Goal: Contribute content: Contribute content

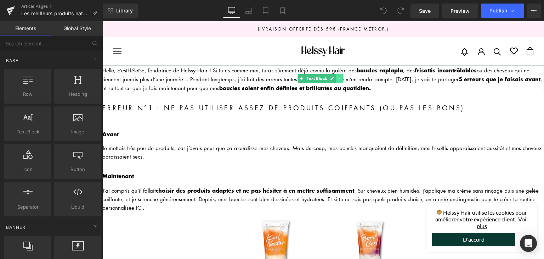
click at [340, 81] on link at bounding box center [339, 78] width 7 height 9
click at [341, 81] on link at bounding box center [343, 78] width 7 height 9
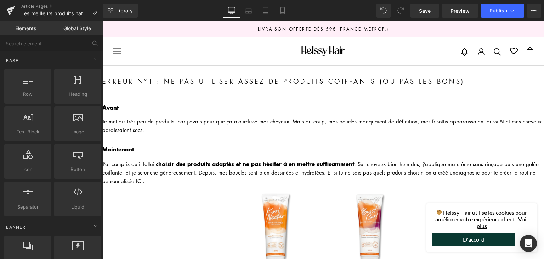
click at [183, 84] on h2 "Erreur n°1 : Ne pas utiliser assez de produits coiffants (ou pas les bons)" at bounding box center [323, 81] width 442 height 11
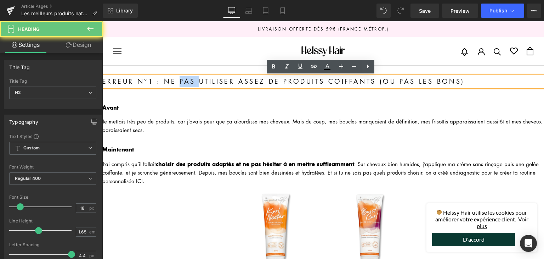
click at [184, 83] on h2 "Erreur n°1 : Ne pas utiliser assez de produits coiffants (ou pas les bons)" at bounding box center [323, 81] width 442 height 11
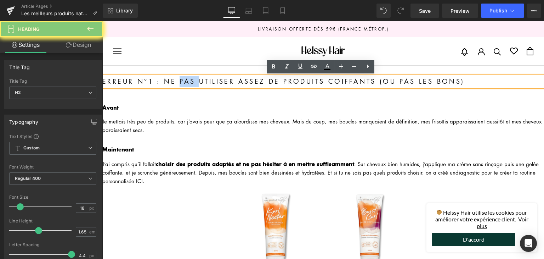
click at [184, 82] on h2 "Erreur n°1 : Ne pas utiliser assez de produits coiffants (ou pas les bons)" at bounding box center [323, 81] width 442 height 11
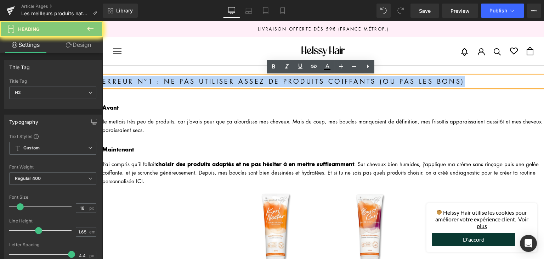
click at [184, 82] on h2 "Erreur n°1 : Ne pas utiliser assez de produits coiffants (ou pas les bons)" at bounding box center [323, 81] width 442 height 11
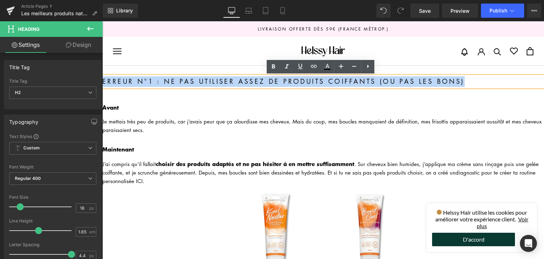
paste div
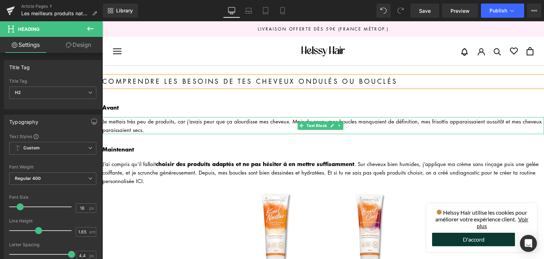
click at [134, 125] on div "Je mettais très peu de produits, car j’avais peur que ça alourdisse mes cheveux…" at bounding box center [323, 125] width 442 height 17
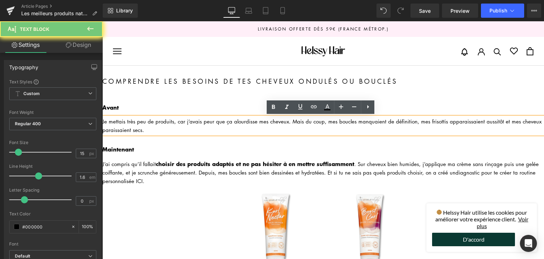
click at [134, 125] on div "Je mettais très peu de produits, car j’avais peur que ça alourdisse mes cheveux…" at bounding box center [323, 125] width 442 height 17
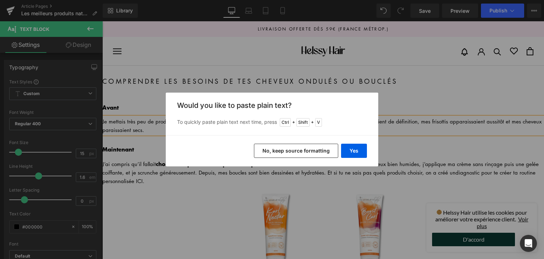
click at [281, 150] on button "No, keep source formatting" at bounding box center [296, 150] width 84 height 14
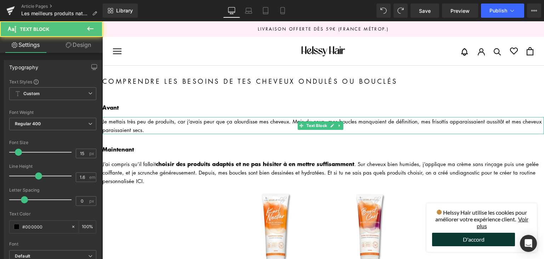
click at [159, 124] on div "Je mettais très peu de produits, car j’avais peur que ça alourdisse mes cheveux…" at bounding box center [323, 125] width 442 height 17
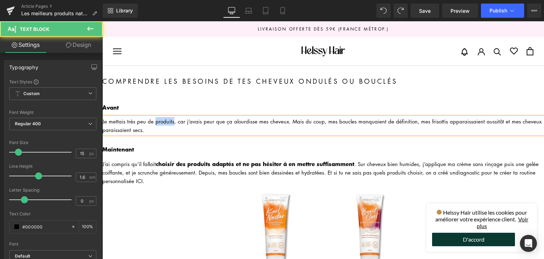
click at [159, 124] on div "Je mettais très peu de produits, car j’avais peur que ça alourdisse mes cheveux…" at bounding box center [323, 125] width 442 height 17
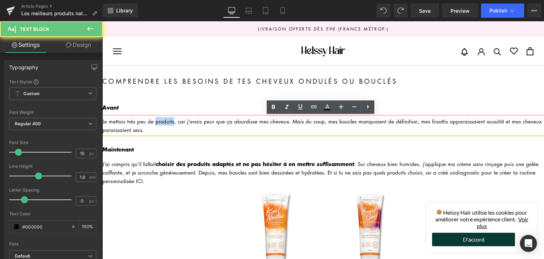
click at [159, 124] on div "Je mettais très peu de produits, car j’avais peur que ça alourdisse mes cheveux…" at bounding box center [323, 125] width 442 height 17
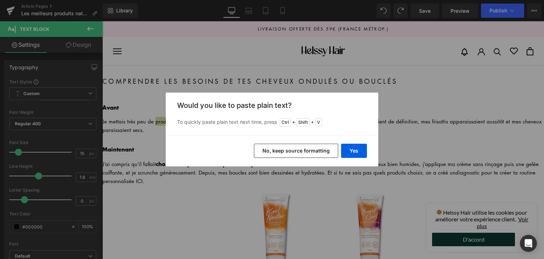
click at [300, 154] on button "No, keep source formatting" at bounding box center [296, 150] width 84 height 14
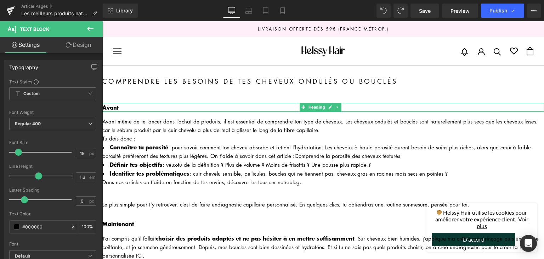
click at [340, 107] on link at bounding box center [337, 107] width 7 height 9
click at [343, 107] on icon at bounding box center [341, 107] width 4 height 4
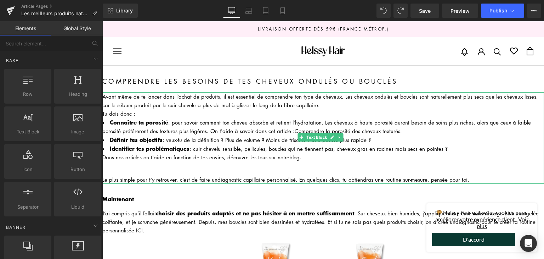
click at [208, 122] on li "Connaître ta porosité : pour savoir comment ton cheveu absorbe et retient l’hyd…" at bounding box center [323, 126] width 442 height 17
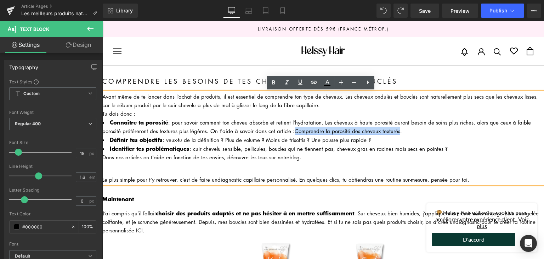
drag, startPoint x: 291, startPoint y: 129, endPoint x: 393, endPoint y: 130, distance: 102.0
click at [393, 130] on link "Comprendre la porosité des cheveux texturés" at bounding box center [348, 130] width 106 height 7
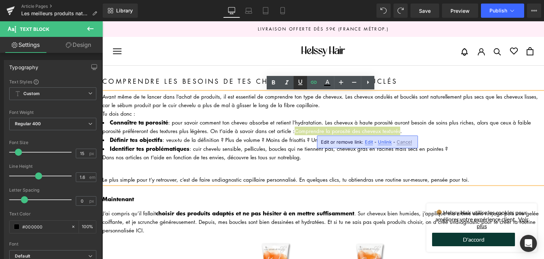
click at [299, 81] on icon at bounding box center [300, 81] width 4 height 5
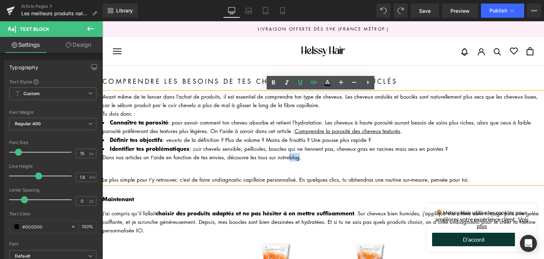
drag, startPoint x: 287, startPoint y: 154, endPoint x: 298, endPoint y: 153, distance: 10.3
click at [298, 153] on div "Dans nos articles on t'aide en fonction de tes envies, découvre les tous sur no…" at bounding box center [323, 157] width 442 height 9
click at [302, 82] on icon at bounding box center [300, 81] width 4 height 5
drag, startPoint x: 215, startPoint y: 177, endPoint x: 293, endPoint y: 173, distance: 78.0
click at [293, 173] on div "Avant même de te lancer dans l’achat de produits, il est essentiel de comprendr…" at bounding box center [323, 137] width 442 height 91
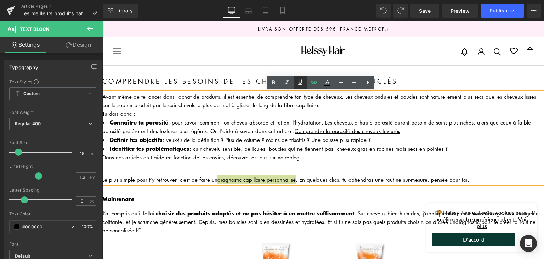
click at [299, 87] on link at bounding box center [300, 82] width 13 height 13
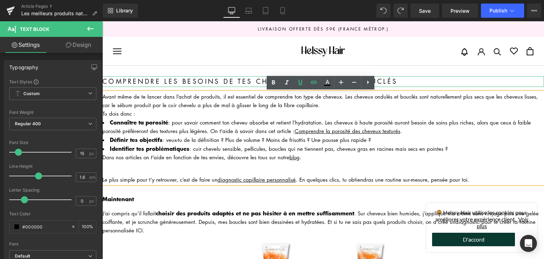
click at [156, 78] on h2 "Comprendre les besoins de tes cheveux ondulés ou bouclés" at bounding box center [323, 81] width 442 height 11
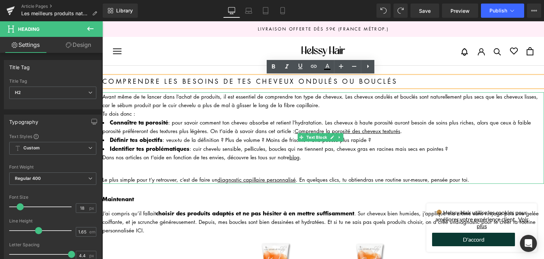
click at [367, 99] on div "Avant même de te lancer dans l’achat de produits, il est essentiel de comprendr…" at bounding box center [323, 100] width 442 height 17
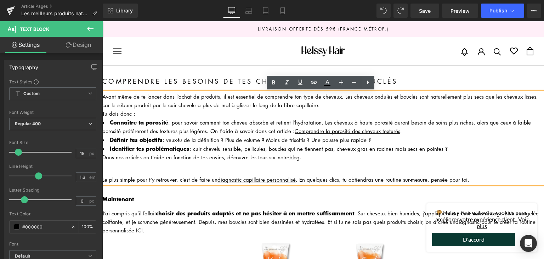
click at [402, 114] on div "Tu dois donc :" at bounding box center [323, 113] width 442 height 9
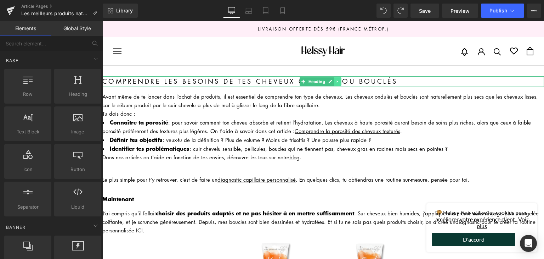
click at [340, 84] on link at bounding box center [337, 81] width 7 height 9
click at [333, 80] on icon at bounding box center [334, 81] width 4 height 4
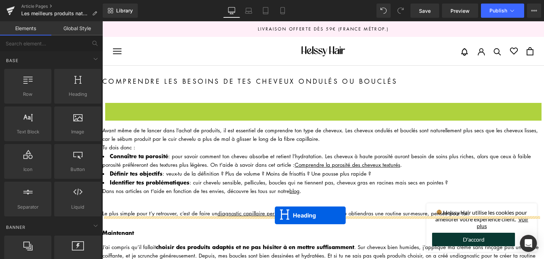
drag, startPoint x: 301, startPoint y: 107, endPoint x: 275, endPoint y: 215, distance: 111.5
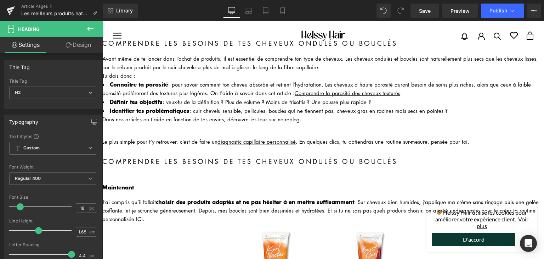
scroll to position [71, 0]
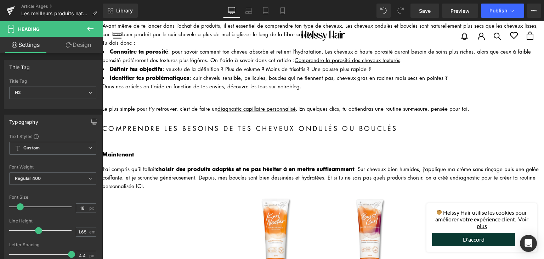
click at [153, 128] on h2 "Comprendre les besoins de tes cheveux ondulés ou bouclés" at bounding box center [323, 128] width 442 height 11
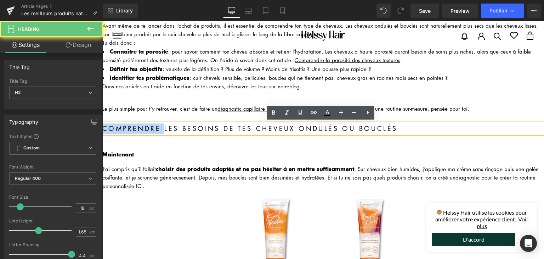
click at [153, 128] on h2 "Comprendre les besoins de tes cheveux ondulés ou bouclés" at bounding box center [323, 128] width 442 height 11
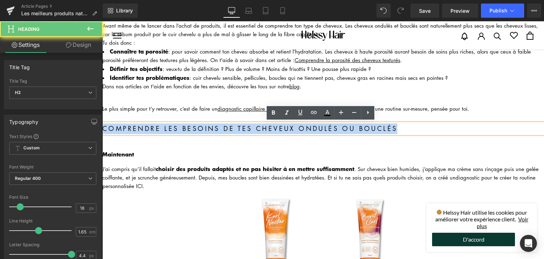
click at [153, 128] on h2 "Comprendre les besoins de tes cheveux ondulés ou bouclés" at bounding box center [323, 128] width 442 height 11
paste div
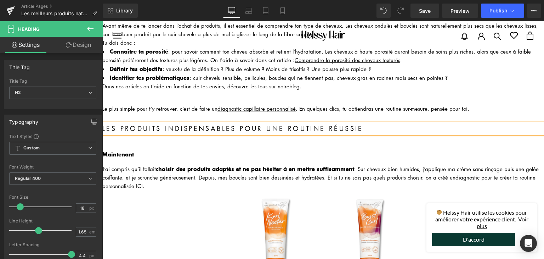
click at [137, 151] on h3 "Maintenant" at bounding box center [323, 153] width 442 height 9
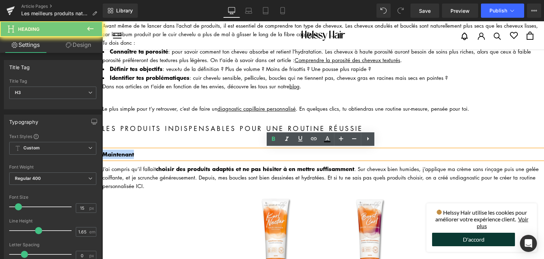
click at [137, 151] on h3 "Maintenant" at bounding box center [323, 153] width 442 height 9
paste div
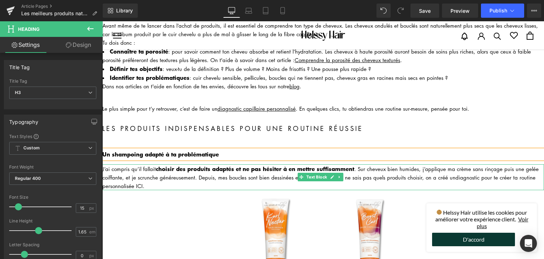
click at [188, 168] on strong "choisir des produits adaptés et ne pas hésiter à en mettre suffisamment" at bounding box center [255, 168] width 198 height 9
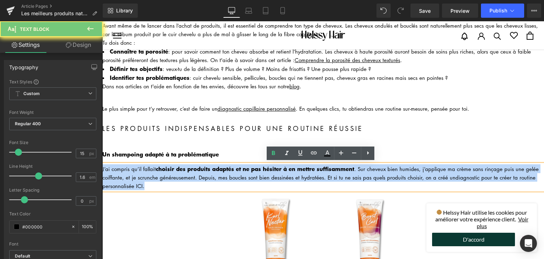
click at [188, 168] on strong "choisir des produits adaptés et ne pas hésiter à en mettre suffisamment" at bounding box center [255, 168] width 198 height 9
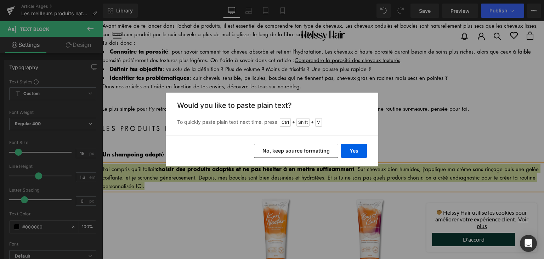
click at [282, 150] on button "No, keep source formatting" at bounding box center [296, 150] width 84 height 14
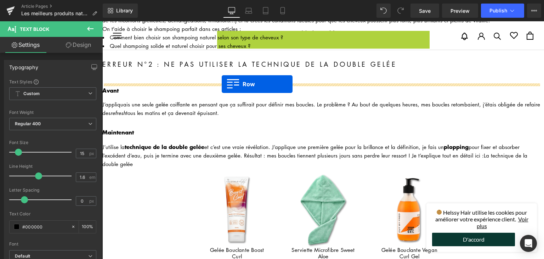
scroll to position [248, 0]
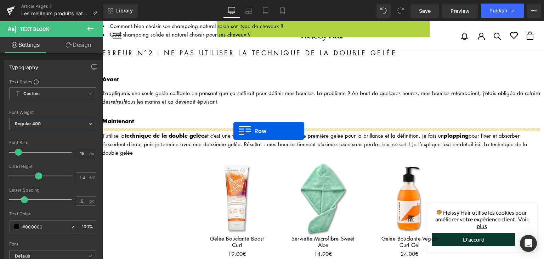
drag, startPoint x: 220, startPoint y: 167, endPoint x: 233, endPoint y: 131, distance: 38.7
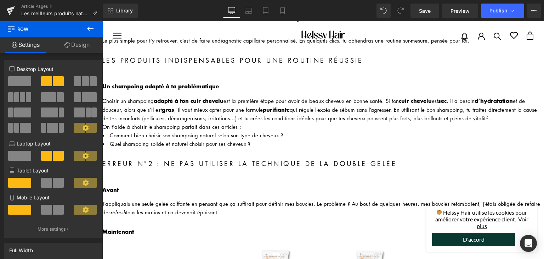
scroll to position [142, 0]
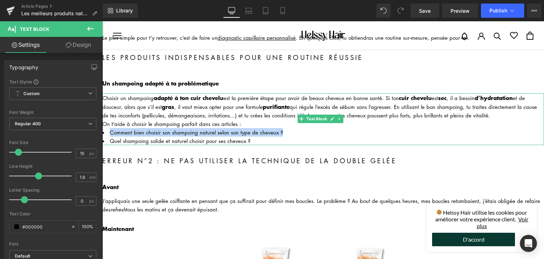
drag, startPoint x: 292, startPoint y: 131, endPoint x: 108, endPoint y: 131, distance: 184.2
click at [108, 131] on li "Comment bien choisir son shampoing naturel selon son type de cheveux ?" at bounding box center [323, 132] width 442 height 9
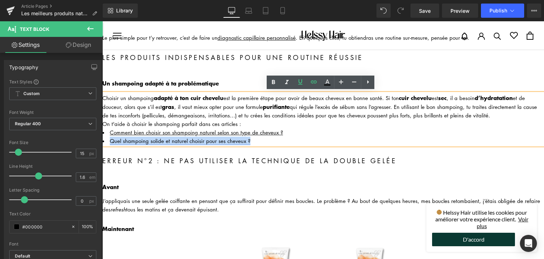
drag, startPoint x: 254, startPoint y: 139, endPoint x: 111, endPoint y: 140, distance: 143.5
click at [111, 140] on li "Quel shampoing solide et naturel choisir pour ses cheveux ?" at bounding box center [323, 140] width 442 height 9
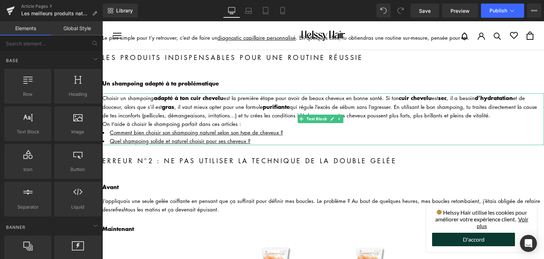
click at [264, 108] on div "Choisir un shampoing adapté à ton cuir chevelu est la première étape pour avoir…" at bounding box center [323, 106] width 442 height 26
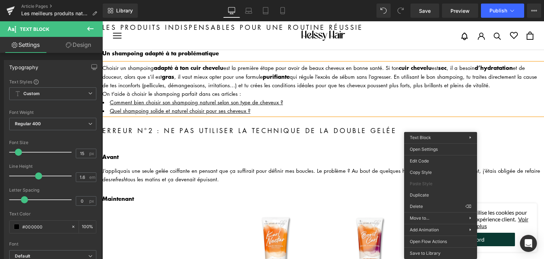
scroll to position [213, 0]
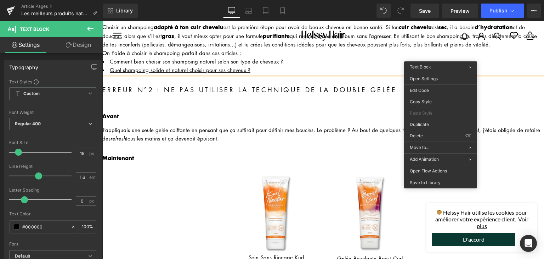
click at [282, 114] on h3 "Avant" at bounding box center [323, 115] width 442 height 9
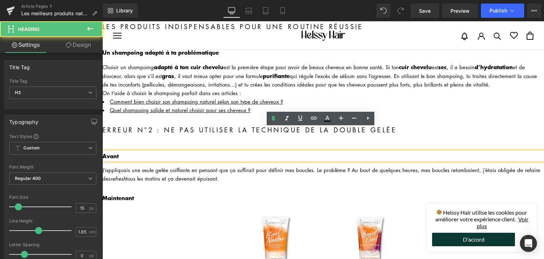
scroll to position [142, 0]
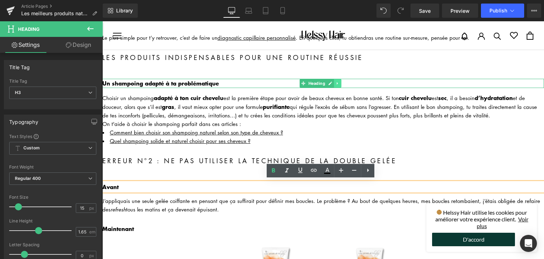
click at [340, 82] on link at bounding box center [337, 83] width 7 height 9
click at [335, 83] on icon at bounding box center [334, 83] width 4 height 4
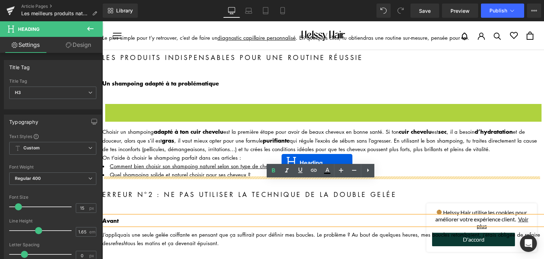
drag, startPoint x: 303, startPoint y: 106, endPoint x: 282, endPoint y: 163, distance: 60.5
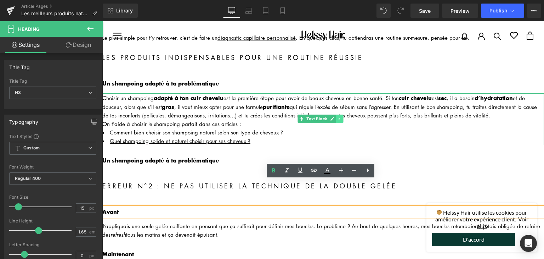
click at [340, 118] on icon at bounding box center [339, 119] width 1 height 2
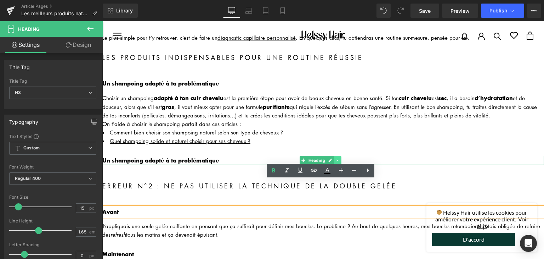
click at [336, 158] on icon at bounding box center [338, 160] width 4 height 4
click at [336, 158] on link at bounding box center [334, 160] width 7 height 9
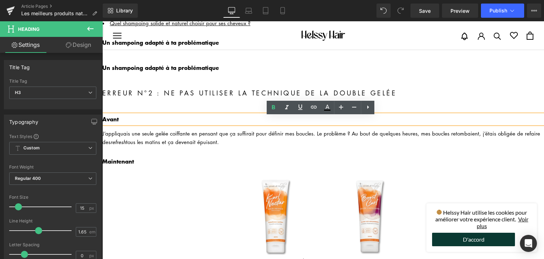
scroll to position [270, 0]
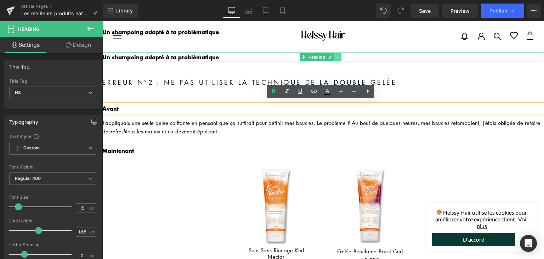
click at [336, 55] on icon at bounding box center [338, 57] width 4 height 4
click at [333, 56] on icon at bounding box center [334, 57] width 4 height 4
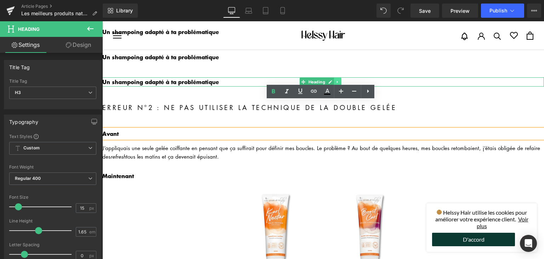
click at [337, 81] on icon at bounding box center [337, 82] width 1 height 2
click at [334, 80] on icon at bounding box center [334, 82] width 4 height 4
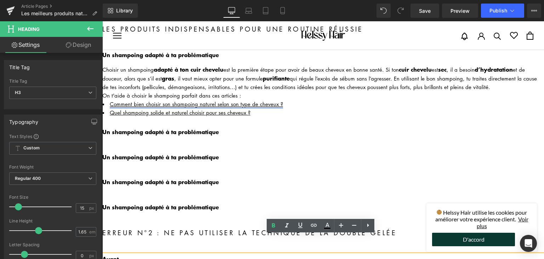
scroll to position [128, 0]
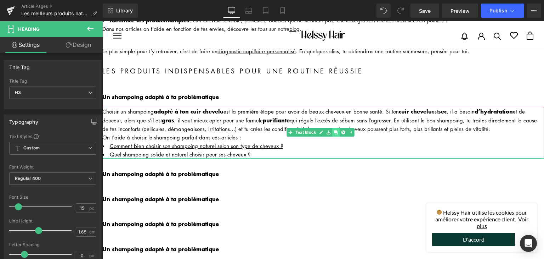
click at [335, 130] on icon at bounding box center [336, 132] width 4 height 4
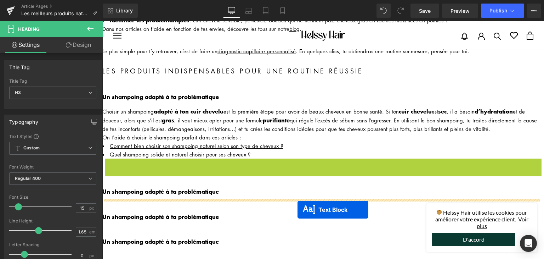
drag, startPoint x: 301, startPoint y: 181, endPoint x: 298, endPoint y: 209, distance: 28.2
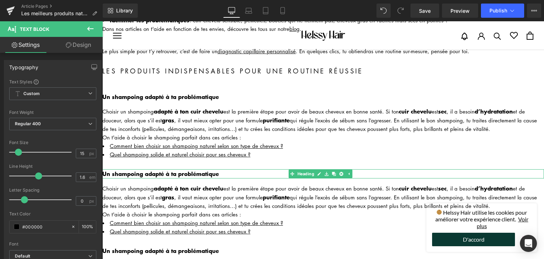
click at [218, 171] on b "Un shampoing adapté à ta problématique" at bounding box center [160, 173] width 117 height 9
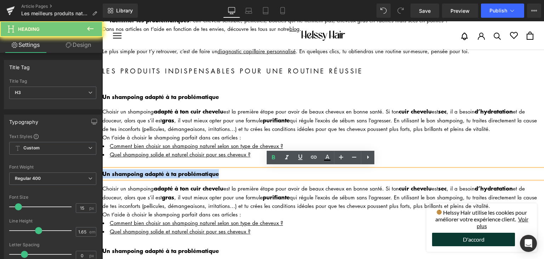
click at [218, 171] on b "Un shampoing adapté à ta problématique" at bounding box center [160, 173] width 117 height 9
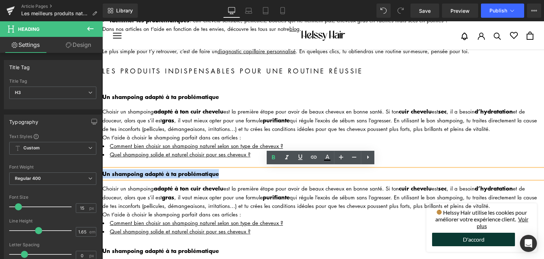
paste div
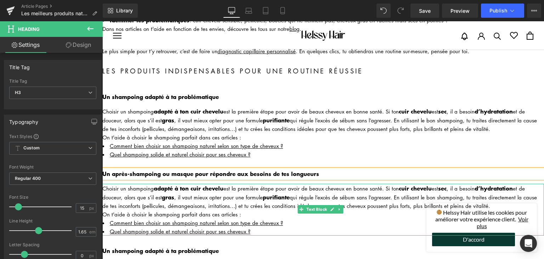
click at [270, 218] on li "Comment bien choisir son shampoing naturel selon son type de cheveux ?" at bounding box center [323, 222] width 442 height 9
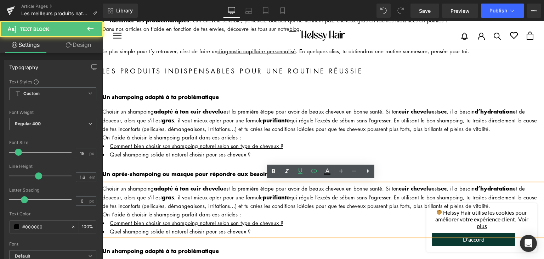
click at [266, 210] on div "On t'aide à choisir le shampoing parfait dans ces articles :" at bounding box center [323, 214] width 442 height 9
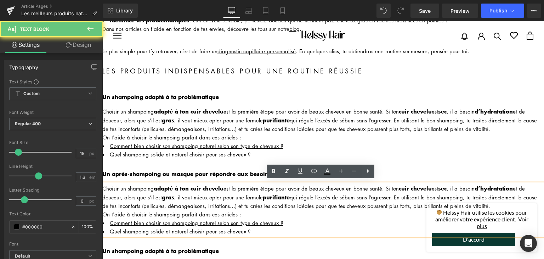
click at [266, 210] on div "On t'aide à choisir le shampoing parfait dans ces articles :" at bounding box center [323, 214] width 442 height 9
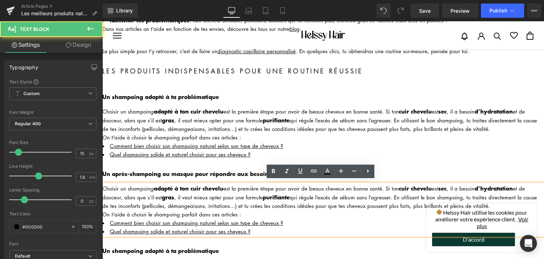
click at [253, 202] on div "Choisir un shampoing adapté à ton cuir chevelu est la première étape pour avoir…" at bounding box center [323, 197] width 442 height 26
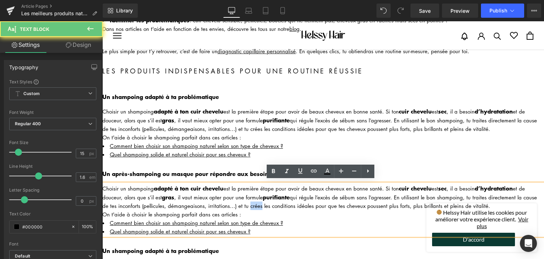
click at [253, 202] on div "Choisir un shampoing adapté à ton cuir chevelu est la première étape pour avoir…" at bounding box center [323, 197] width 442 height 26
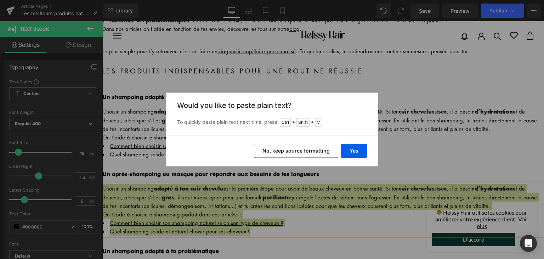
click at [288, 156] on button "No, keep source formatting" at bounding box center [296, 150] width 84 height 14
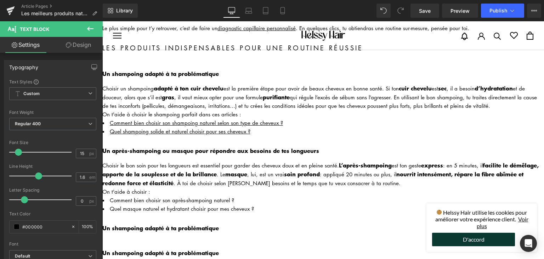
scroll to position [164, 0]
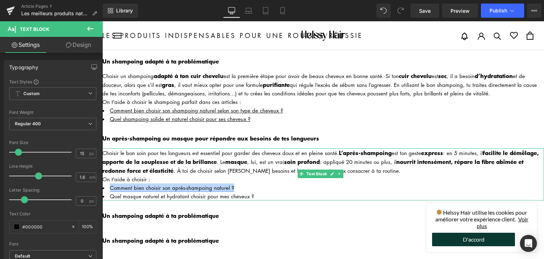
drag, startPoint x: 237, startPoint y: 181, endPoint x: 111, endPoint y: 184, distance: 126.1
click at [111, 184] on li "Comment bien choisir son après-shampoing naturel ?" at bounding box center [323, 187] width 442 height 9
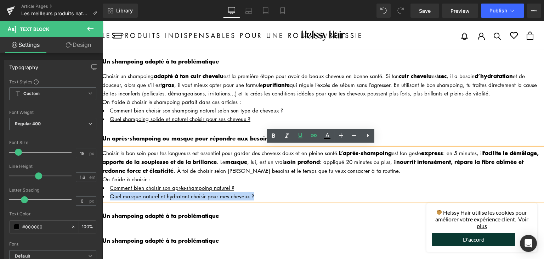
drag, startPoint x: 255, startPoint y: 191, endPoint x: 109, endPoint y: 192, distance: 146.0
click at [109, 192] on li "Quel masque naturel et hydratant choisir pour mes cheveux ?" at bounding box center [323, 196] width 442 height 9
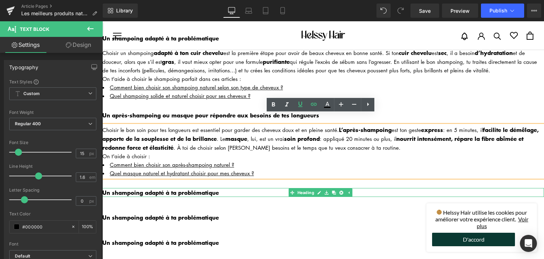
scroll to position [199, 0]
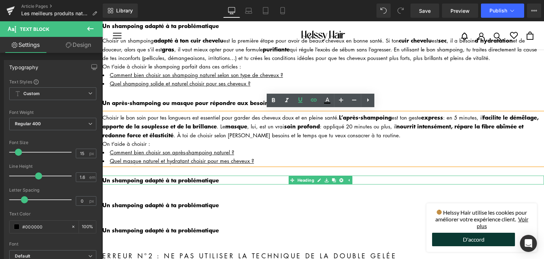
click at [191, 175] on b "Un shampoing adapté à ta problématique" at bounding box center [160, 179] width 117 height 9
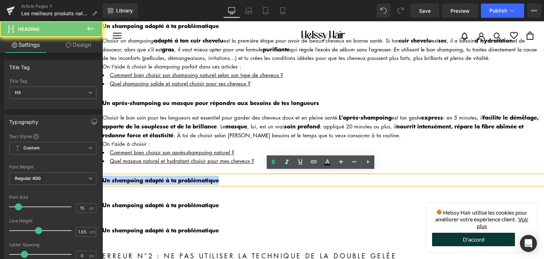
click at [191, 175] on b "Un shampoing adapté à ta problématique" at bounding box center [160, 179] width 117 height 9
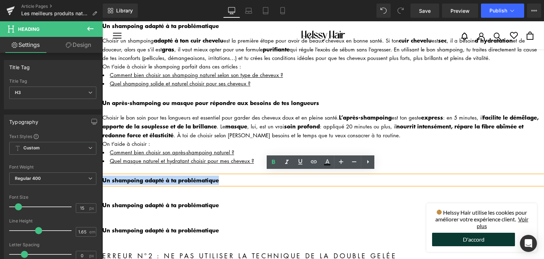
paste div
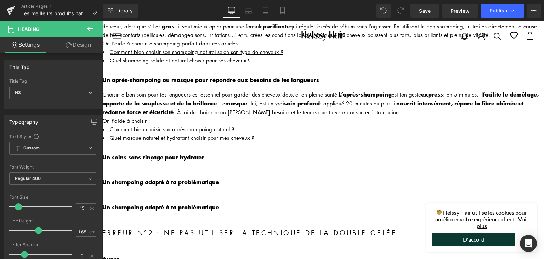
scroll to position [235, 0]
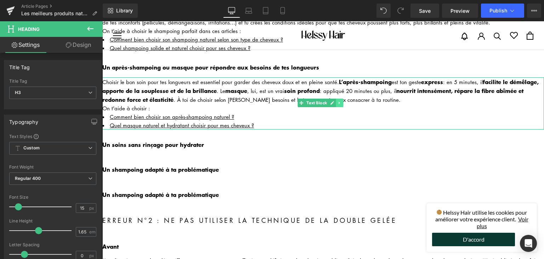
click at [339, 102] on link at bounding box center [339, 102] width 7 height 9
click at [337, 102] on icon at bounding box center [336, 103] width 4 height 4
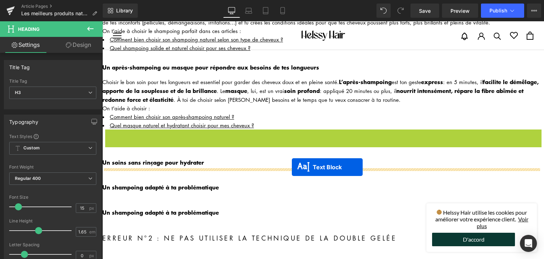
drag, startPoint x: 299, startPoint y: 151, endPoint x: 292, endPoint y: 166, distance: 17.4
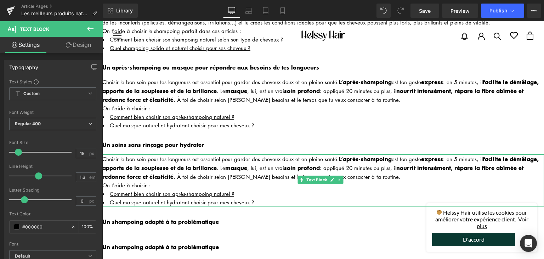
click at [184, 183] on div "On t'aide à choisir :" at bounding box center [323, 185] width 442 height 9
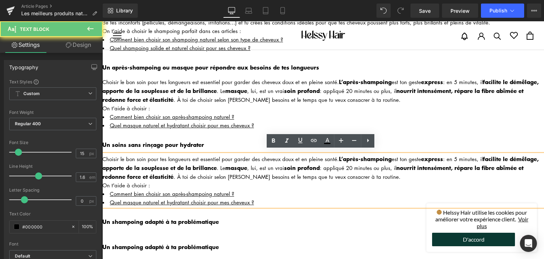
click at [182, 174] on strong "nourrit intensément, répare la fibre abîmée et redonne force et élasticité" at bounding box center [312, 171] width 421 height 17
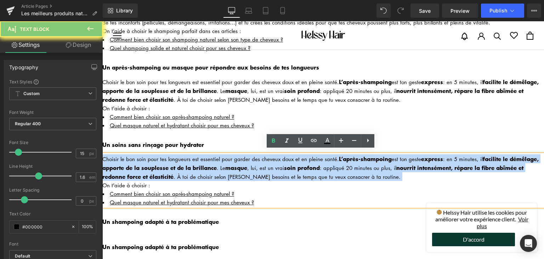
click at [182, 174] on strong "nourrit intensément, répare la fibre abîmée et redonne force et élasticité" at bounding box center [312, 171] width 421 height 17
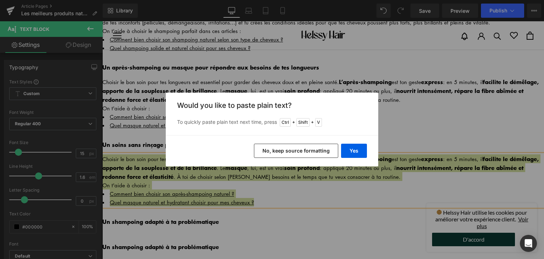
click at [288, 154] on button "No, keep source formatting" at bounding box center [296, 150] width 84 height 14
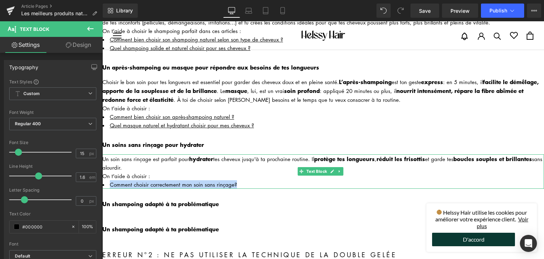
drag, startPoint x: 237, startPoint y: 177, endPoint x: 108, endPoint y: 179, distance: 129.3
click at [108, 180] on li "Comment choisir correctement mon soin sans rinçage ?" at bounding box center [323, 184] width 442 height 9
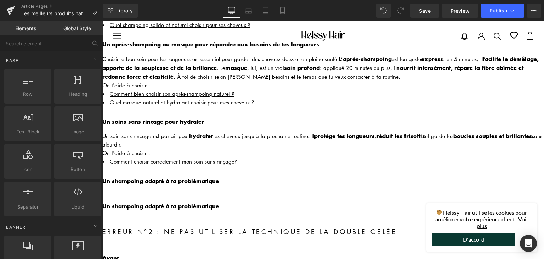
scroll to position [270, 0]
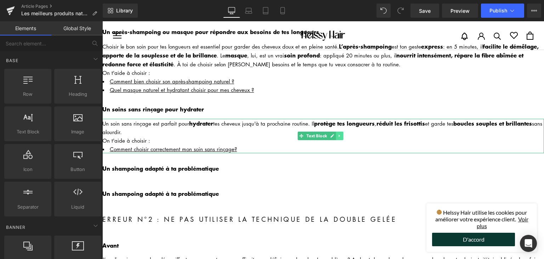
click at [338, 134] on icon at bounding box center [340, 136] width 4 height 4
click at [338, 132] on link at bounding box center [335, 135] width 7 height 9
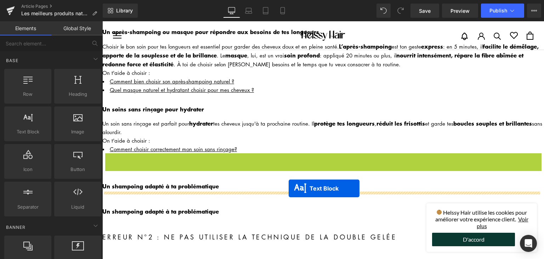
drag, startPoint x: 299, startPoint y: 165, endPoint x: 289, endPoint y: 188, distance: 25.2
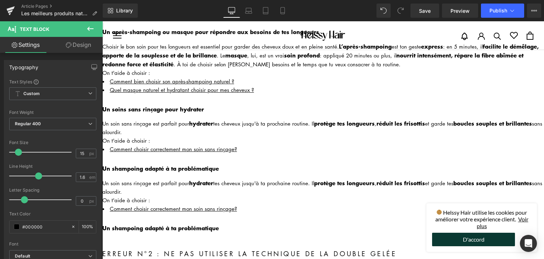
click at [207, 164] on b "Un shampoing adapté à ta problématique" at bounding box center [160, 168] width 117 height 9
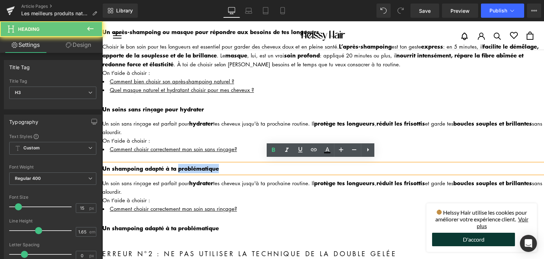
click at [207, 164] on b "Un shampoing adapté à ta problématique" at bounding box center [160, 168] width 117 height 9
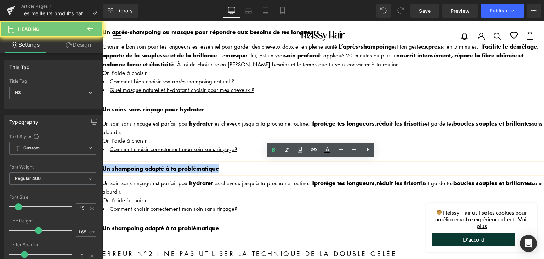
paste div
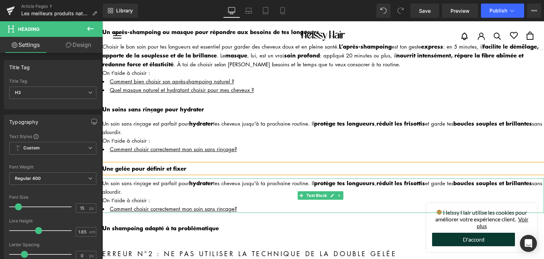
click at [164, 204] on li "Comment choisir correctement mon soin sans rinçage ?" at bounding box center [323, 208] width 442 height 9
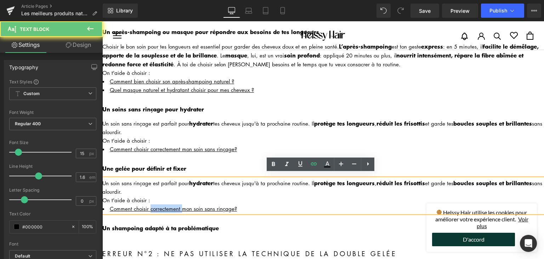
click at [164, 204] on li "Comment choisir correctement mon soin sans rinçage ?" at bounding box center [323, 208] width 442 height 9
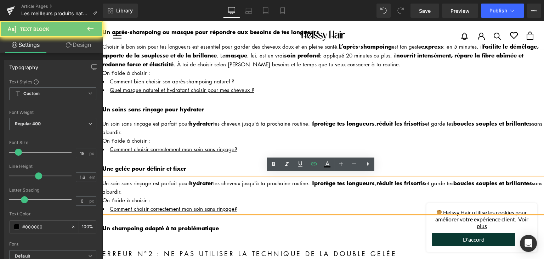
click at [161, 196] on div "On t'aide à choisir :" at bounding box center [323, 200] width 442 height 9
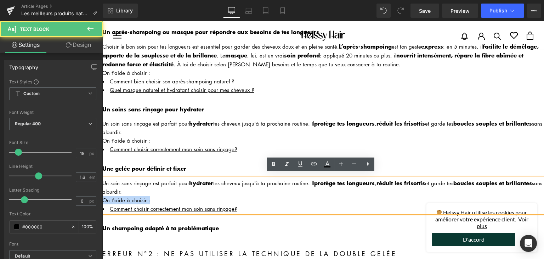
click at [161, 196] on div "On t'aide à choisir :" at bounding box center [323, 200] width 442 height 9
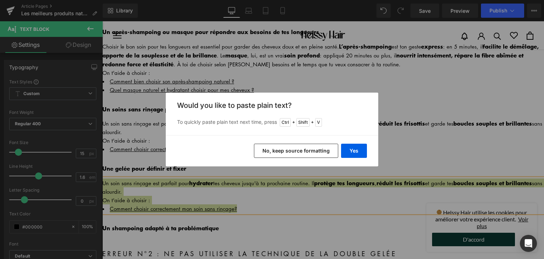
click at [303, 153] on button "No, keep source formatting" at bounding box center [296, 150] width 84 height 14
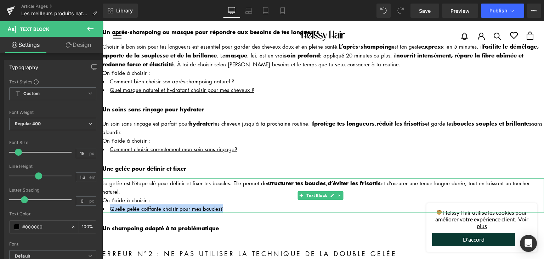
drag, startPoint x: 226, startPoint y: 199, endPoint x: 111, endPoint y: 204, distance: 115.6
click at [111, 204] on li "Quelle gelée coiffante choisir pour mes boucles ?" at bounding box center [323, 208] width 442 height 9
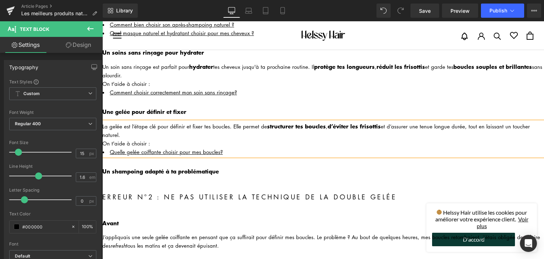
scroll to position [283, 0]
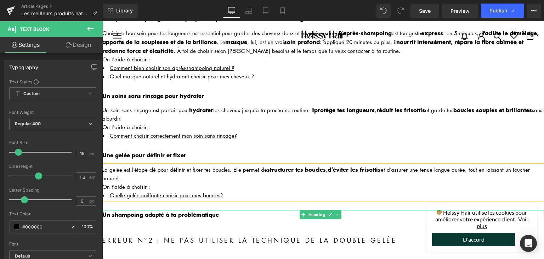
click at [291, 210] on h3 "Un shampoing adapté à ta problématique" at bounding box center [323, 214] width 442 height 9
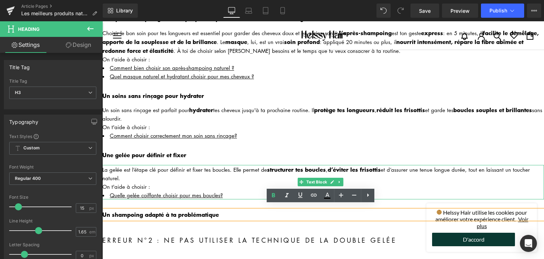
click at [309, 168] on div "La gelée est l’étape clé pour définir et fixer tes boucles. Elle permet de stru…" at bounding box center [323, 173] width 442 height 17
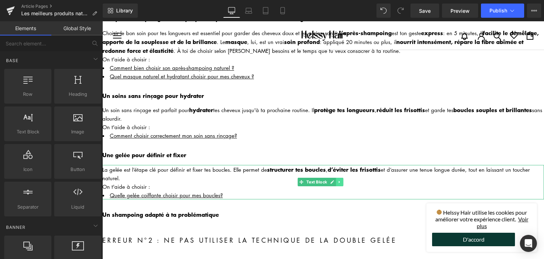
click at [337, 177] on link at bounding box center [339, 181] width 7 height 9
click at [336, 180] on icon at bounding box center [336, 182] width 4 height 4
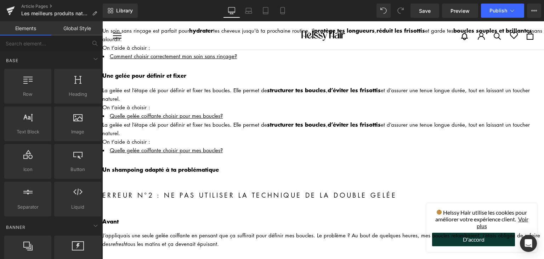
scroll to position [357, 0]
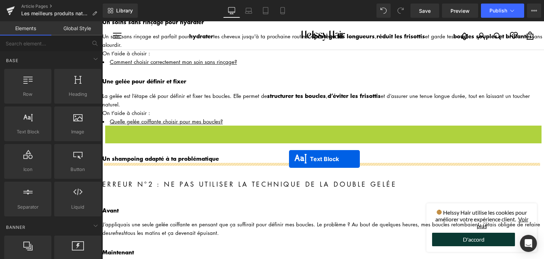
drag, startPoint x: 299, startPoint y: 139, endPoint x: 289, endPoint y: 159, distance: 21.9
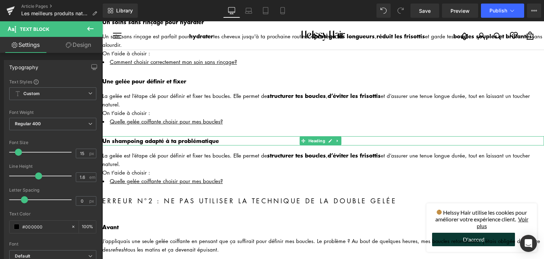
click at [188, 136] on b "Un shampoing adapté à ta problématique" at bounding box center [160, 140] width 117 height 9
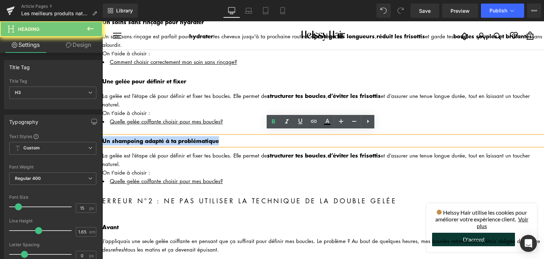
click at [188, 136] on b "Un shampoing adapté à ta problématique" at bounding box center [160, 140] width 117 height 9
paste div
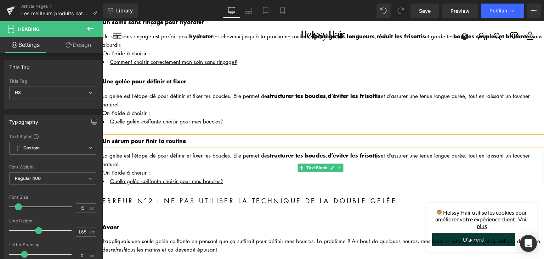
click at [202, 156] on div "La gelée est l’étape clé pour définir et fixer tes boucles. Elle permet de stru…" at bounding box center [323, 159] width 442 height 17
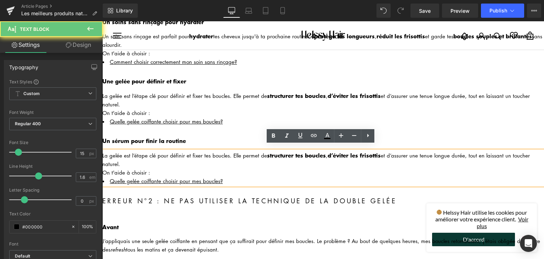
click at [202, 156] on div "La gelée est l’étape clé pour définir et fixer tes boucles. Elle permet de stru…" at bounding box center [323, 159] width 442 height 17
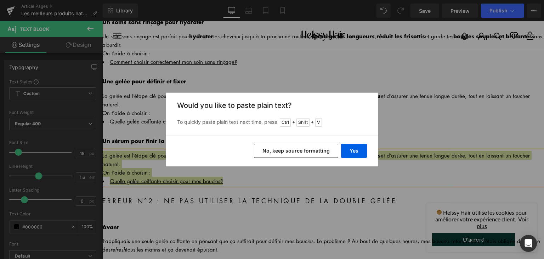
click at [296, 156] on button "No, keep source formatting" at bounding box center [296, 150] width 84 height 14
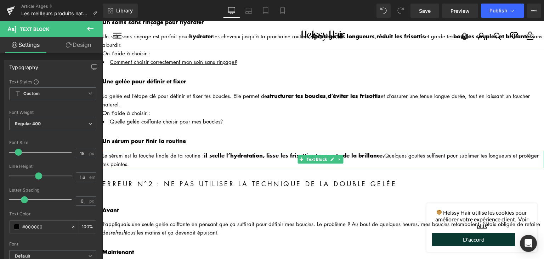
click at [112, 152] on div "Le sérum est la touche finale de ta routine : il scelle l’hydratation, lisse le…" at bounding box center [323, 159] width 442 height 17
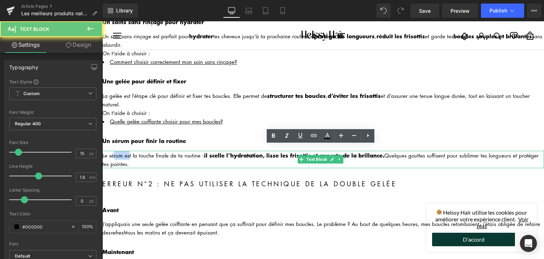
click at [112, 152] on div "Le sérum est la touche finale de ta routine : il scelle l’hydratation, lisse le…" at bounding box center [323, 159] width 442 height 17
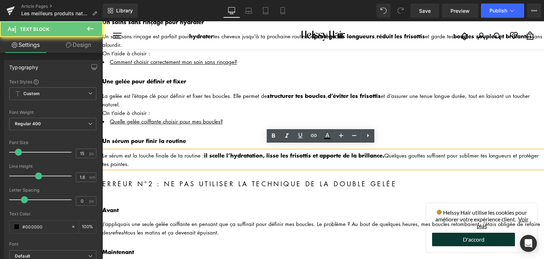
click at [108, 151] on div "Le sérum est la touche finale de ta routine : il scelle l’hydratation, lisse le…" at bounding box center [323, 159] width 442 height 17
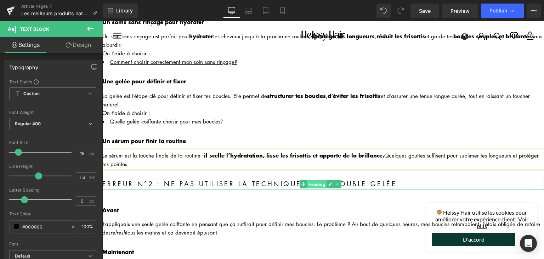
click at [310, 180] on span "Heading" at bounding box center [316, 184] width 19 height 9
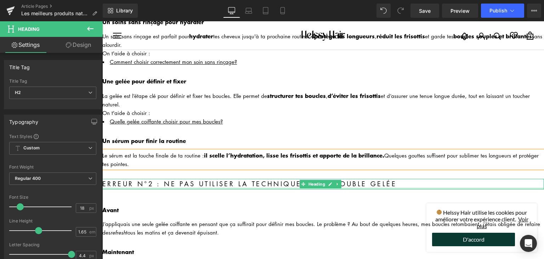
drag, startPoint x: 152, startPoint y: 183, endPoint x: 153, endPoint y: 179, distance: 4.3
click at [152, 187] on div at bounding box center [323, 188] width 442 height 2
click at [153, 179] on h2 "Erreur n°2 : Ne pas utiliser la technique de la double gelée" at bounding box center [323, 184] width 442 height 11
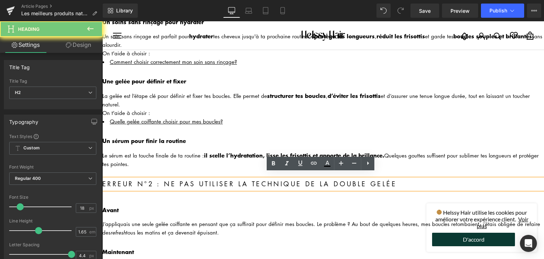
click at [153, 179] on h2 "Erreur n°2 : Ne pas utiliser la technique de la double gelée" at bounding box center [323, 184] width 442 height 11
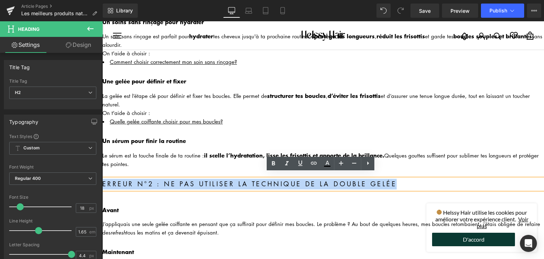
paste div
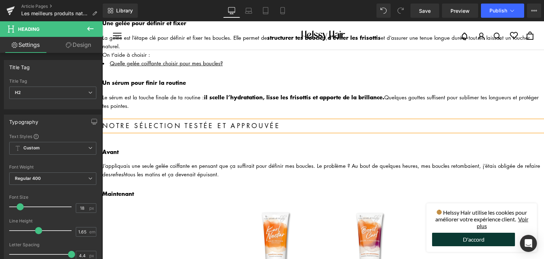
scroll to position [428, 0]
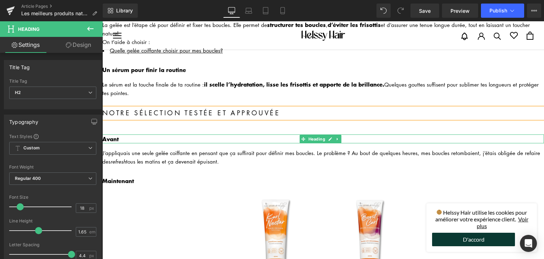
click at [121, 134] on h3 "Avant" at bounding box center [323, 138] width 442 height 9
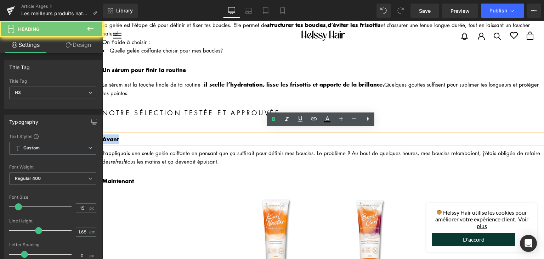
click at [121, 134] on h3 "Avant" at bounding box center [323, 138] width 442 height 9
paste div
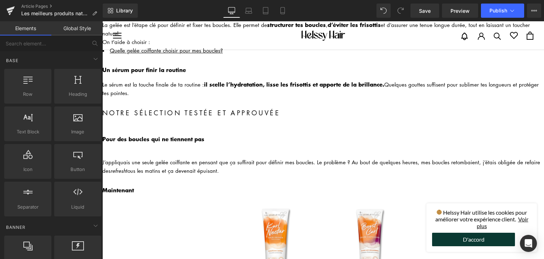
click at [175, 163] on div "J’appliquais une seule gelée coiffante en pensant que ça suffirait pour définir…" at bounding box center [323, 166] width 442 height 17
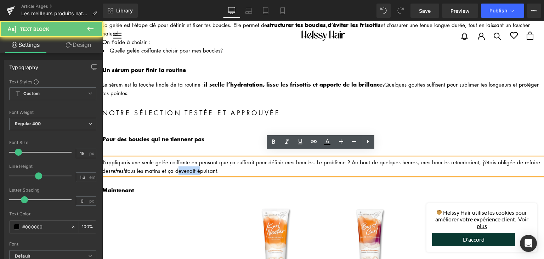
click at [175, 163] on div "J’appliquais une seule gelée coiffante en pensant que ça suffirait pour définir…" at bounding box center [323, 166] width 442 height 17
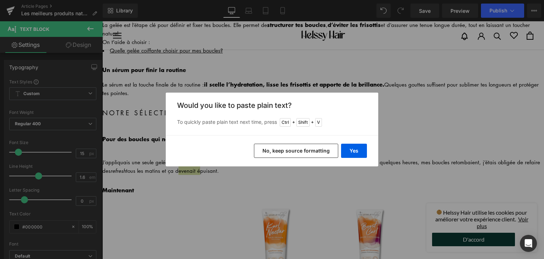
click at [295, 151] on button "No, keep source formatting" at bounding box center [296, 150] width 84 height 14
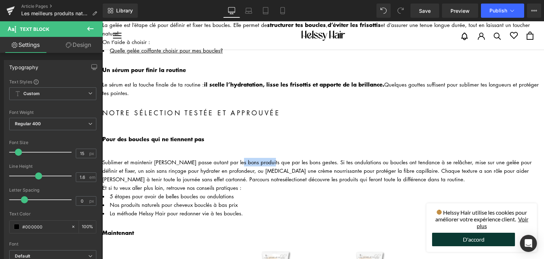
drag, startPoint x: 228, startPoint y: 154, endPoint x: 258, endPoint y: 154, distance: 30.1
click at [258, 158] on div "Sublimer et maintenir [PERSON_NAME] passe autant par les bons produits que par …" at bounding box center [323, 171] width 442 height 26
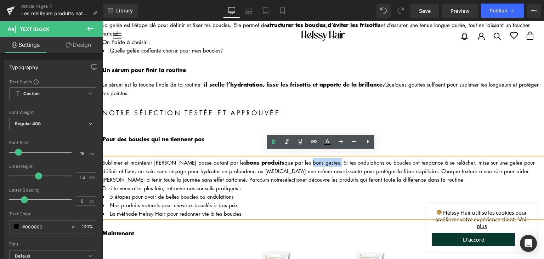
drag, startPoint x: 293, startPoint y: 153, endPoint x: 321, endPoint y: 153, distance: 28.3
click at [321, 158] on div "Sublimer et maintenir [PERSON_NAME] passe autant par les bons produits que par …" at bounding box center [323, 171] width 442 height 26
drag, startPoint x: 208, startPoint y: 173, endPoint x: 230, endPoint y: 172, distance: 21.6
click at [230, 172] on div "Sublimer et maintenir [PERSON_NAME] passe autant par les bons produits que par …" at bounding box center [323, 171] width 442 height 26
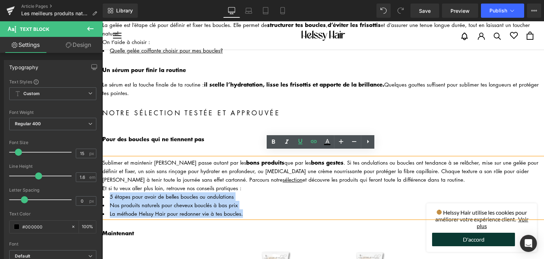
drag, startPoint x: 242, startPoint y: 207, endPoint x: 111, endPoint y: 192, distance: 132.6
click at [111, 192] on ul "5 étapes pour avoir de belles boucles ou ondulations Nos produits naturels pour…" at bounding box center [323, 205] width 442 height 26
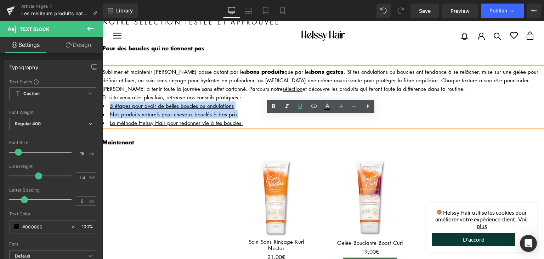
scroll to position [570, 0]
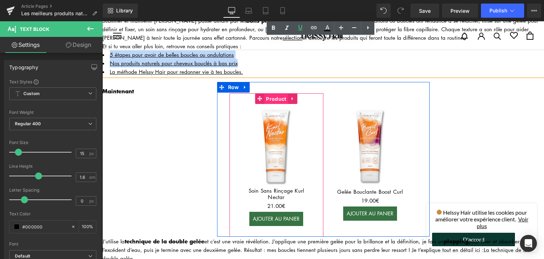
click at [271, 94] on span "Product" at bounding box center [276, 99] width 24 height 11
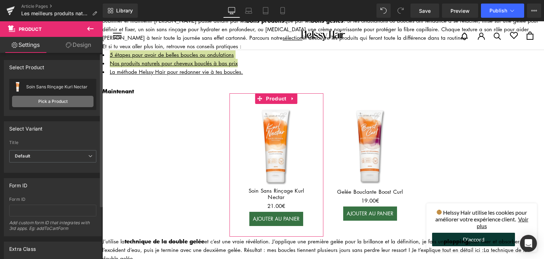
click at [70, 97] on link "Pick a Product" at bounding box center [52, 101] width 81 height 11
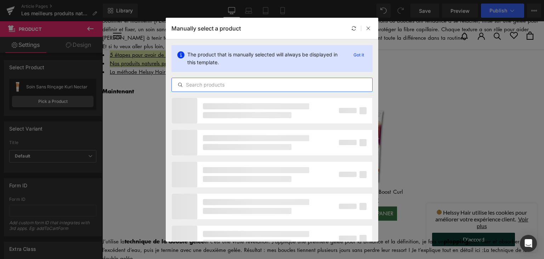
click at [212, 83] on input "text" at bounding box center [272, 84] width 201 height 9
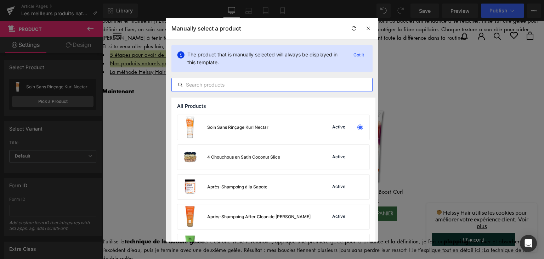
click at [266, 87] on input "text" at bounding box center [272, 84] width 201 height 9
type input "r"
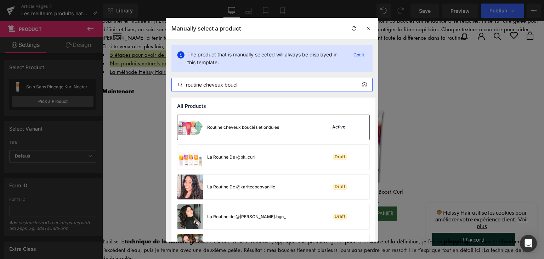
type input "routine cheveux boucl"
click at [241, 119] on div "Routine cheveux bouclés et ondulés" at bounding box center [228, 127] width 102 height 25
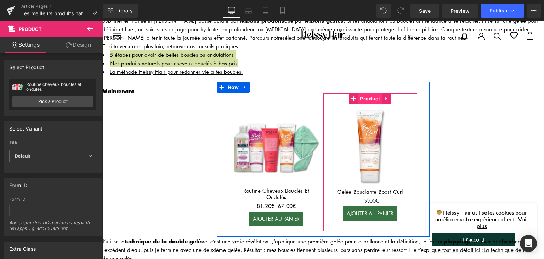
click at [366, 93] on span "Product" at bounding box center [370, 98] width 24 height 11
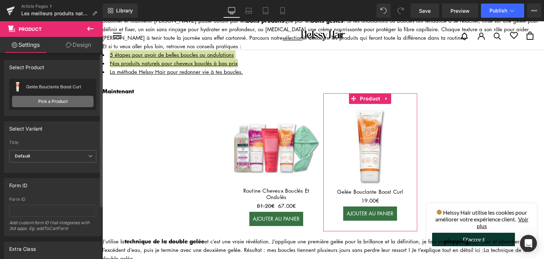
click at [58, 97] on link "Pick a Product" at bounding box center [52, 101] width 81 height 11
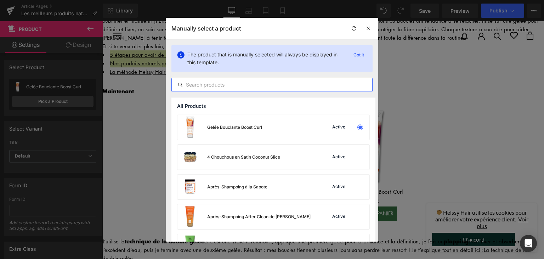
click at [216, 84] on input "text" at bounding box center [272, 84] width 201 height 9
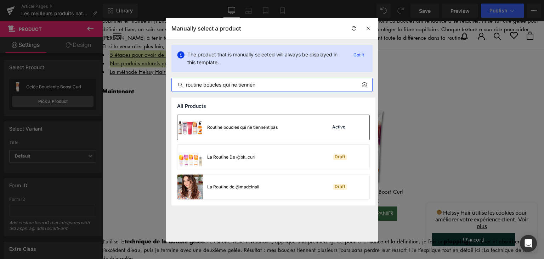
type input "routine boucles qui ne tiennen"
click at [243, 129] on div "Routine boucles qui ne tiennent pas" at bounding box center [242, 127] width 70 height 6
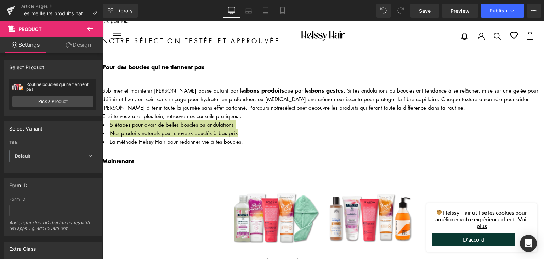
scroll to position [499, 0]
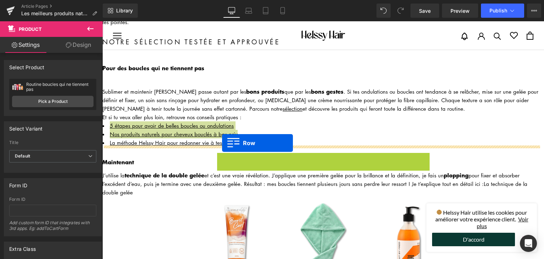
drag, startPoint x: 221, startPoint y: 152, endPoint x: 222, endPoint y: 143, distance: 9.2
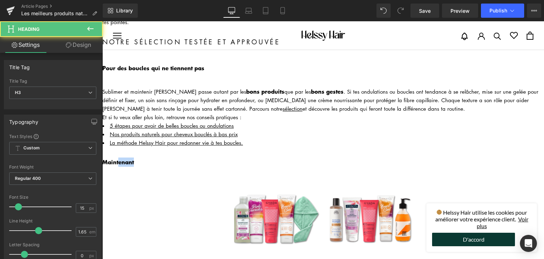
drag, startPoint x: 117, startPoint y: 152, endPoint x: 123, endPoint y: 172, distance: 20.2
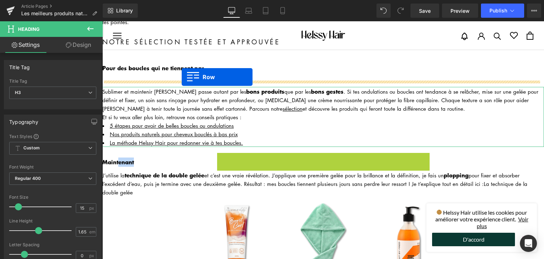
drag, startPoint x: 221, startPoint y: 151, endPoint x: 182, endPoint y: 77, distance: 84.1
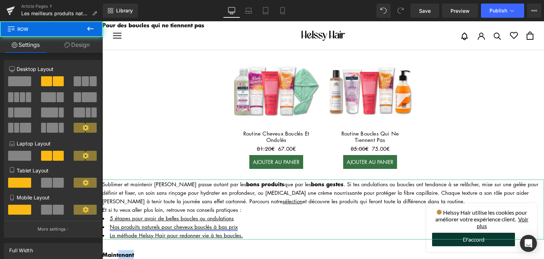
scroll to position [605, 0]
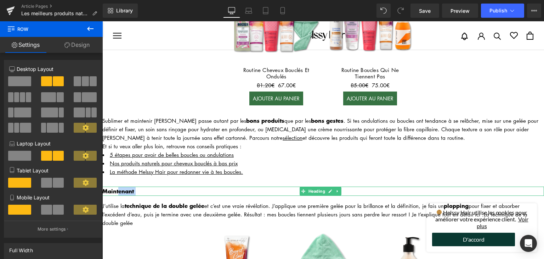
click at [138, 186] on h3 "Maintenant" at bounding box center [323, 190] width 442 height 9
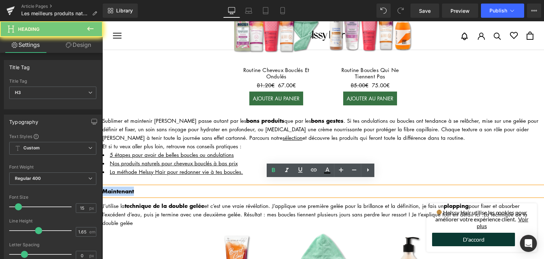
click at [138, 186] on h3 "Maintenant" at bounding box center [323, 190] width 442 height 9
paste div
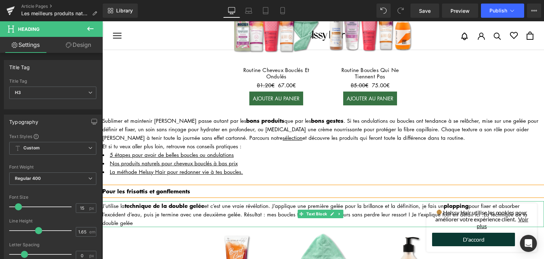
click at [180, 201] on strong "technique de la double gelée" at bounding box center [165, 205] width 80 height 9
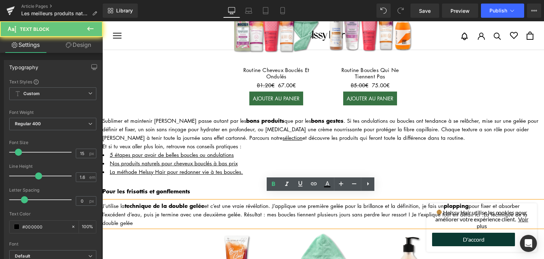
click at [180, 201] on strong "technique de la double gelée" at bounding box center [165, 205] width 80 height 9
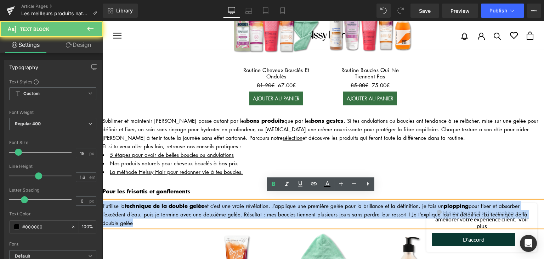
click at [180, 201] on strong "technique de la double gelée" at bounding box center [165, 205] width 80 height 9
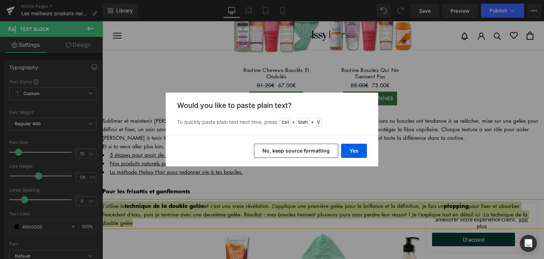
drag, startPoint x: 303, startPoint y: 148, endPoint x: 121, endPoint y: 157, distance: 182.3
click at [303, 148] on button "No, keep source formatting" at bounding box center [296, 150] width 84 height 14
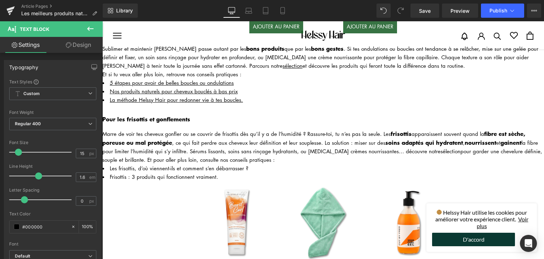
scroll to position [711, 0]
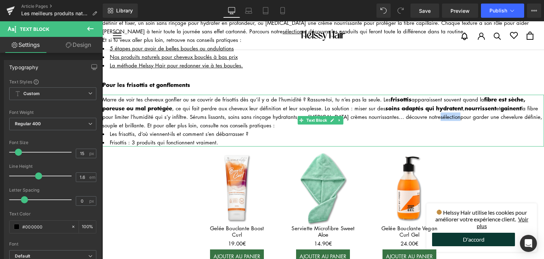
drag, startPoint x: 423, startPoint y: 107, endPoint x: 442, endPoint y: 108, distance: 19.5
click at [442, 108] on div "Marre de voir tes cheveux gonfler ou se couvrir de frisottis dès qu’il y a de l…" at bounding box center [323, 112] width 442 height 35
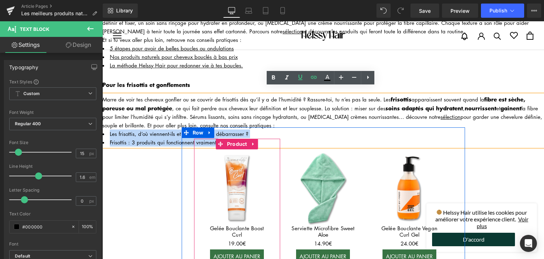
drag, startPoint x: 109, startPoint y: 124, endPoint x: 217, endPoint y: 133, distance: 107.7
click at [217, 133] on div "Comprendre les besoins de tes cheveux ondulés ou bouclés Heading Avant même de …" at bounding box center [323, 175] width 442 height 1643
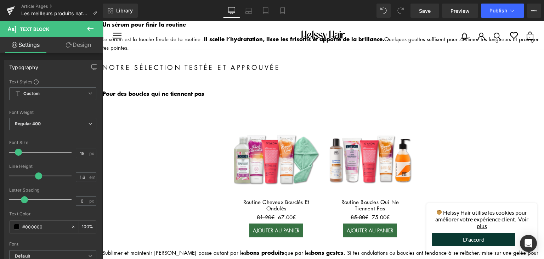
scroll to position [463, 0]
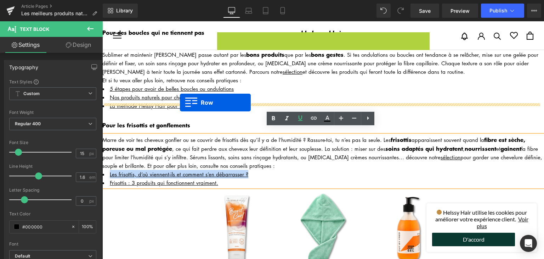
drag, startPoint x: 220, startPoint y: 101, endPoint x: 180, endPoint y: 102, distance: 39.7
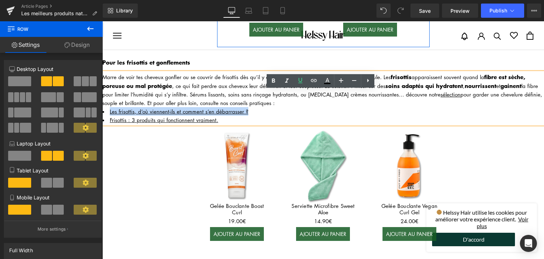
scroll to position [741, 0]
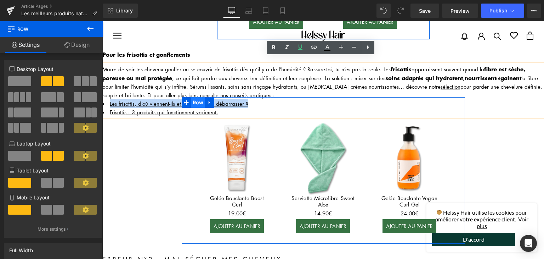
click at [199, 97] on span "Row" at bounding box center [198, 102] width 15 height 11
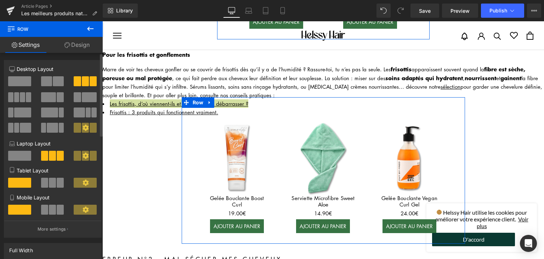
click at [19, 75] on div at bounding box center [52, 107] width 87 height 69
click at [23, 155] on span at bounding box center [19, 156] width 23 height 10
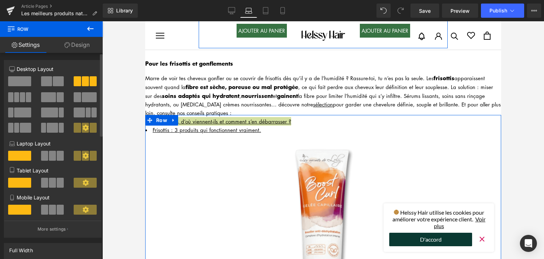
scroll to position [745, 0]
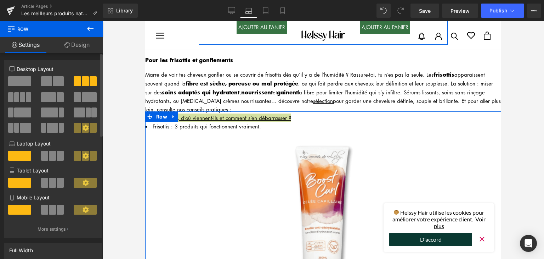
click at [21, 81] on span at bounding box center [19, 81] width 23 height 10
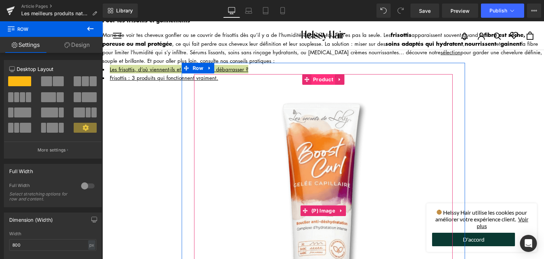
scroll to position [764, 0]
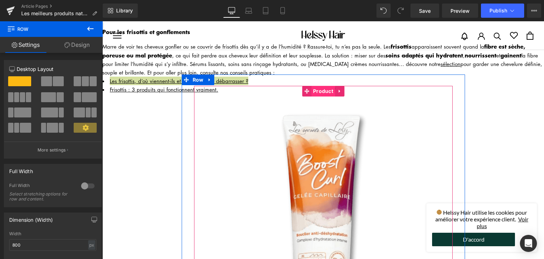
click at [321, 86] on span "Product" at bounding box center [323, 91] width 24 height 11
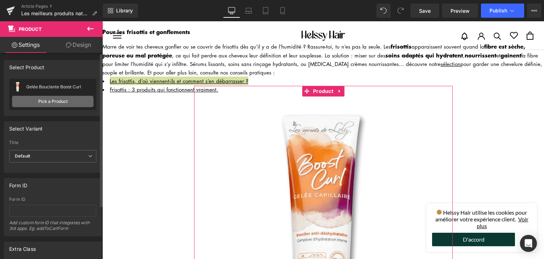
click at [38, 97] on link "Pick a Product" at bounding box center [52, 101] width 81 height 11
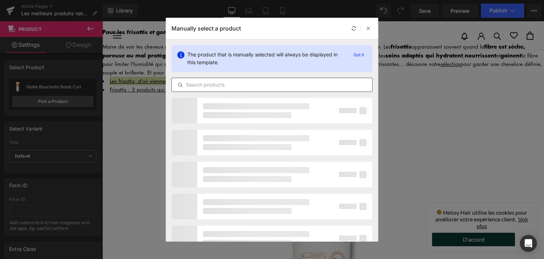
click at [209, 89] on div at bounding box center [271, 85] width 201 height 14
click at [205, 84] on input "text" at bounding box center [272, 84] width 201 height 9
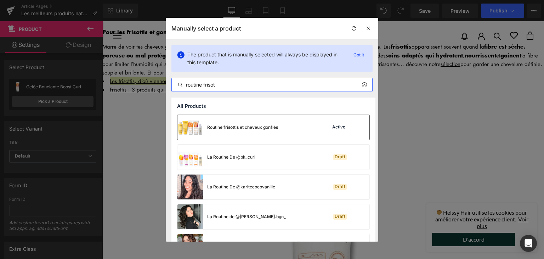
type input "routine frisot"
click at [240, 122] on div "Routine frisottis et cheveux gonflés" at bounding box center [227, 127] width 101 height 25
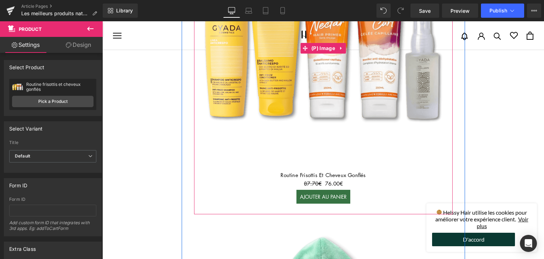
scroll to position [977, 0]
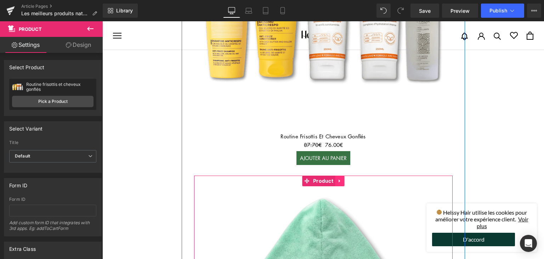
click at [338, 178] on icon at bounding box center [339, 180] width 5 height 5
click at [342, 178] on icon at bounding box center [344, 180] width 5 height 5
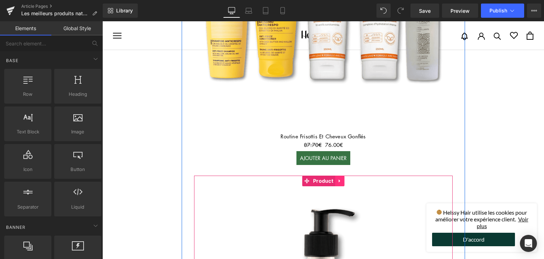
click at [339, 178] on icon at bounding box center [339, 180] width 5 height 5
click at [342, 178] on icon at bounding box center [344, 180] width 5 height 5
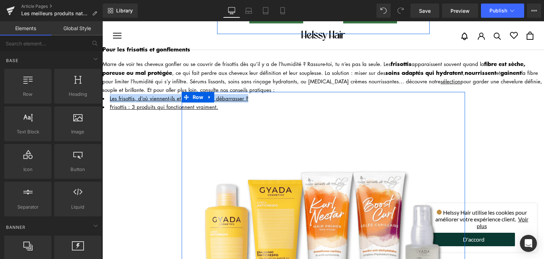
scroll to position [693, 0]
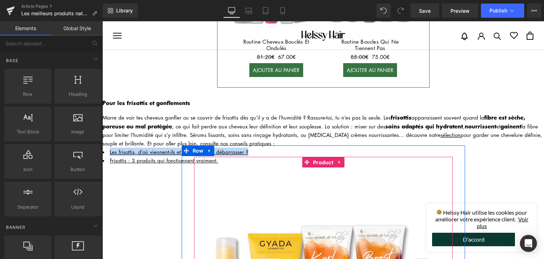
click at [323, 157] on span "Product" at bounding box center [323, 162] width 24 height 11
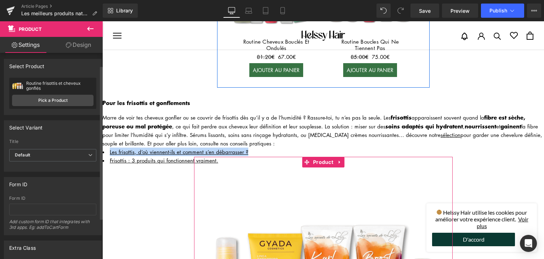
scroll to position [0, 0]
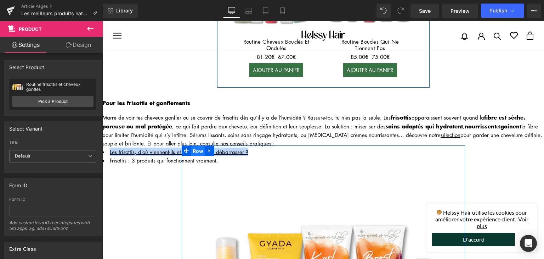
click at [196, 146] on span "Row" at bounding box center [198, 151] width 15 height 11
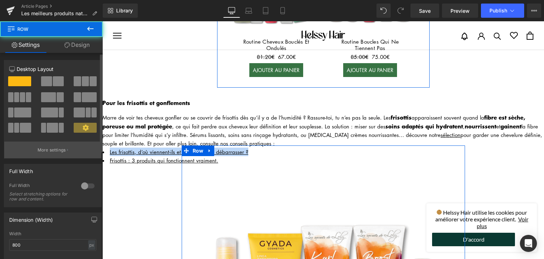
scroll to position [71, 0]
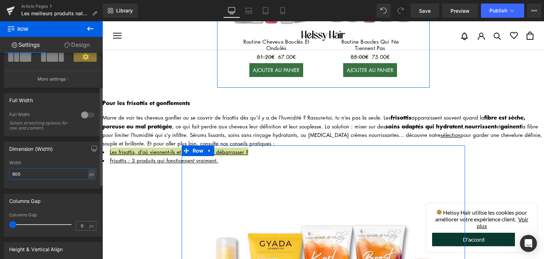
click at [44, 171] on input "800" at bounding box center [52, 174] width 87 height 12
click at [44, 172] on input "800" at bounding box center [52, 174] width 87 height 12
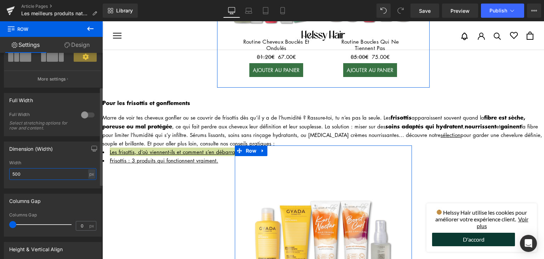
click at [17, 173] on input "500" at bounding box center [52, 174] width 87 height 12
click at [18, 171] on input "500" at bounding box center [52, 174] width 87 height 12
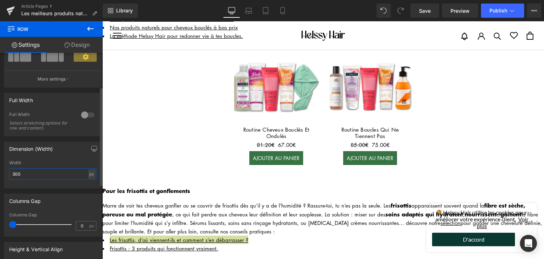
scroll to position [658, 0]
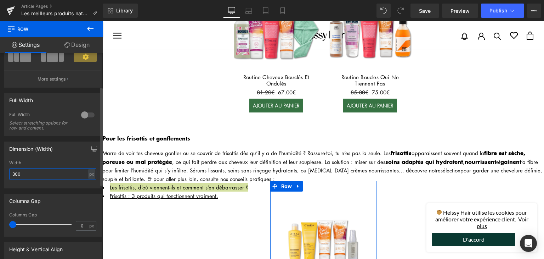
click at [41, 175] on input "300" at bounding box center [52, 174] width 87 height 12
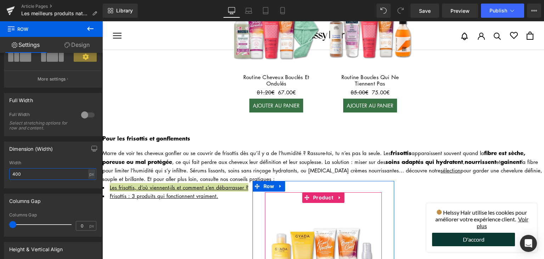
scroll to position [552, 0]
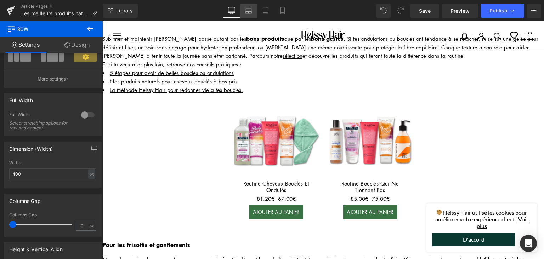
click at [247, 16] on link "Laptop" at bounding box center [248, 11] width 17 height 14
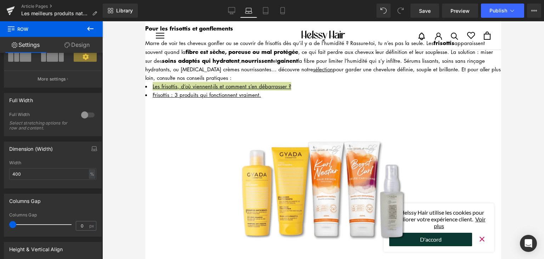
scroll to position [780, 0]
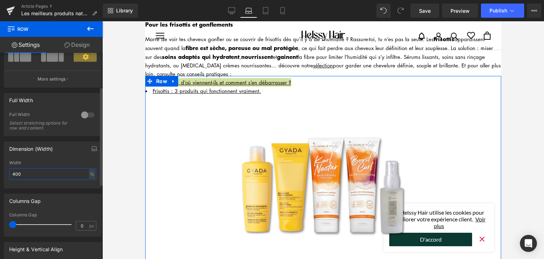
click at [36, 170] on input "400" at bounding box center [52, 174] width 87 height 12
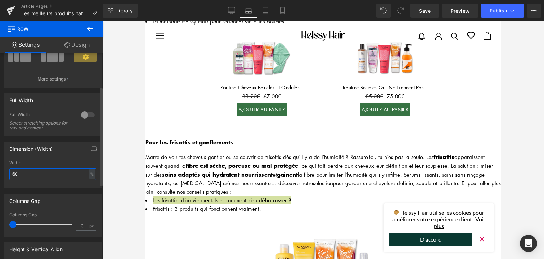
scroll to position [674, 0]
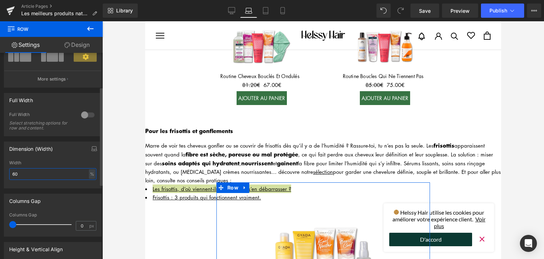
click at [51, 179] on input "60" at bounding box center [52, 174] width 87 height 12
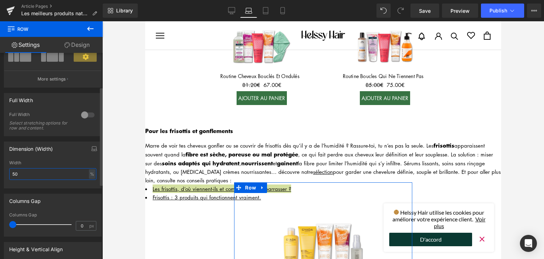
click at [41, 174] on input "50" at bounding box center [52, 174] width 87 height 12
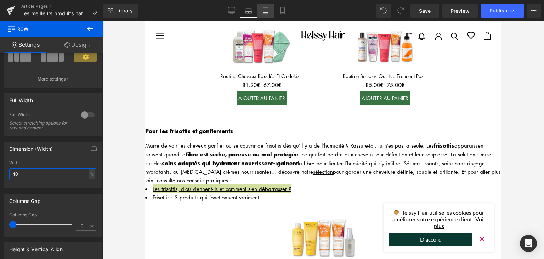
type input "40"
click at [269, 10] on icon at bounding box center [265, 10] width 7 height 7
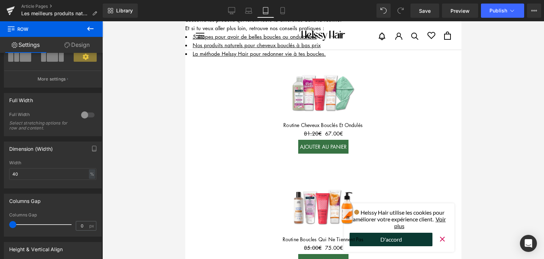
scroll to position [605, 0]
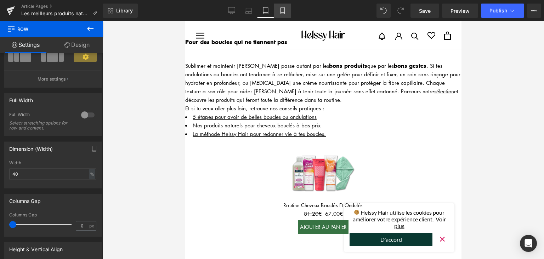
click at [278, 16] on link "Mobile" at bounding box center [282, 11] width 17 height 14
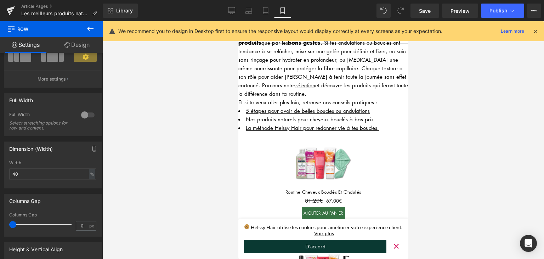
click at [281, 15] on link "Mobile" at bounding box center [282, 11] width 17 height 14
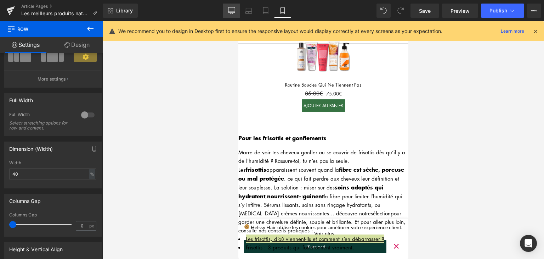
click at [230, 8] on icon at bounding box center [231, 10] width 7 height 7
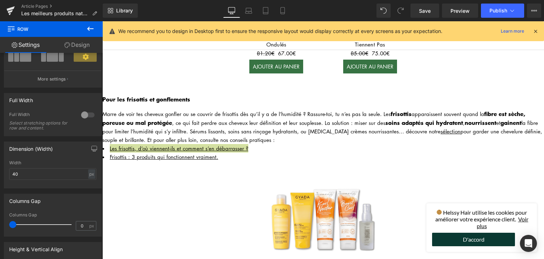
scroll to position [693, 0]
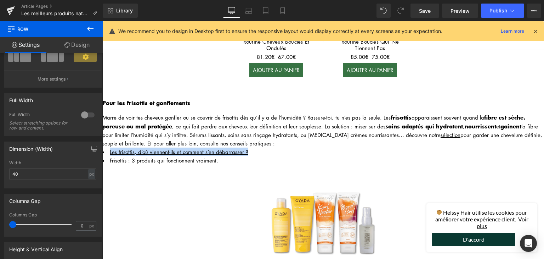
click at [280, 132] on div "Marre de voir tes cheveux gonfler ou se couvrir de frisottis dès qu’il y a de l…" at bounding box center [323, 130] width 442 height 35
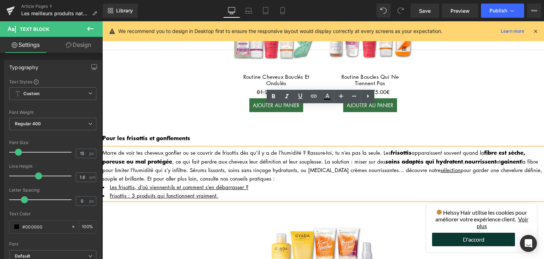
scroll to position [658, 0]
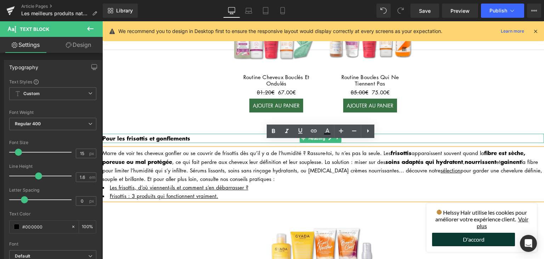
click at [198, 134] on h3 "Pour les frisottis et gonflements" at bounding box center [323, 138] width 442 height 9
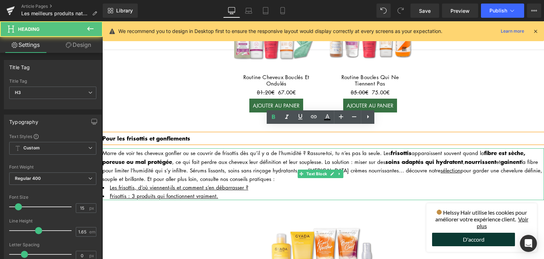
click at [198, 159] on div "Marre de voir tes cheveux gonfler ou se couvrir de frisottis dès qu’il y a de l…" at bounding box center [323, 165] width 442 height 35
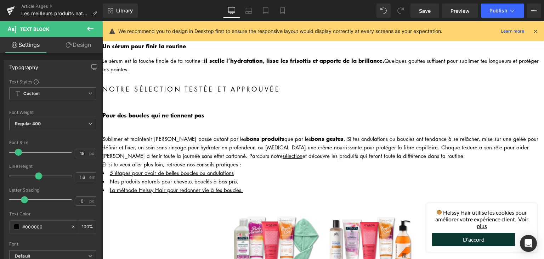
scroll to position [445, 0]
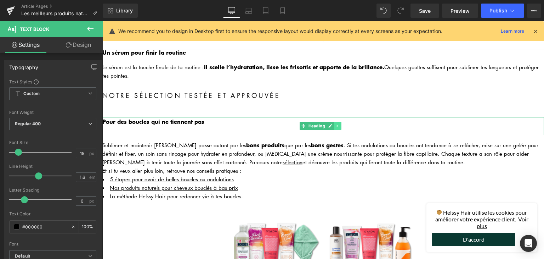
click at [340, 122] on link at bounding box center [337, 126] width 7 height 9
click at [333, 124] on icon at bounding box center [334, 126] width 4 height 4
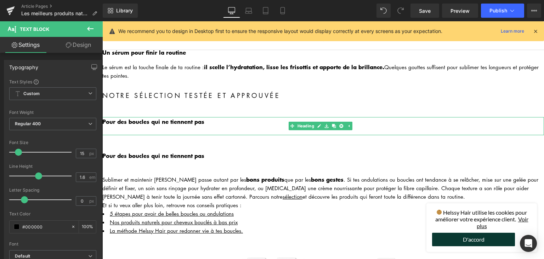
click at [202, 126] on div at bounding box center [323, 130] width 442 height 9
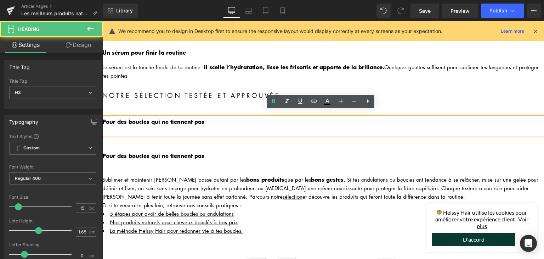
click at [202, 126] on div at bounding box center [323, 130] width 442 height 9
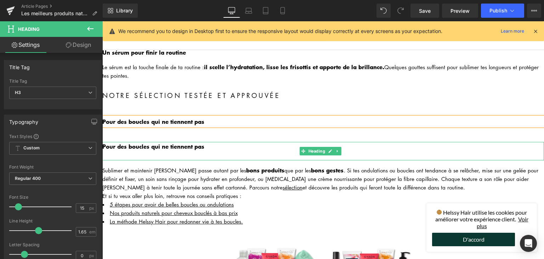
click at [184, 142] on b "Pour des boucles qui ne tiennent pas" at bounding box center [153, 146] width 102 height 9
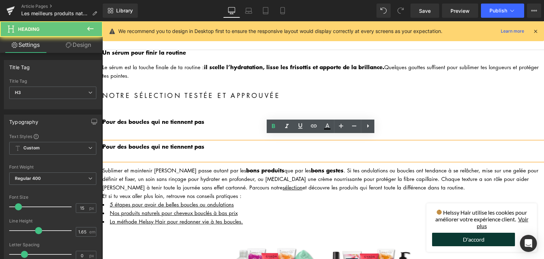
click at [186, 151] on div at bounding box center [323, 155] width 442 height 9
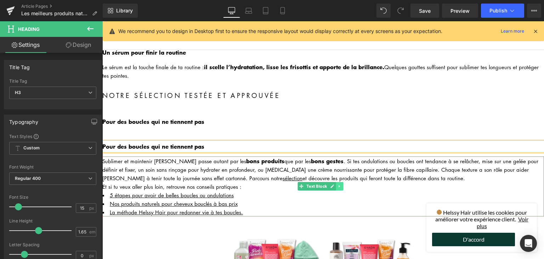
click at [338, 184] on icon at bounding box center [340, 186] width 4 height 4
click at [338, 182] on link at bounding box center [335, 186] width 7 height 9
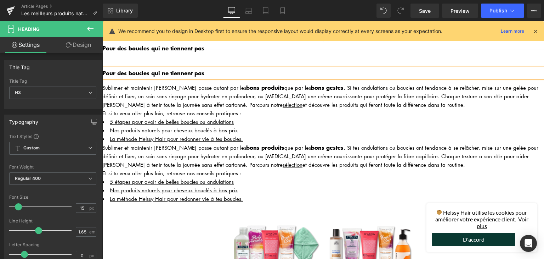
scroll to position [463, 0]
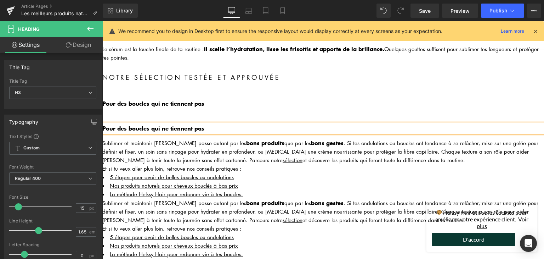
click at [213, 124] on h3 "Pour des boucles qui ne tiennent pas" at bounding box center [323, 128] width 442 height 9
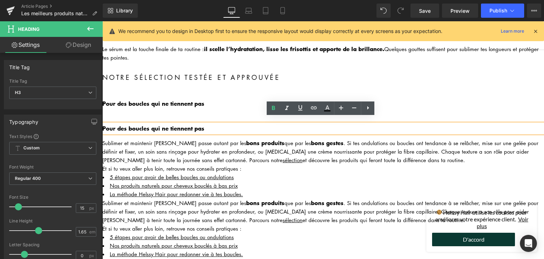
click at [350, 143] on div "Sublimer et maintenir [PERSON_NAME] passe autant par les bons produits que par …" at bounding box center [323, 151] width 442 height 26
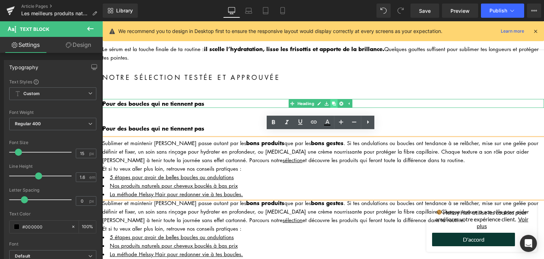
click at [334, 101] on icon at bounding box center [334, 103] width 4 height 4
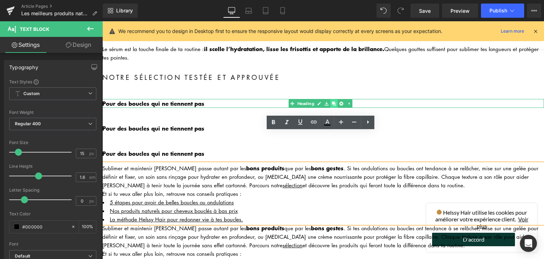
click at [334, 101] on icon at bounding box center [334, 103] width 4 height 4
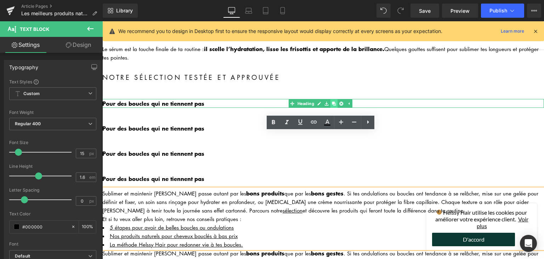
click at [334, 101] on icon at bounding box center [334, 103] width 4 height 4
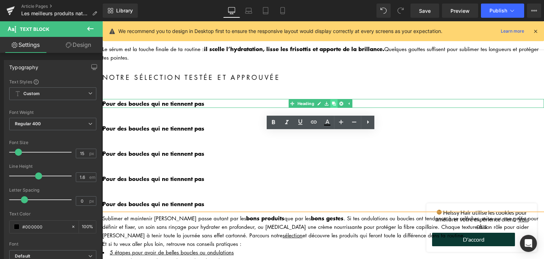
click at [334, 101] on icon at bounding box center [334, 103] width 4 height 4
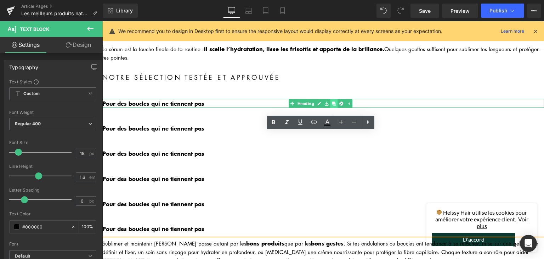
click at [334, 101] on icon at bounding box center [334, 103] width 4 height 4
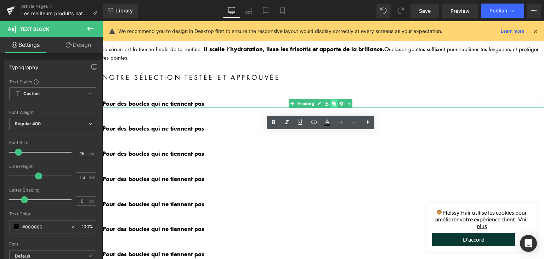
click at [334, 101] on icon at bounding box center [334, 103] width 4 height 4
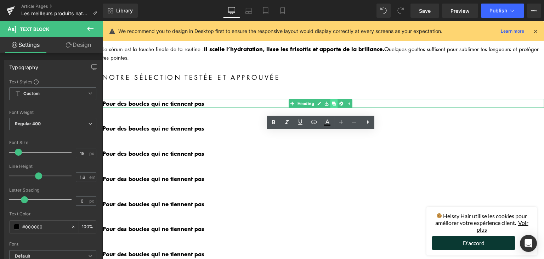
click at [334, 101] on icon at bounding box center [334, 103] width 4 height 4
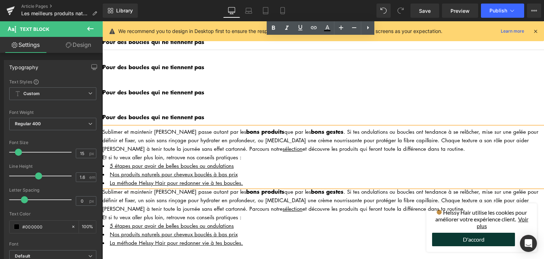
scroll to position [711, 0]
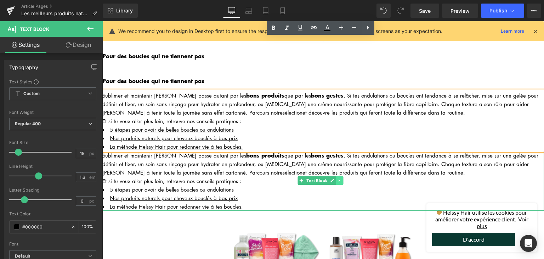
click at [337, 176] on link at bounding box center [339, 180] width 7 height 9
click at [337, 178] on icon at bounding box center [336, 180] width 4 height 4
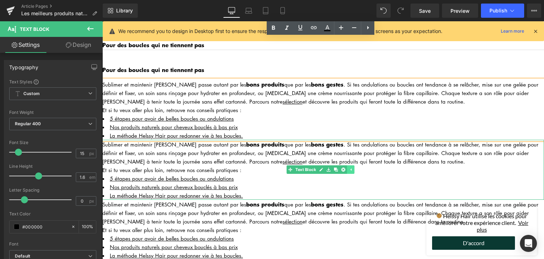
click at [337, 191] on li "La méthode Helssy Hair pour redonner vie à tes boucles." at bounding box center [323, 195] width 442 height 9
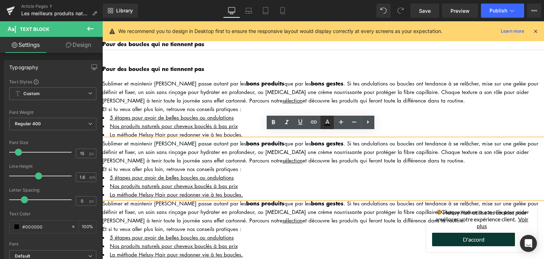
scroll to position [721, 0]
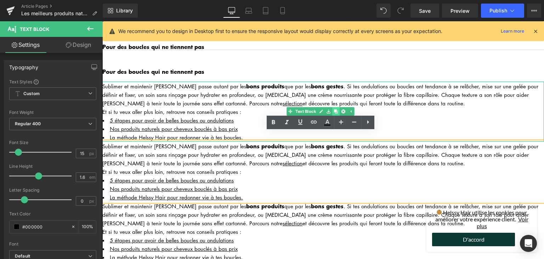
click at [336, 109] on icon at bounding box center [336, 111] width 4 height 4
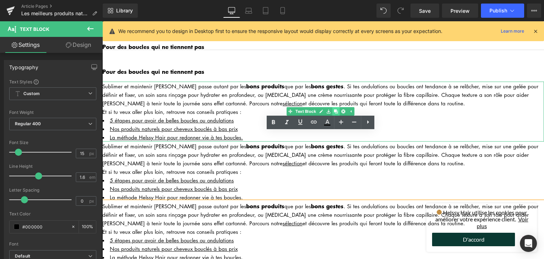
click at [336, 109] on icon at bounding box center [336, 111] width 4 height 4
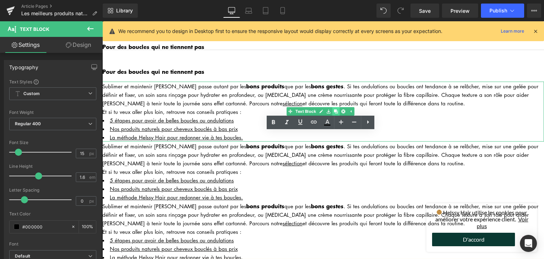
click at [336, 109] on icon at bounding box center [336, 111] width 4 height 4
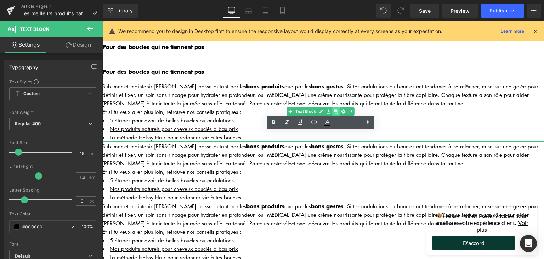
click at [336, 109] on icon at bounding box center [336, 111] width 4 height 4
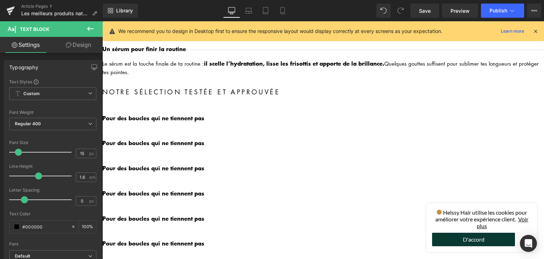
scroll to position [409, 0]
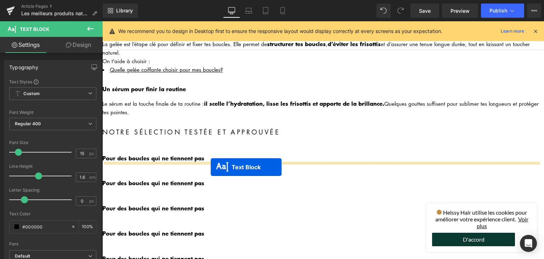
drag, startPoint x: 289, startPoint y: 243, endPoint x: 211, endPoint y: 166, distance: 109.7
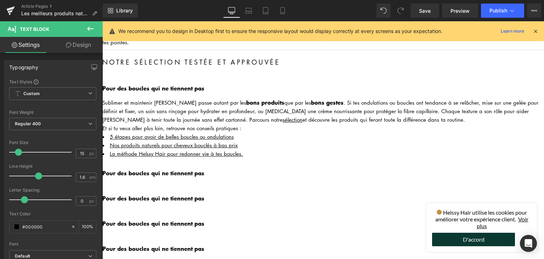
scroll to position [444, 0]
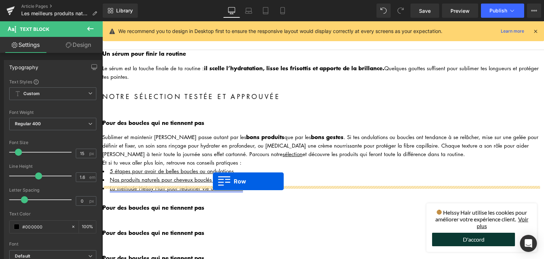
drag, startPoint x: 219, startPoint y: 151, endPoint x: 213, endPoint y: 181, distance: 31.1
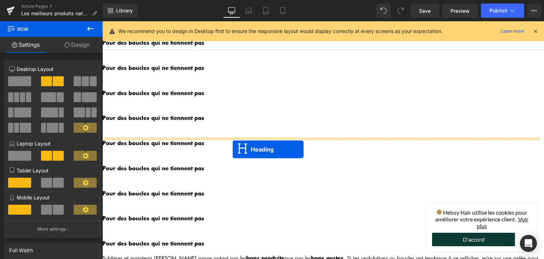
scroll to position [657, 0]
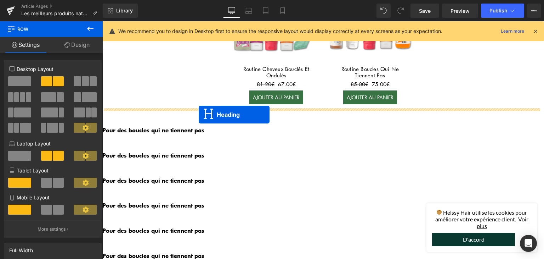
drag, startPoint x: 303, startPoint y: 100, endPoint x: 199, endPoint y: 114, distance: 104.7
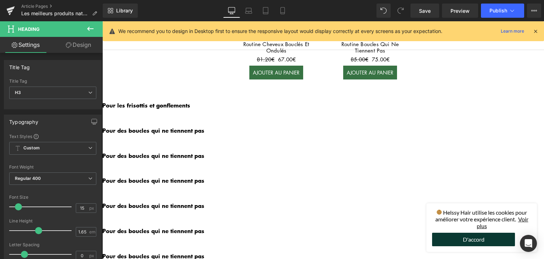
scroll to position [586, 0]
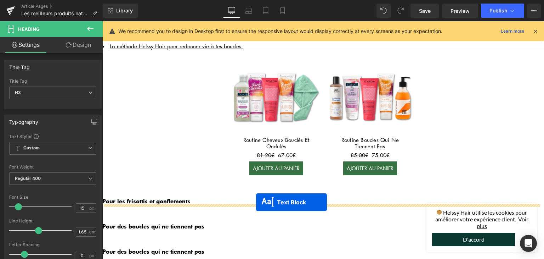
drag, startPoint x: 300, startPoint y: 207, endPoint x: 256, endPoint y: 202, distance: 44.2
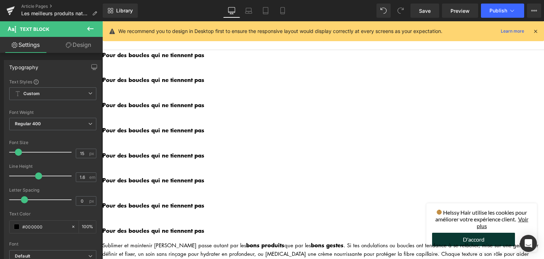
scroll to position [657, 0]
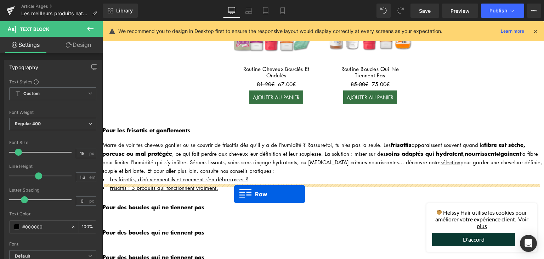
drag, startPoint x: 253, startPoint y: 117, endPoint x: 234, endPoint y: 194, distance: 78.9
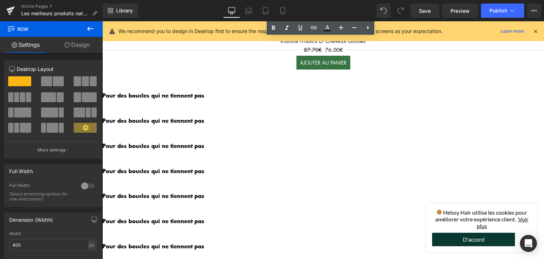
scroll to position [869, 0]
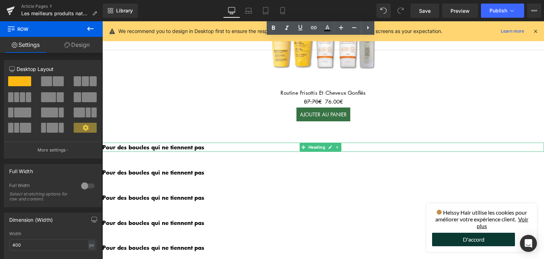
click at [205, 142] on h3 "Pour des boucles qui ne tiennent pas" at bounding box center [323, 146] width 442 height 9
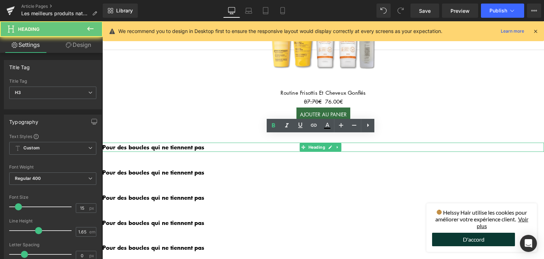
click at [205, 142] on h3 "Pour des boucles qui ne tiennent pas" at bounding box center [323, 146] width 442 height 9
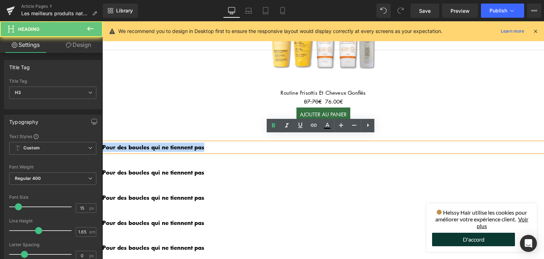
click at [205, 142] on h3 "Pour des boucles qui ne tiennent pas" at bounding box center [323, 146] width 442 height 9
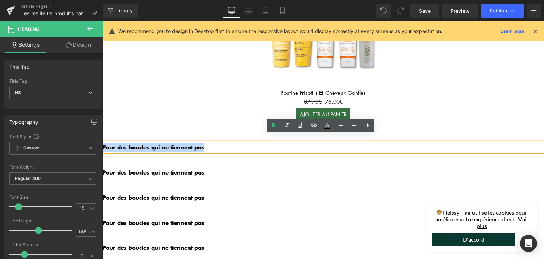
paste div
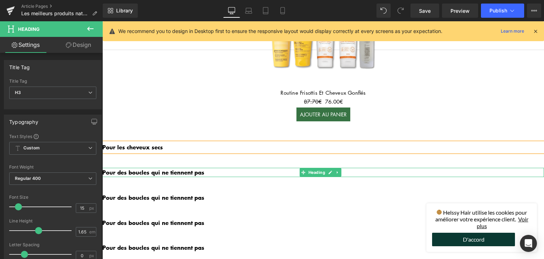
click at [191, 168] on b "Pour des boucles qui ne tiennent pas" at bounding box center [153, 172] width 102 height 9
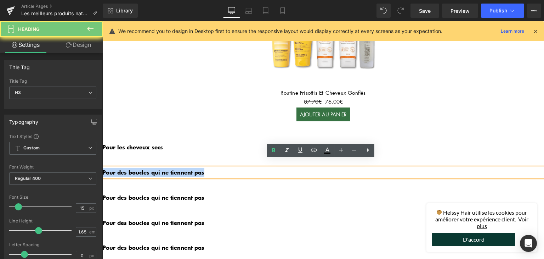
click at [191, 168] on b "Pour des boucles qui ne tiennent pas" at bounding box center [153, 172] width 102 height 9
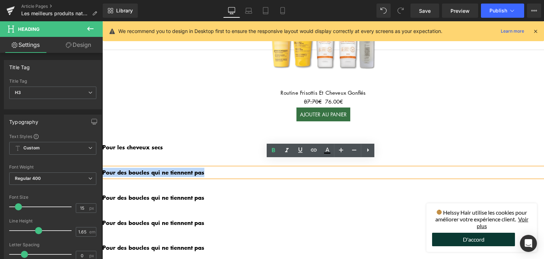
paste div
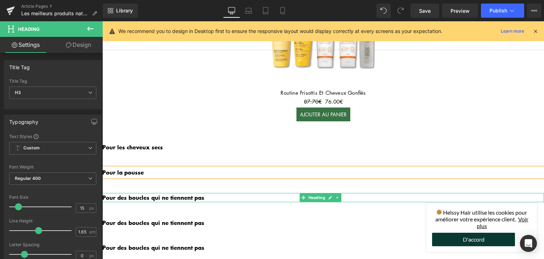
click at [202, 193] on b "Pour des boucles qui ne tiennent pas" at bounding box center [153, 197] width 102 height 9
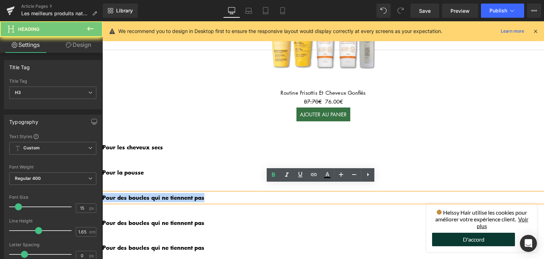
click at [202, 193] on b "Pour des boucles qui ne tiennent pas" at bounding box center [153, 197] width 102 height 9
paste div
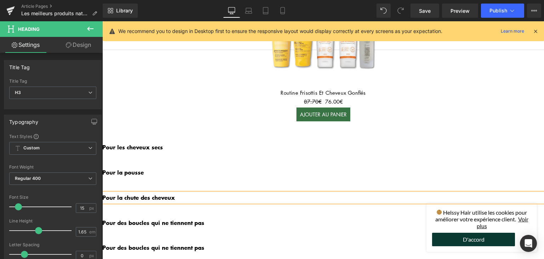
click at [192, 218] on b "Pour des boucles qui ne tiennent pas" at bounding box center [153, 222] width 102 height 9
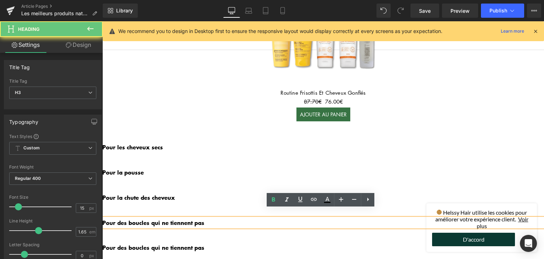
click at [192, 218] on b "Pour des boucles qui ne tiennent pas" at bounding box center [153, 222] width 102 height 9
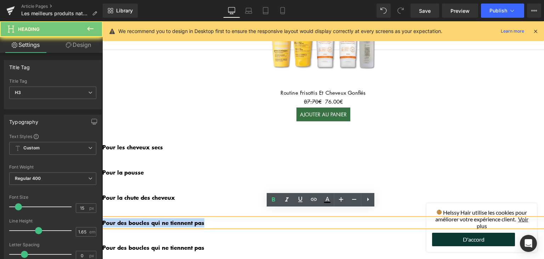
paste div
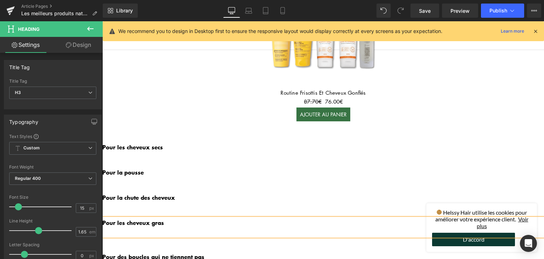
scroll to position [905, 0]
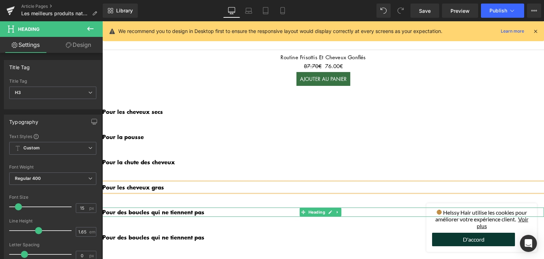
click at [198, 207] on b "Pour des boucles qui ne tiennent pas" at bounding box center [153, 211] width 102 height 9
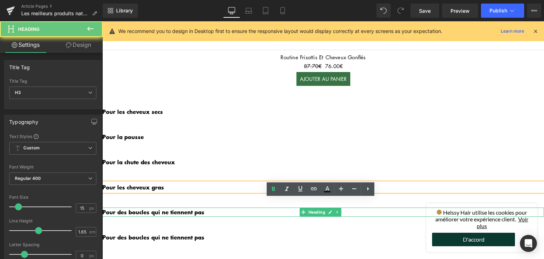
click at [198, 207] on b "Pour des boucles qui ne tiennent pas" at bounding box center [153, 211] width 102 height 9
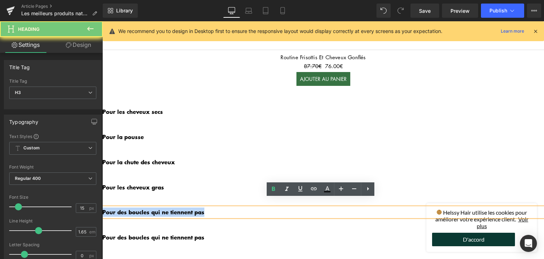
click at [198, 207] on b "Pour des boucles qui ne tiennent pas" at bounding box center [153, 211] width 102 height 9
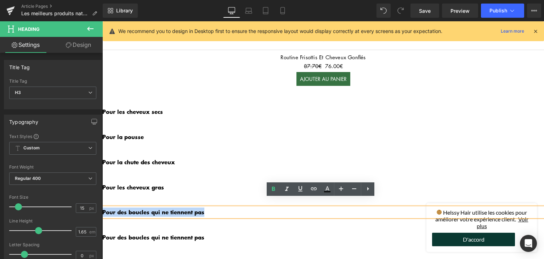
paste div
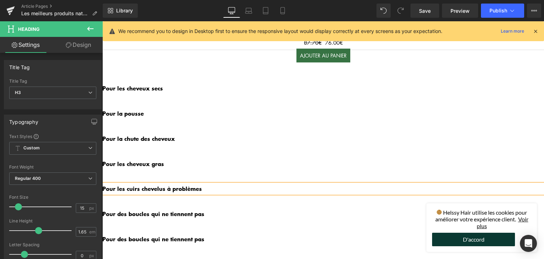
scroll to position [940, 0]
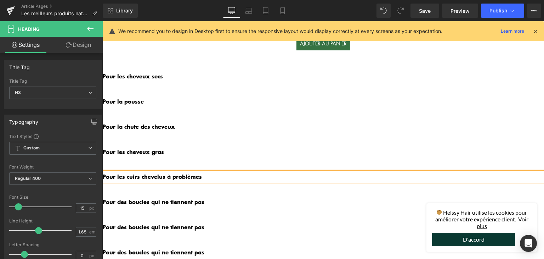
click at [187, 197] on b "Pour des boucles qui ne tiennent pas" at bounding box center [153, 201] width 102 height 9
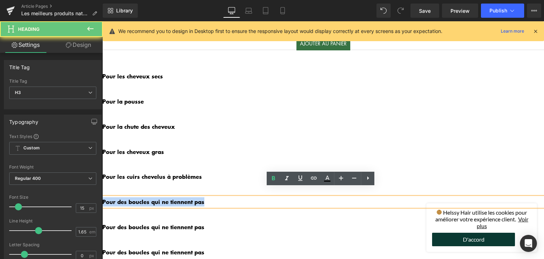
click at [187, 197] on b "Pour des boucles qui ne tiennent pas" at bounding box center [153, 201] width 102 height 9
paste div
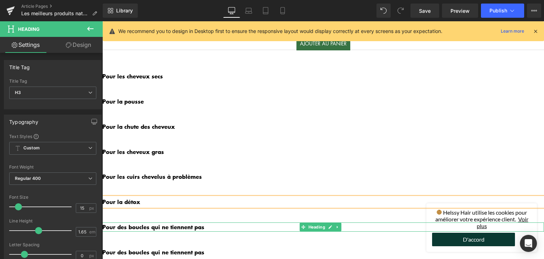
click at [210, 222] on h3 "Pour des boucles qui ne tiennent pas" at bounding box center [323, 226] width 442 height 9
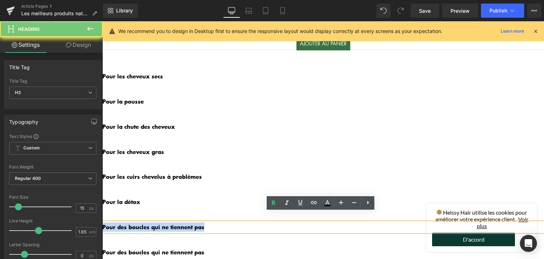
click at [210, 222] on h3 "Pour des boucles qui ne tiennent pas" at bounding box center [323, 226] width 442 height 9
paste div
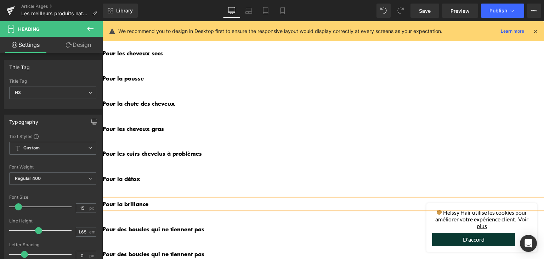
scroll to position [976, 0]
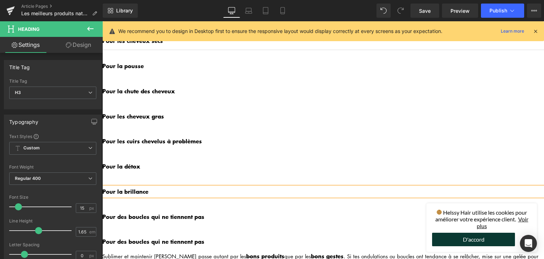
click at [149, 212] on b "Pour des boucles qui ne tiennent pas" at bounding box center [153, 216] width 102 height 9
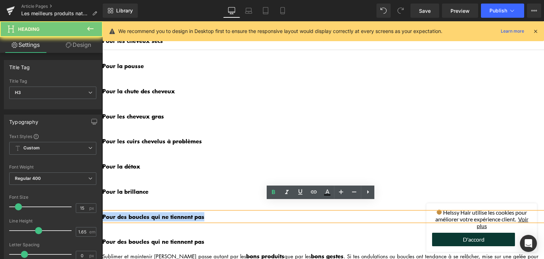
click at [149, 212] on b "Pour des boucles qui ne tiennent pas" at bounding box center [153, 216] width 102 height 9
paste div
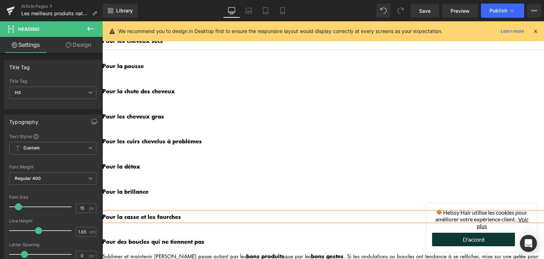
scroll to position [1046, 0]
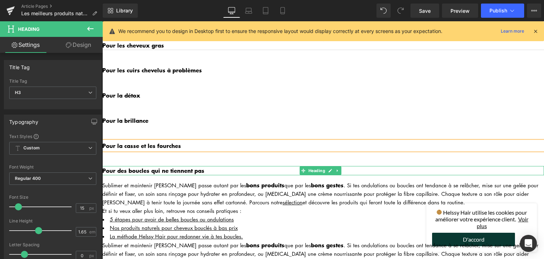
click at [203, 166] on b "Pour des boucles qui ne tiennent pas" at bounding box center [153, 170] width 102 height 9
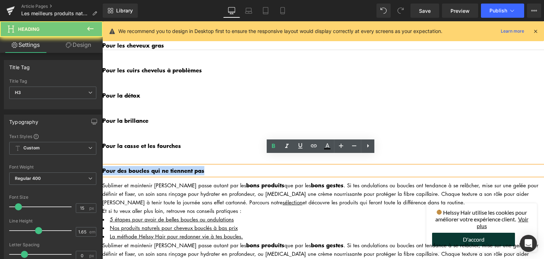
click at [203, 166] on b "Pour des boucles qui ne tiennent pas" at bounding box center [153, 170] width 102 height 9
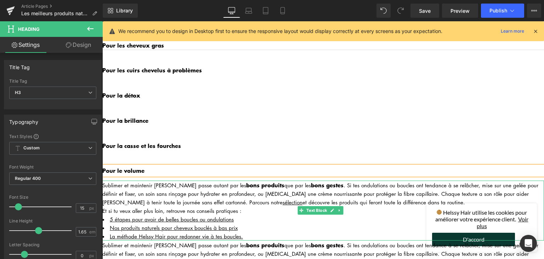
click at [158, 193] on div "Sublimer et maintenir [PERSON_NAME] passe autant par les bons produits que par …" at bounding box center [323, 193] width 442 height 26
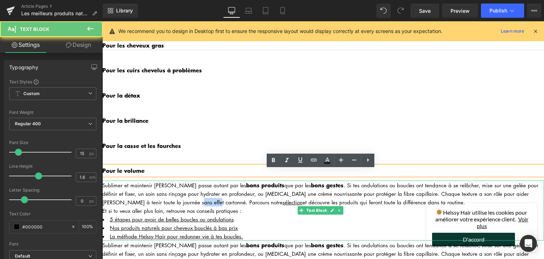
click at [158, 193] on div "Sublimer et maintenir [PERSON_NAME] passe autant par les bons produits que par …" at bounding box center [323, 193] width 442 height 26
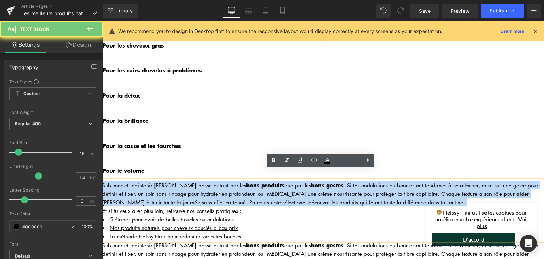
click at [158, 193] on div "Sublimer et maintenir [PERSON_NAME] passe autant par les bons produits que par …" at bounding box center [323, 193] width 442 height 26
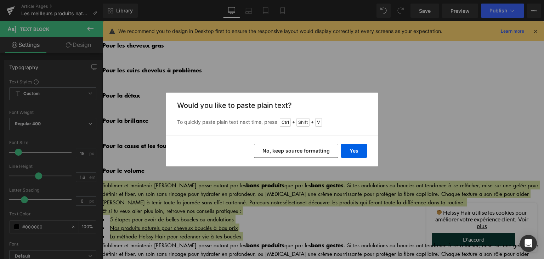
click at [286, 152] on button "No, keep source formatting" at bounding box center [296, 150] width 84 height 14
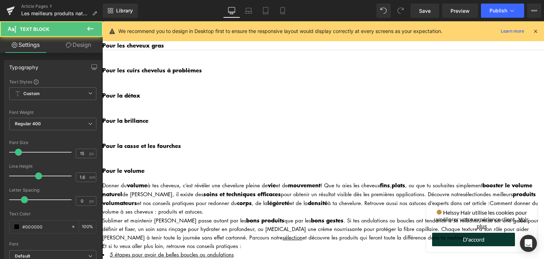
click at [108, 180] on div "Donner du volume à tes cheveux, c’est révéler une chevelure pleine de vie et de…" at bounding box center [323, 197] width 442 height 35
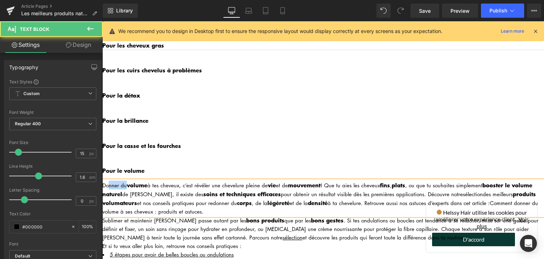
click at [108, 180] on div "Donner du volume à tes cheveux, c’est révéler une chevelure pleine de vie et de…" at bounding box center [323, 197] width 442 height 35
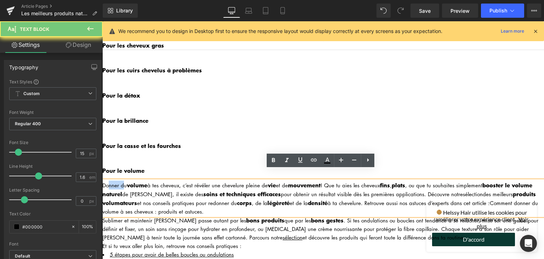
click at [107, 180] on div "Donner du volume à tes cheveux, c’est révéler une chevelure pleine de vie et de…" at bounding box center [323, 197] width 442 height 35
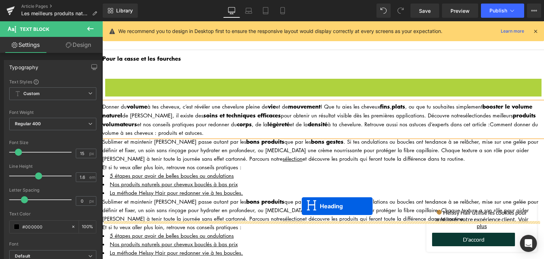
scroll to position [1020, 0]
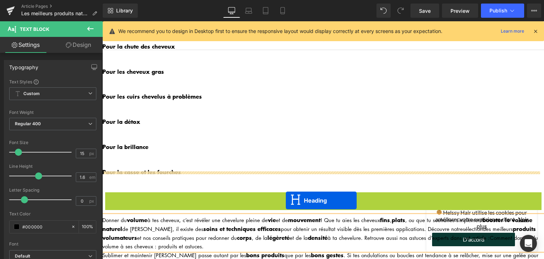
drag, startPoint x: 302, startPoint y: 159, endPoint x: 286, endPoint y: 200, distance: 44.1
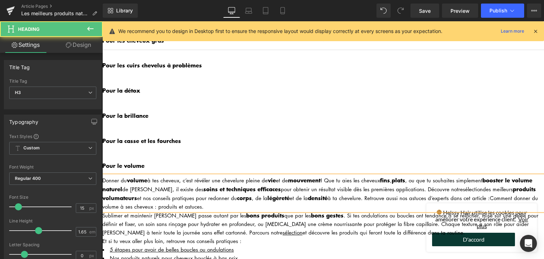
scroll to position [1082, 0]
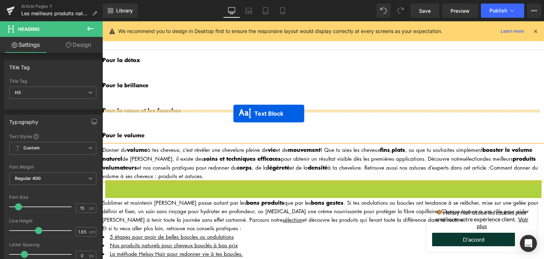
drag, startPoint x: 301, startPoint y: 197, endPoint x: 233, endPoint y: 113, distance: 108.1
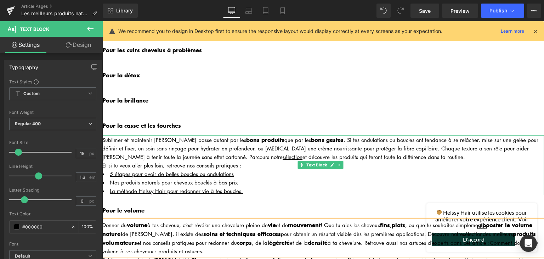
scroll to position [1071, 0]
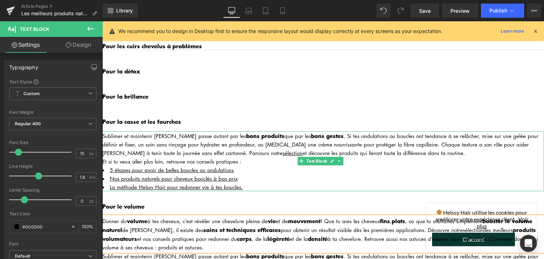
click at [198, 142] on div "Sublimer et maintenir [PERSON_NAME] passe autant par les bons produits que par …" at bounding box center [323, 144] width 442 height 26
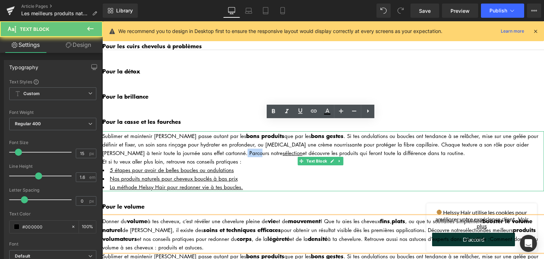
click at [198, 142] on div "Sublimer et maintenir [PERSON_NAME] passe autant par les bons produits que par …" at bounding box center [323, 144] width 442 height 26
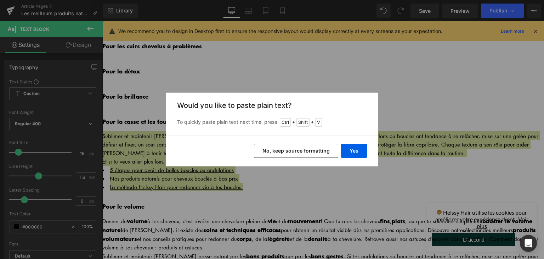
click at [285, 147] on button "No, keep source formatting" at bounding box center [296, 150] width 84 height 14
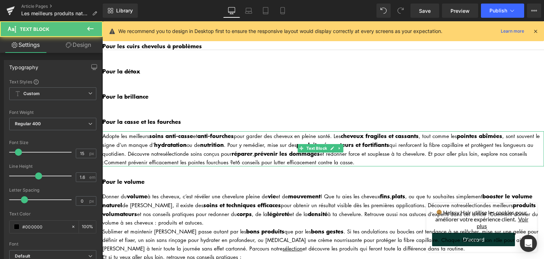
click at [107, 131] on div "Adopte les meilleurs soins anti-casse et anti-fourches pour garder des cheveux …" at bounding box center [323, 148] width 442 height 35
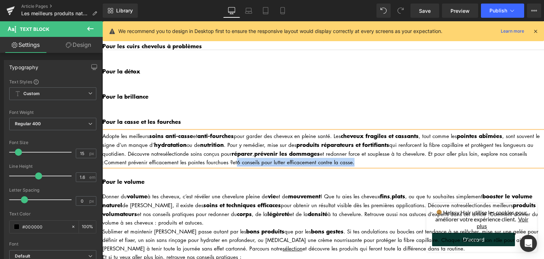
drag, startPoint x: 357, startPoint y: 149, endPoint x: 237, endPoint y: 151, distance: 120.1
click at [237, 151] on div "Adopte les meilleurs soins anti-casse et anti-fourches pour garder des cheveux …" at bounding box center [323, 148] width 442 height 35
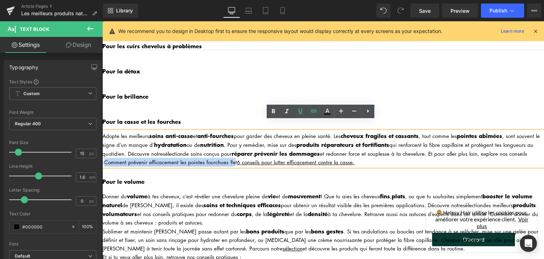
drag, startPoint x: 229, startPoint y: 152, endPoint x: 103, endPoint y: 152, distance: 126.1
click at [103, 152] on div "Adopte les meilleurs soins anti-casse et anti-fourches pour garder des cheveux …" at bounding box center [323, 148] width 442 height 35
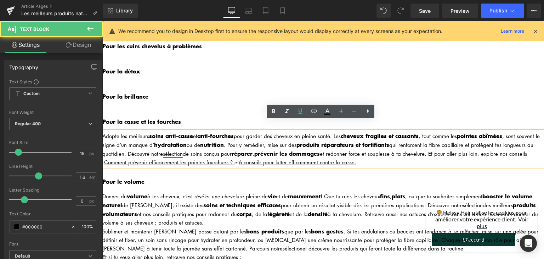
click at [165, 150] on link "sélection" at bounding box center [173, 153] width 20 height 7
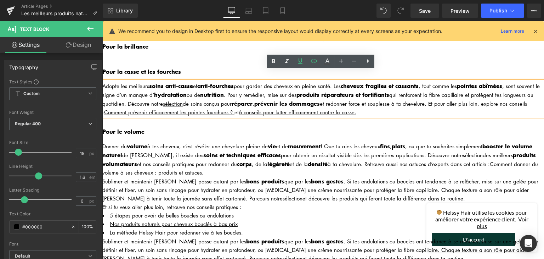
scroll to position [1141, 0]
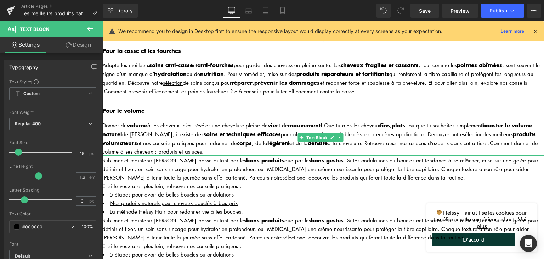
click at [105, 120] on div "Donner du volume à tes cheveux, c’est révéler une chevelure pleine de vie et de…" at bounding box center [323, 137] width 442 height 35
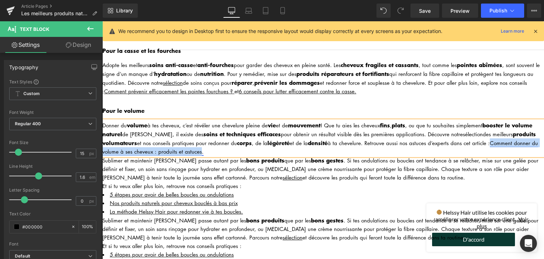
drag, startPoint x: 247, startPoint y: 138, endPoint x: 203, endPoint y: 160, distance: 49.3
click at [103, 139] on link "Comment donner du volume à ses cheveux : produits et astuces." at bounding box center [320, 147] width 436 height 16
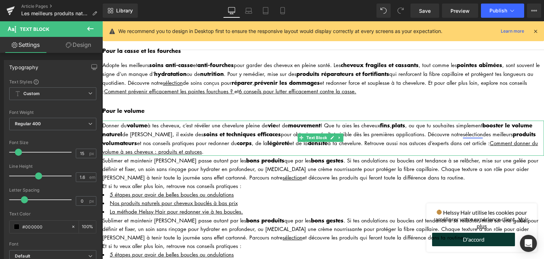
click at [470, 130] on link "sélection" at bounding box center [473, 133] width 20 height 7
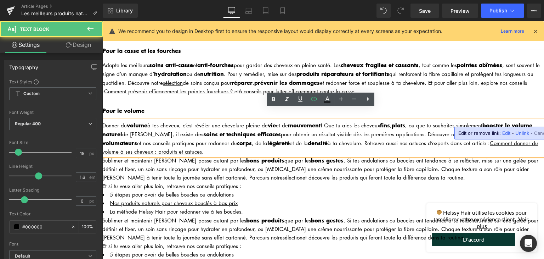
click at [470, 130] on link "sélection" at bounding box center [473, 133] width 20 height 7
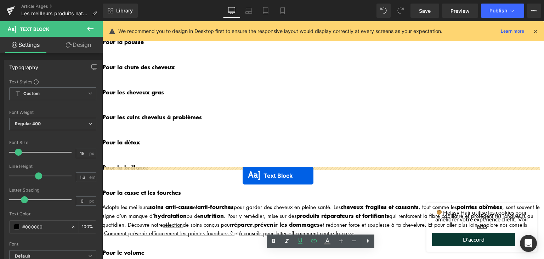
drag, startPoint x: 301, startPoint y: 171, endPoint x: 243, endPoint y: 175, distance: 58.9
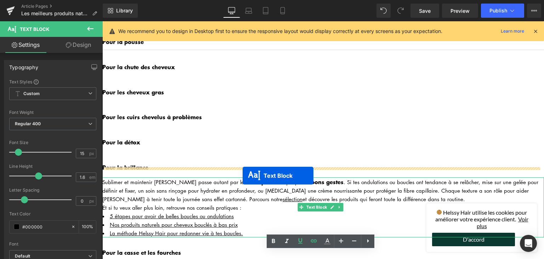
scroll to position [1059, 0]
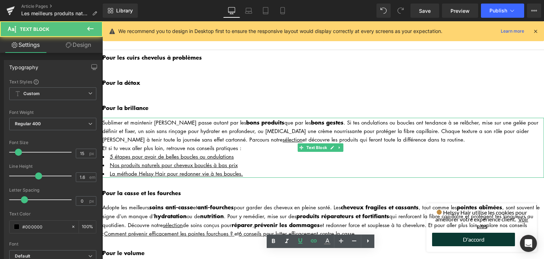
click at [168, 129] on div "Sublimer et maintenir [PERSON_NAME] passe autant par les bons produits que par …" at bounding box center [323, 131] width 442 height 26
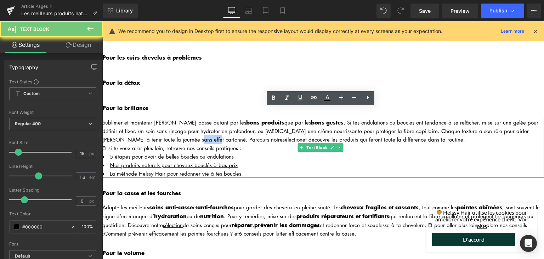
click at [168, 129] on div "Sublimer et maintenir [PERSON_NAME] passe autant par les bons produits que par …" at bounding box center [323, 131] width 442 height 26
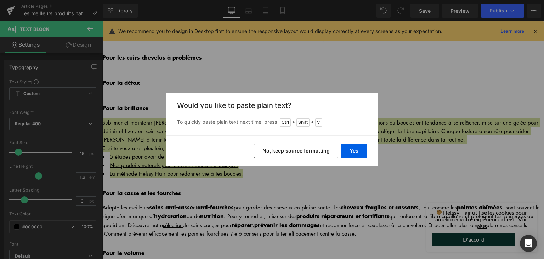
click at [287, 150] on button "No, keep source formatting" at bounding box center [296, 150] width 84 height 14
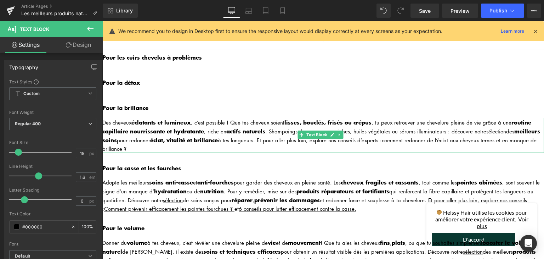
click at [106, 118] on div "Des cheveux éclatants et lumineux , c’est possible ! Que tes cheveux soient lis…" at bounding box center [323, 135] width 442 height 35
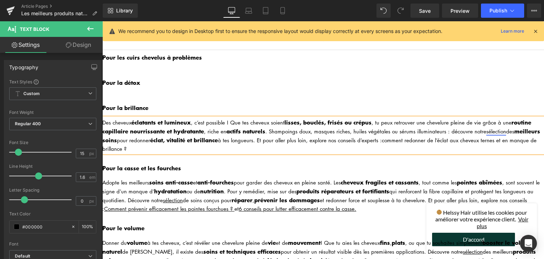
click at [489, 128] on link "sélection" at bounding box center [496, 131] width 20 height 7
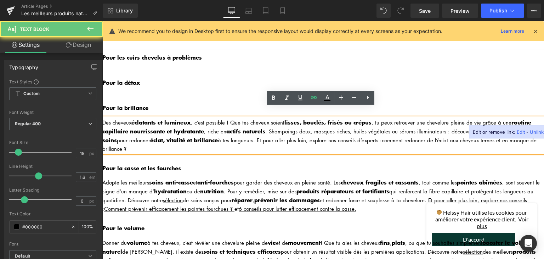
click at [489, 128] on link "sélection" at bounding box center [496, 131] width 20 height 7
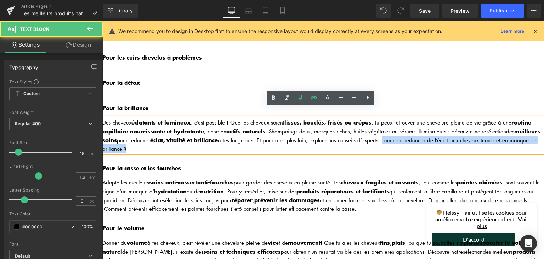
drag, startPoint x: 412, startPoint y: 128, endPoint x: 411, endPoint y: 137, distance: 8.9
click at [411, 136] on div "Des cheveux éclatants et lumineux , c’est possible ! Que tes cheveux soient lis…" at bounding box center [323, 135] width 442 height 35
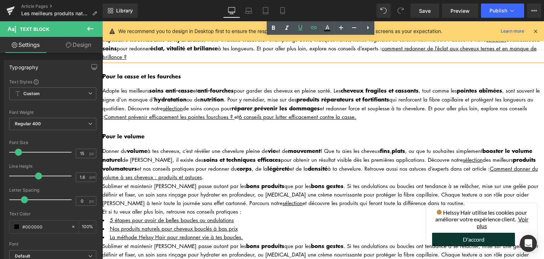
scroll to position [1236, 0]
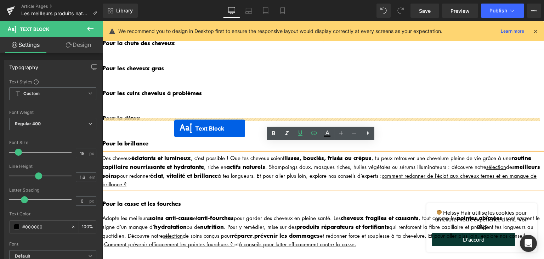
drag, startPoint x: 299, startPoint y: 112, endPoint x: 174, endPoint y: 128, distance: 125.3
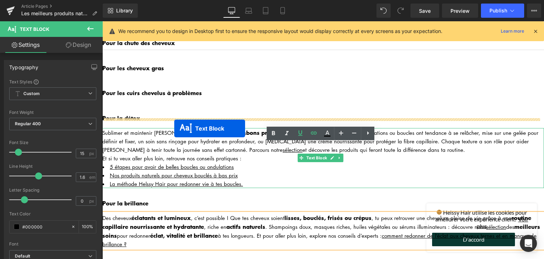
scroll to position [1083, 0]
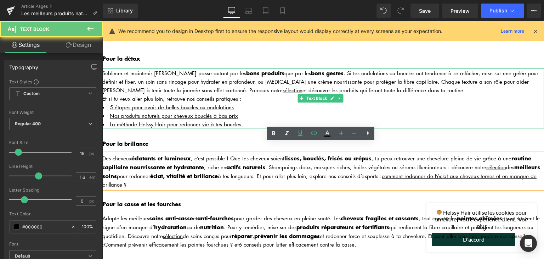
click at [156, 69] on div "Sublimer et maintenir [PERSON_NAME] passe autant par les bons produits que par …" at bounding box center [323, 81] width 442 height 26
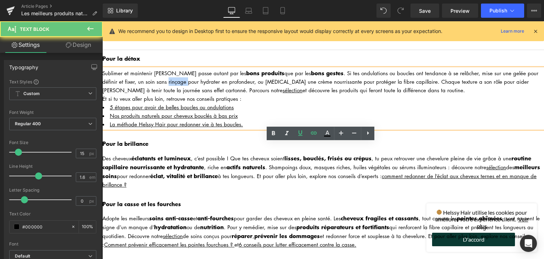
click at [156, 69] on div "Sublimer et maintenir [PERSON_NAME] passe autant par les bons produits que par …" at bounding box center [323, 81] width 442 height 26
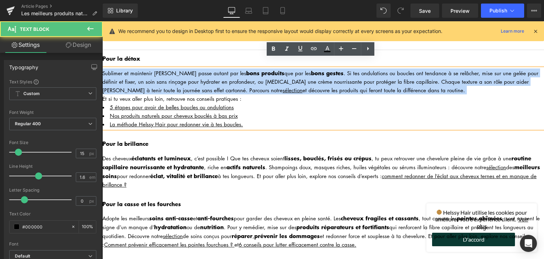
click at [156, 69] on div "Sublimer et maintenir [PERSON_NAME] passe autant par les bons produits que par …" at bounding box center [323, 81] width 442 height 26
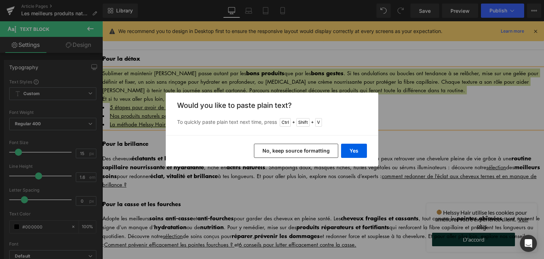
click at [275, 148] on button "No, keep source formatting" at bounding box center [296, 150] width 84 height 14
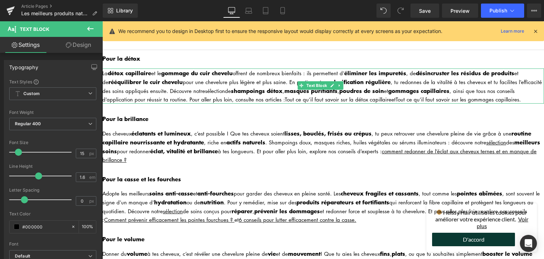
click at [109, 68] on div "La détox capillaire et le gommage du cuir chevelu offrent de nombreux bienfaits…" at bounding box center [323, 85] width 442 height 35
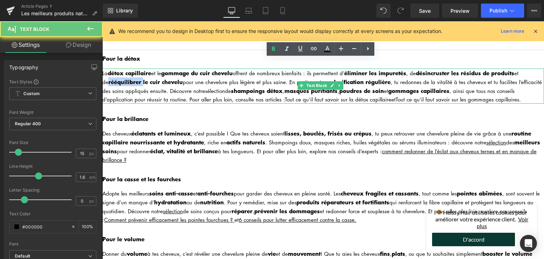
click at [109, 68] on div "La détox capillaire et le gommage du cuir chevelu offrent de nombreux bienfaits…" at bounding box center [323, 85] width 442 height 35
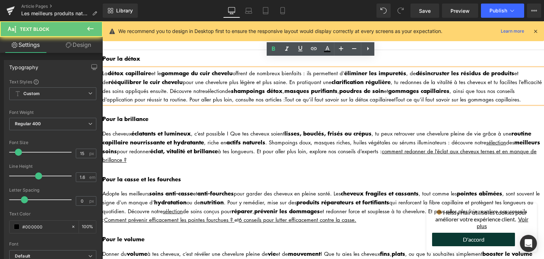
click at [110, 68] on div "La détox capillaire et le gommage du cuir chevelu offrent de nombreux bienfaits…" at bounding box center [323, 85] width 442 height 35
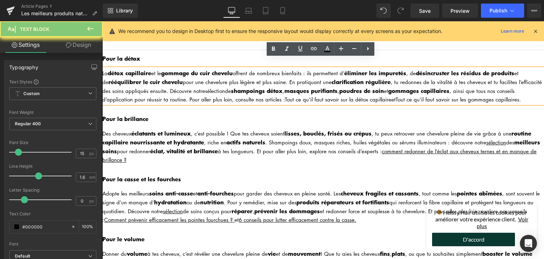
click at [109, 68] on div "La détox capillaire et le gommage du cuir chevelu offrent de nombreux bienfaits…" at bounding box center [323, 85] width 442 height 35
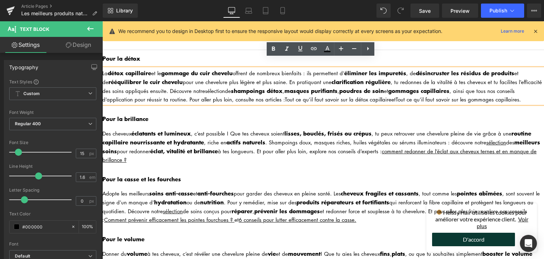
click at [105, 68] on div "La détox capillaire et le gommage du cuir chevelu offrent de nombreux bienfaits…" at bounding box center [323, 85] width 442 height 35
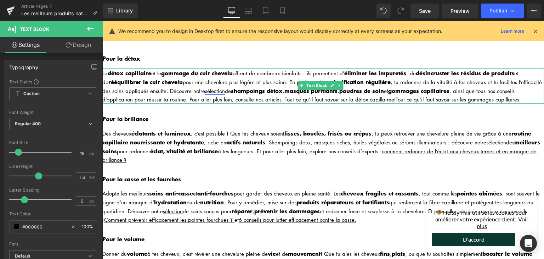
click at [212, 87] on link "sélection" at bounding box center [215, 90] width 20 height 7
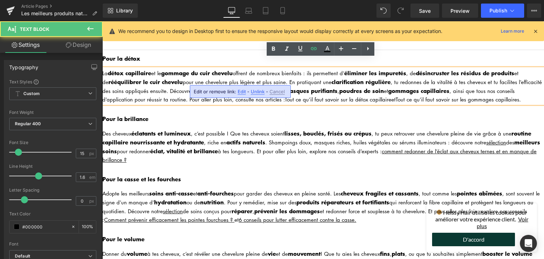
click at [212, 87] on link "sélection" at bounding box center [215, 90] width 20 height 7
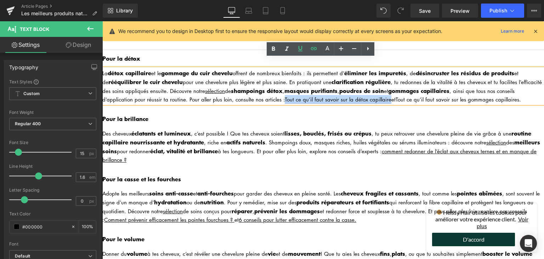
drag, startPoint x: 282, startPoint y: 89, endPoint x: 387, endPoint y: 89, distance: 104.5
click at [387, 89] on div "La détox capillaire et le gommage du cuir chevelu offrent de nombreux bienfaits…" at bounding box center [323, 85] width 442 height 35
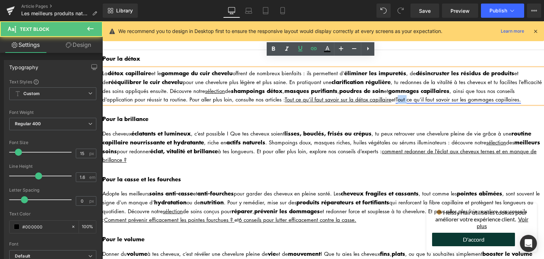
drag, startPoint x: 396, startPoint y: 88, endPoint x: 405, endPoint y: 88, distance: 9.2
click at [405, 96] on link "Tout ce qu’il faut savoir sur les gommages capillaires." at bounding box center [458, 99] width 125 height 7
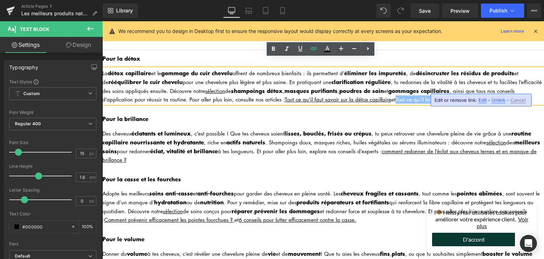
drag, startPoint x: 395, startPoint y: 85, endPoint x: 611, endPoint y: 121, distance: 218.6
click at [517, 96] on link "Tout ce qu’il faut savoir sur les gommages capillaires." at bounding box center [458, 99] width 125 height 7
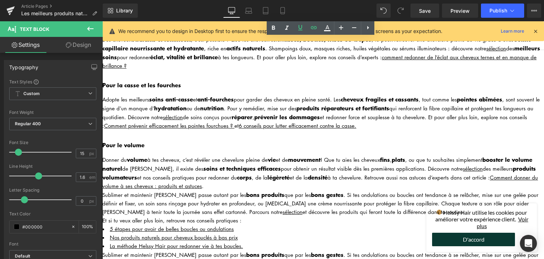
scroll to position [1190, 0]
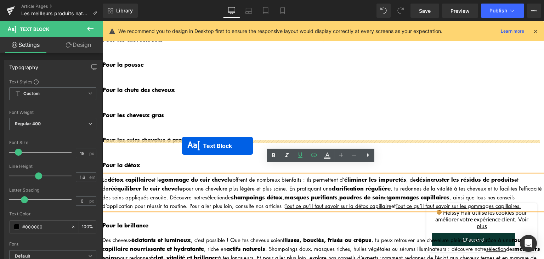
drag, startPoint x: 303, startPoint y: 194, endPoint x: 182, endPoint y: 146, distance: 130.1
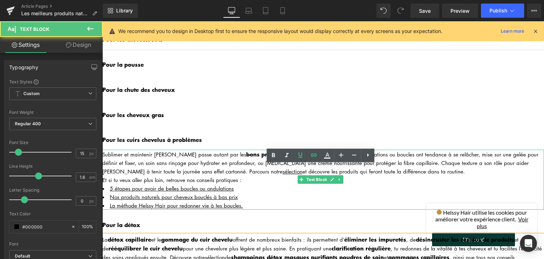
scroll to position [1037, 0]
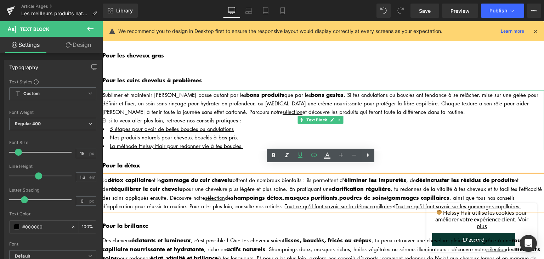
click at [225, 90] on div "Sublimer et maintenir [PERSON_NAME] passe autant par les bons produits que par …" at bounding box center [323, 103] width 442 height 26
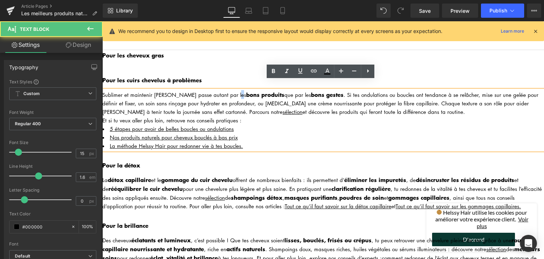
click at [225, 90] on div "Sublimer et maintenir [PERSON_NAME] passe autant par les bons produits que par …" at bounding box center [323, 103] width 442 height 26
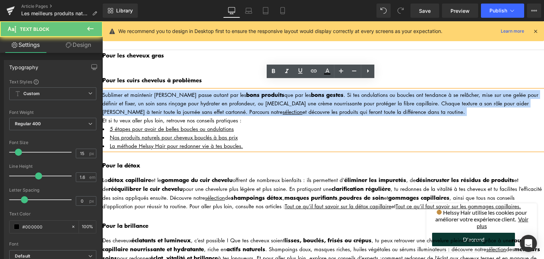
click at [225, 90] on div "Sublimer et maintenir [PERSON_NAME] passe autant par les bons produits que par …" at bounding box center [323, 103] width 442 height 26
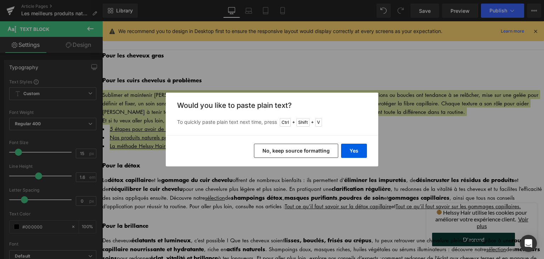
click at [284, 154] on button "No, keep source formatting" at bounding box center [296, 150] width 84 height 14
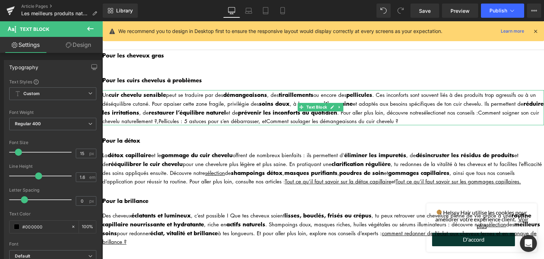
click at [111, 90] on div "Un cuir chevelu sensible peut se traduire par des démangeaisons , des tiraillem…" at bounding box center [323, 107] width 442 height 35
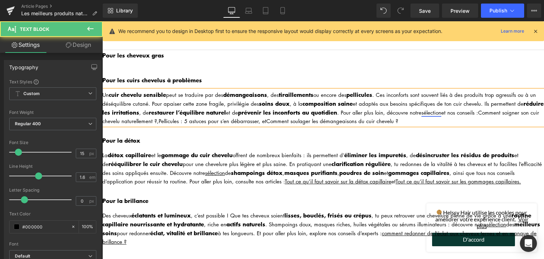
click at [441, 109] on link "sélection" at bounding box center [432, 112] width 20 height 7
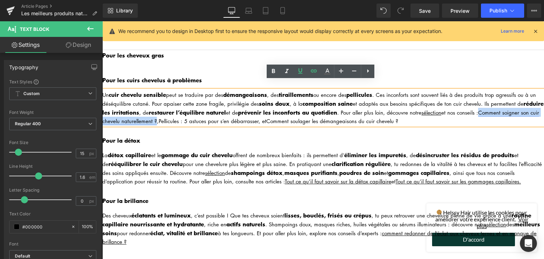
drag, startPoint x: 505, startPoint y: 101, endPoint x: 193, endPoint y: 109, distance: 311.5
click at [193, 109] on link "Comment soigner son cuir chevelu naturellement ?" at bounding box center [320, 117] width 437 height 16
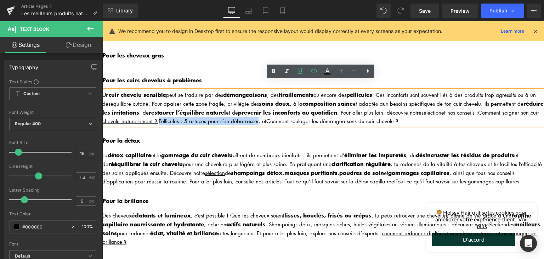
drag, startPoint x: 198, startPoint y: 109, endPoint x: 295, endPoint y: 107, distance: 97.1
click at [295, 107] on div "Un cuir chevelu sensible peut se traduire par des démangeaisons , des tiraillem…" at bounding box center [323, 107] width 442 height 35
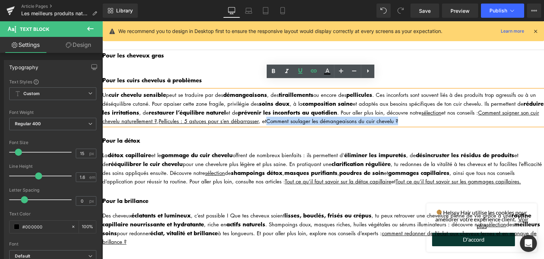
drag, startPoint x: 303, startPoint y: 109, endPoint x: 435, endPoint y: 119, distance: 132.6
click at [433, 109] on div "Un cuir chevelu sensible peut se traduire par des démangeaisons , des tiraillem…" at bounding box center [323, 107] width 442 height 35
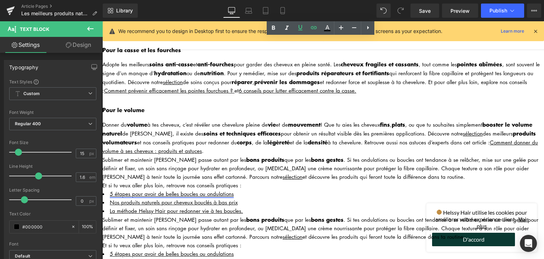
scroll to position [1249, 0]
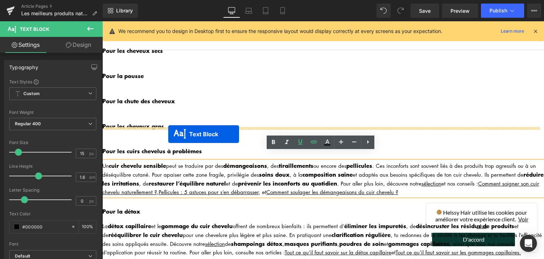
drag, startPoint x: 300, startPoint y: 169, endPoint x: 168, endPoint y: 134, distance: 136.5
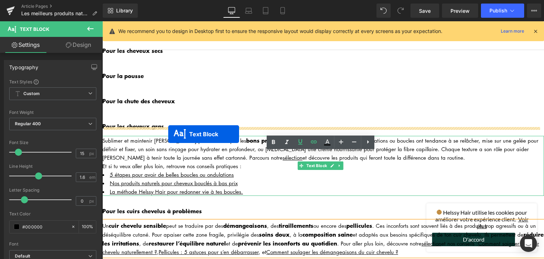
scroll to position [1025, 0]
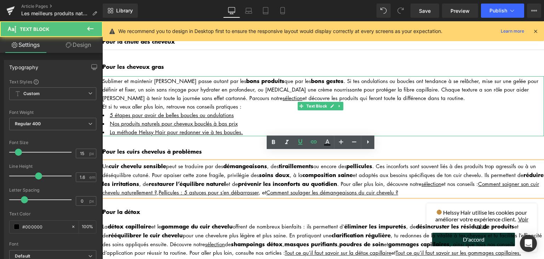
click at [145, 78] on div "Sublimer et maintenir [PERSON_NAME] passe autant par les bons produits que par …" at bounding box center [323, 89] width 442 height 26
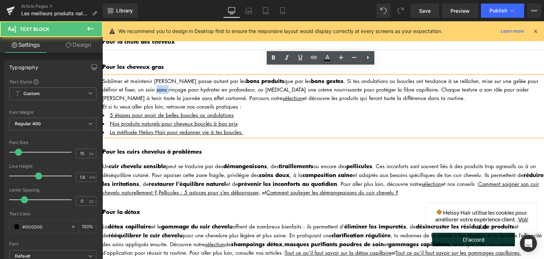
click at [145, 78] on div "Sublimer et maintenir [PERSON_NAME] passe autant par les bons produits que par …" at bounding box center [323, 89] width 442 height 26
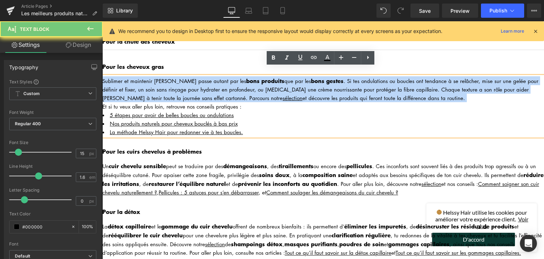
click at [145, 78] on div "Sublimer et maintenir [PERSON_NAME] passe autant par les bons produits que par …" at bounding box center [323, 89] width 442 height 26
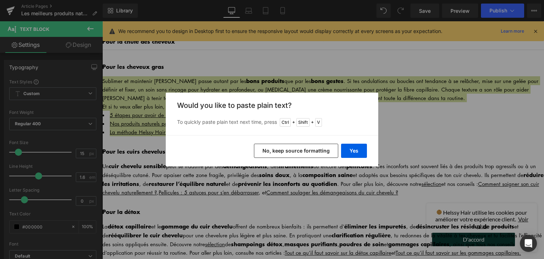
click at [277, 148] on button "No, keep source formatting" at bounding box center [296, 150] width 84 height 14
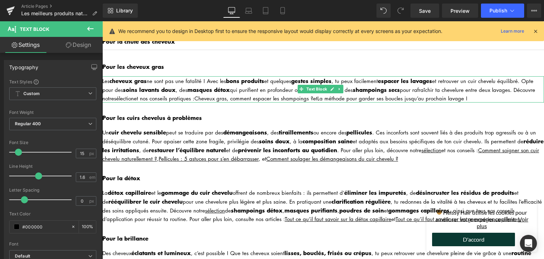
click at [112, 76] on div "Les cheveux gras ne sont pas une fatalité ! Avec les bons produits et quelques …" at bounding box center [323, 89] width 442 height 26
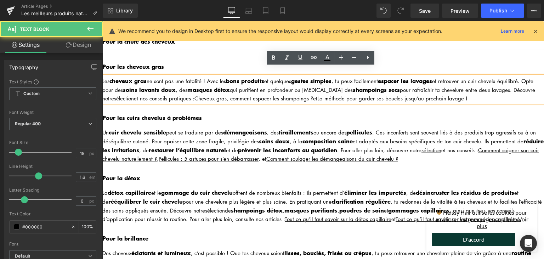
drag, startPoint x: 112, startPoint y: 73, endPoint x: 105, endPoint y: 70, distance: 7.0
click at [111, 76] on div "Les cheveux gras ne sont pas une fatalité ! Avec les bons produits et quelques …" at bounding box center [323, 89] width 442 height 26
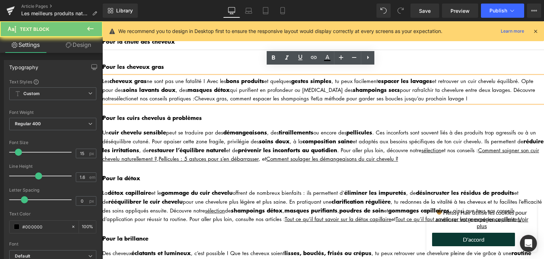
click at [105, 76] on div "Les cheveux gras ne sont pas une fatalité ! Avec les bons produits et quelques …" at bounding box center [323, 89] width 442 height 26
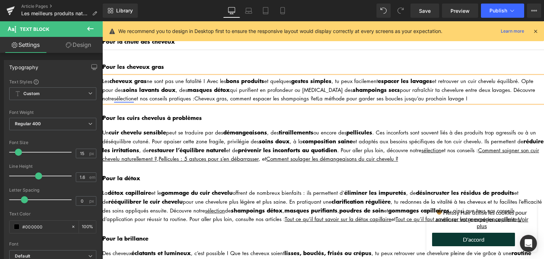
click at [114, 95] on link "sélection" at bounding box center [124, 98] width 20 height 7
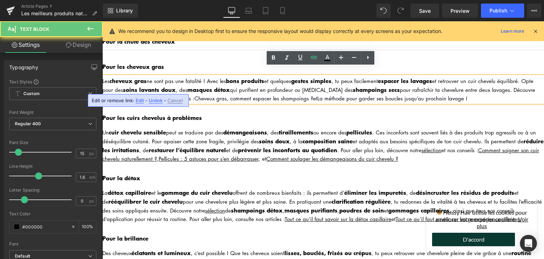
click at [114, 95] on link "sélection" at bounding box center [124, 98] width 20 height 7
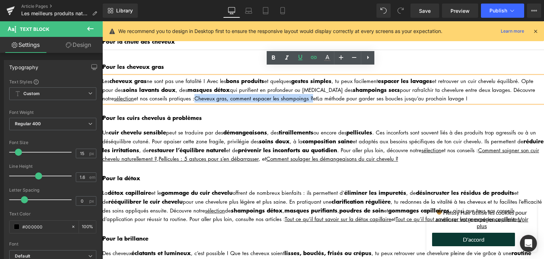
drag, startPoint x: 184, startPoint y: 88, endPoint x: 299, endPoint y: 91, distance: 114.8
click at [299, 88] on div "Les cheveux gras ne sont pas une fatalité ! Avec les bons produits et quelques …" at bounding box center [323, 89] width 442 height 26
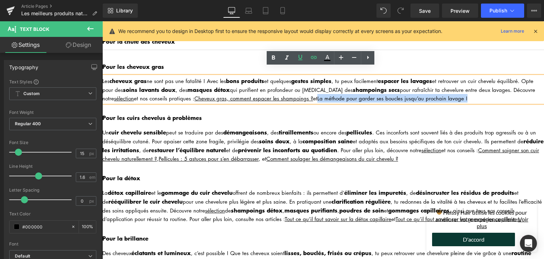
drag, startPoint x: 308, startPoint y: 89, endPoint x: 451, endPoint y: 93, distance: 142.5
click at [452, 95] on link "La méthode pour garder ses boucles jusqu’au prochain lavage !" at bounding box center [392, 98] width 150 height 7
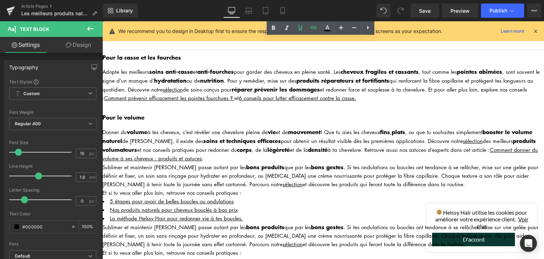
scroll to position [1309, 0]
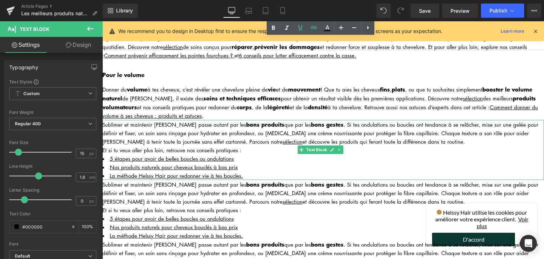
click at [164, 125] on div "Sublimer et maintenir [PERSON_NAME] passe autant par les bons produits que par …" at bounding box center [323, 133] width 442 height 26
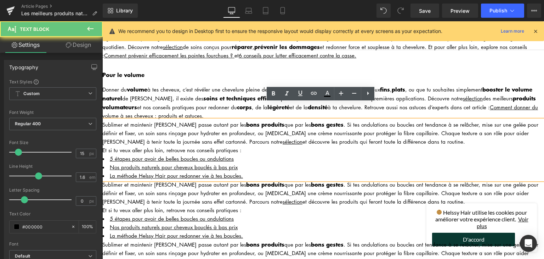
click at [164, 125] on div "Sublimer et maintenir [PERSON_NAME] passe autant par les bons produits que par …" at bounding box center [323, 133] width 442 height 26
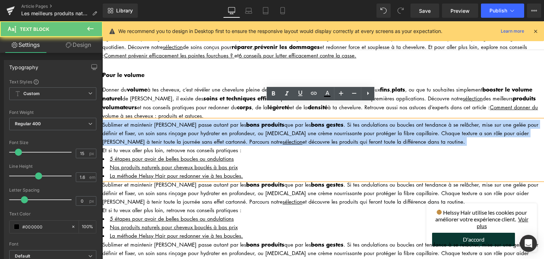
click at [164, 125] on div "Sublimer et maintenir [PERSON_NAME] passe autant par les bons produits que par …" at bounding box center [323, 133] width 442 height 26
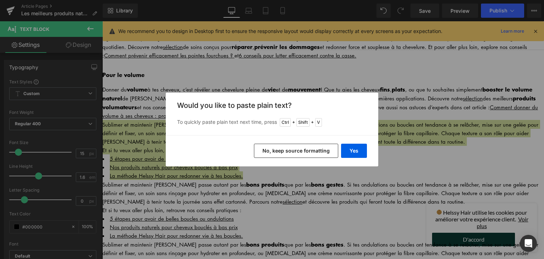
click at [299, 151] on button "No, keep source formatting" at bounding box center [296, 150] width 84 height 14
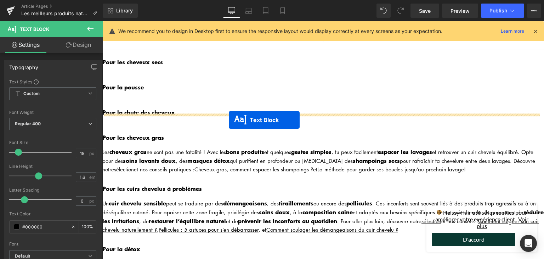
scroll to position [919, 0]
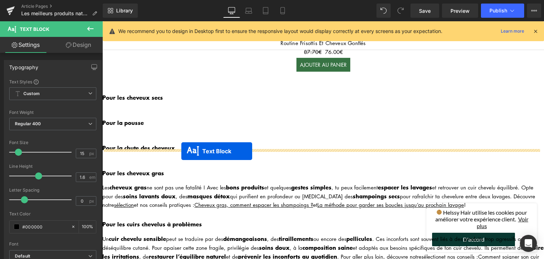
drag, startPoint x: 301, startPoint y: 120, endPoint x: 181, endPoint y: 151, distance: 123.2
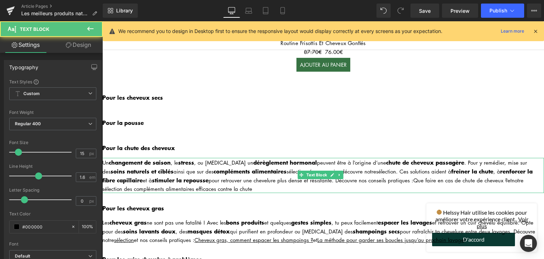
click at [110, 158] on div "Un changement de saison , le stress , ou [MEDICAL_DATA] un dérèglement hormonal…" at bounding box center [323, 175] width 442 height 35
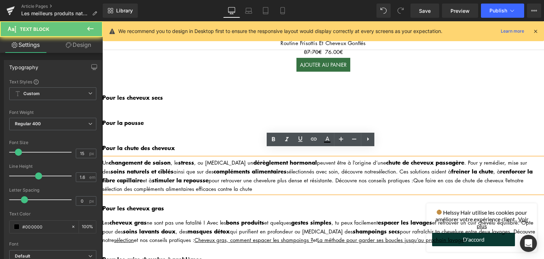
click at [105, 158] on div "Un changement de saison , le stress , ou [MEDICAL_DATA] un dérèglement hormonal…" at bounding box center [323, 175] width 442 height 35
click at [108, 158] on div "Un changement de saison , le stress , ou [MEDICAL_DATA] un dérèglement hormonal…" at bounding box center [323, 175] width 442 height 35
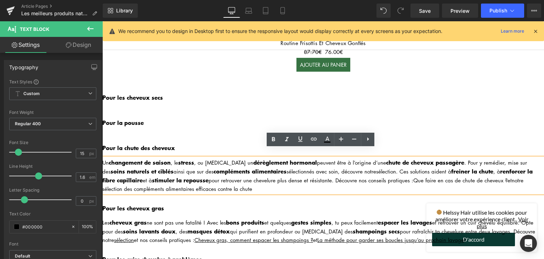
click at [106, 158] on div "Un changement de saison , le stress , ou [MEDICAL_DATA] un dérèglement hormonal…" at bounding box center [323, 175] width 442 height 35
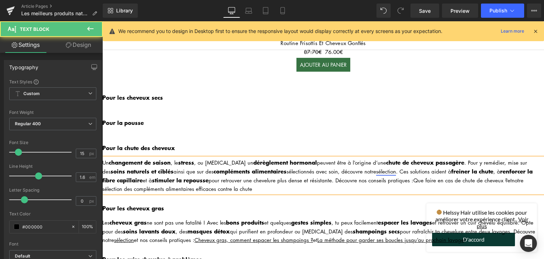
click at [376, 168] on link "sélection" at bounding box center [386, 171] width 20 height 7
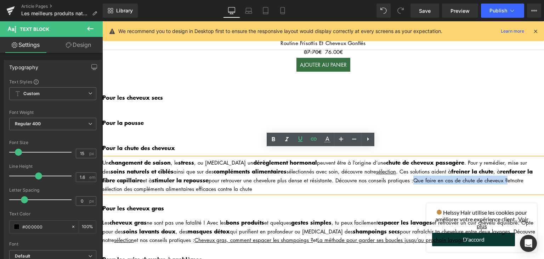
drag, startPoint x: 398, startPoint y: 169, endPoint x: 492, endPoint y: 171, distance: 93.6
click at [490, 169] on div "Un changement de saison , le stress , ou [MEDICAL_DATA] un dérèglement hormonal…" at bounding box center [323, 175] width 442 height 35
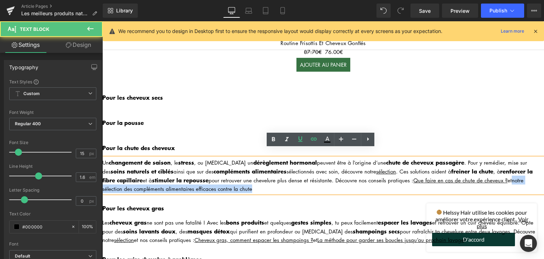
drag, startPoint x: 499, startPoint y: 167, endPoint x: 500, endPoint y: 182, distance: 14.6
click at [499, 178] on div "Un changement de saison , le stress , ou [MEDICAL_DATA] un dérèglement hormonal…" at bounding box center [323, 175] width 442 height 35
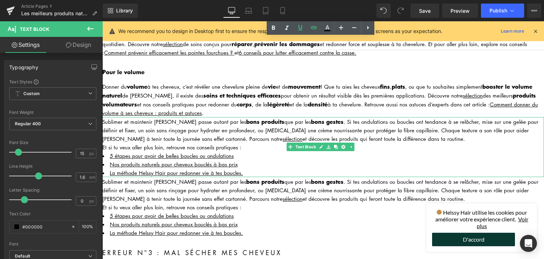
scroll to position [1309, 0]
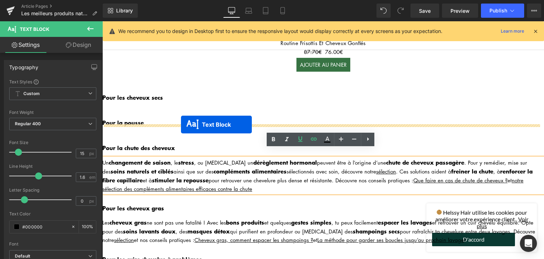
drag, startPoint x: 288, startPoint y: 168, endPoint x: 181, endPoint y: 124, distance: 115.1
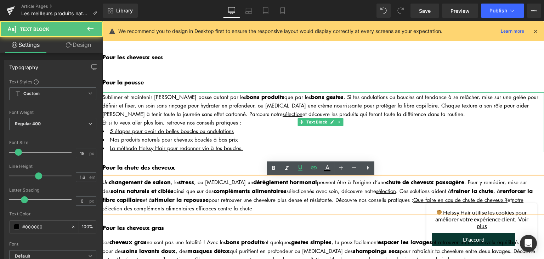
scroll to position [943, 0]
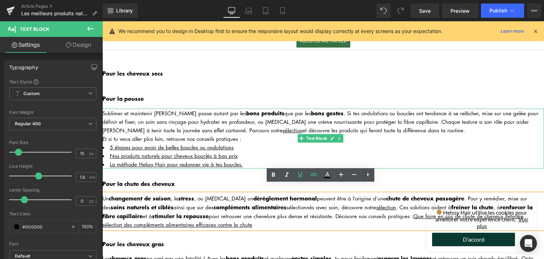
click at [170, 115] on div "Sublimer et maintenir [PERSON_NAME] passe autant par les bons produits que par …" at bounding box center [323, 121] width 442 height 26
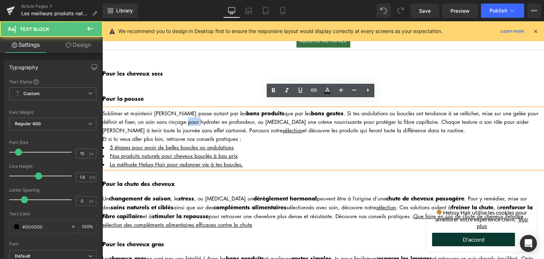
click at [170, 115] on div "Sublimer et maintenir [PERSON_NAME] passe autant par les bons produits que par …" at bounding box center [323, 121] width 442 height 26
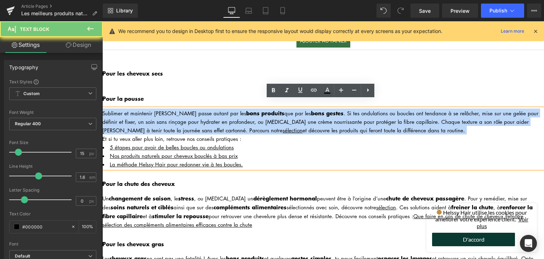
click at [170, 115] on div "Sublimer et maintenir [PERSON_NAME] passe autant par les bons produits que par …" at bounding box center [323, 121] width 442 height 26
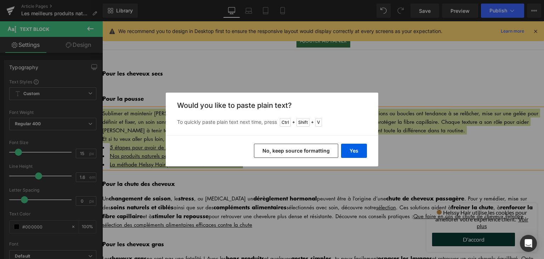
click at [266, 143] on div "Yes No, keep source formatting" at bounding box center [272, 150] width 213 height 31
click at [268, 146] on button "No, keep source formatting" at bounding box center [296, 150] width 84 height 14
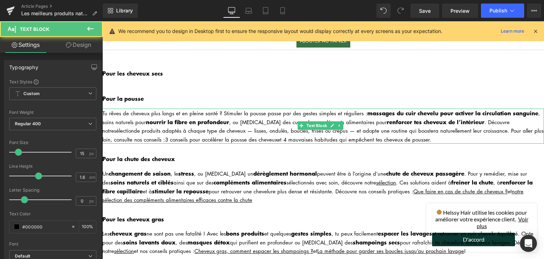
click at [109, 108] on div "Tu rêves de cheveux plus longs et en pleine santé ? Stimuler la pousse passe pa…" at bounding box center [323, 125] width 442 height 35
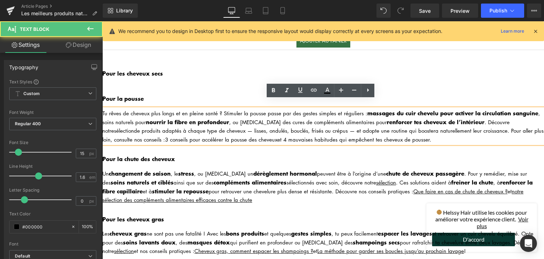
click at [108, 108] on div "Tu rêves de cheveux plus longs et en pleine santé ? Stimuler la pousse passe pa…" at bounding box center [323, 125] width 442 height 35
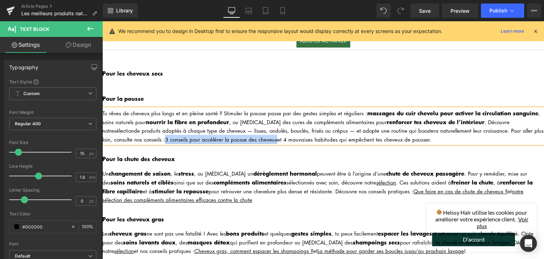
drag, startPoint x: 125, startPoint y: 130, endPoint x: 234, endPoint y: 130, distance: 108.8
click at [234, 136] on link "3 conseils pour accélérer la pousse des cheveux" at bounding box center [221, 139] width 112 height 7
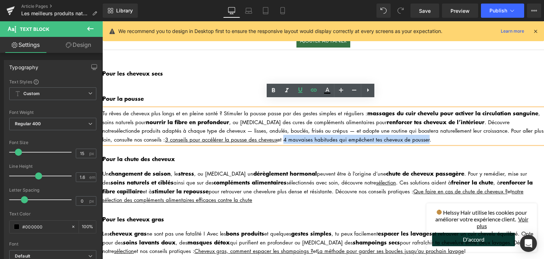
drag, startPoint x: 244, startPoint y: 131, endPoint x: 386, endPoint y: 135, distance: 142.1
click at [384, 136] on link "4 mauvaises habitudes qui empêchent tes cheveux de pousser." at bounding box center [357, 139] width 148 height 7
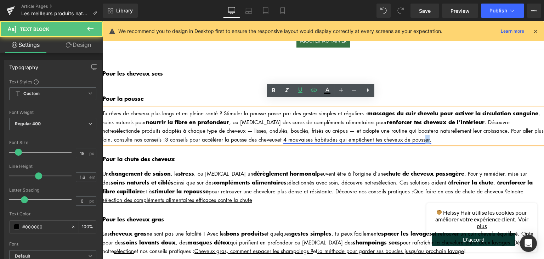
drag, startPoint x: 385, startPoint y: 132, endPoint x: 382, endPoint y: 132, distance: 3.9
click at [382, 136] on link "4 mauvaises habitudes qui empêchent tes cheveux de pousse r." at bounding box center [357, 139] width 148 height 7
click at [395, 128] on div "Tu rêves de cheveux plus longs et en pleine santé ? Stimuler la pousse passe pa…" at bounding box center [323, 125] width 442 height 35
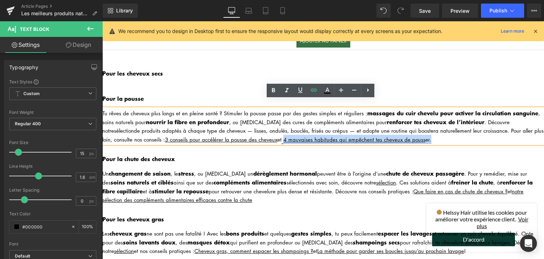
drag, startPoint x: 395, startPoint y: 128, endPoint x: 242, endPoint y: 129, distance: 152.3
click at [242, 128] on div "Tu rêves de cheveux plus longs et en pleine santé ? Stimuler la pousse passe pa…" at bounding box center [323, 125] width 442 height 35
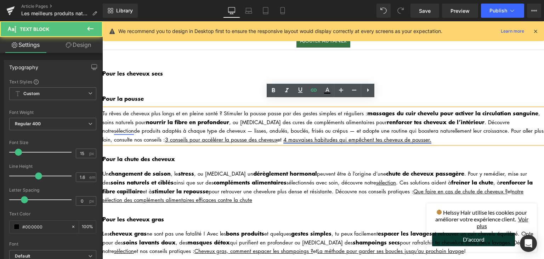
click at [134, 127] on link "sélection" at bounding box center [124, 130] width 20 height 7
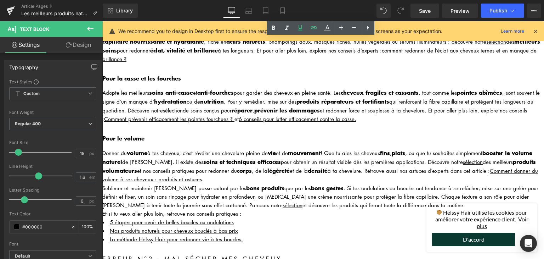
scroll to position [1333, 0]
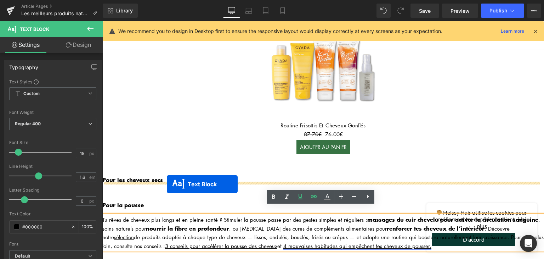
drag, startPoint x: 299, startPoint y: 176, endPoint x: 167, endPoint y: 184, distance: 132.0
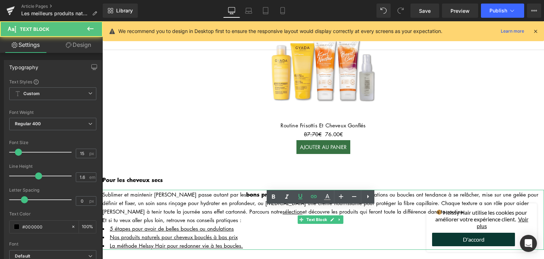
scroll to position [896, 0]
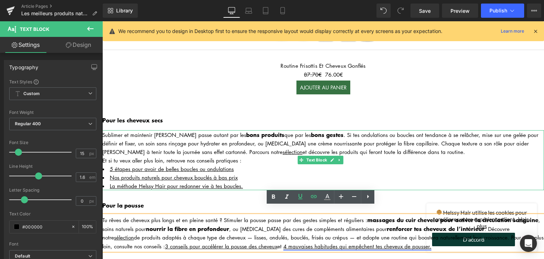
click at [152, 135] on div "Sublimer et maintenir [PERSON_NAME] passe autant par les bons produits que par …" at bounding box center [323, 143] width 442 height 26
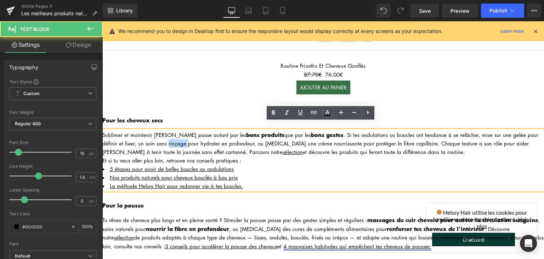
click at [152, 135] on div "Sublimer et maintenir [PERSON_NAME] passe autant par les bons produits que par …" at bounding box center [323, 143] width 442 height 26
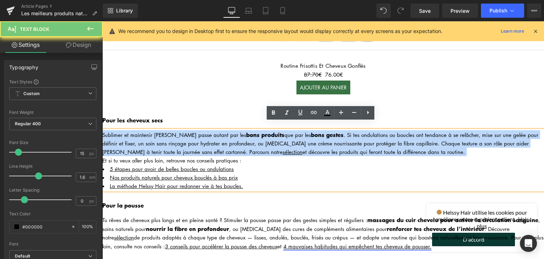
click at [152, 135] on div "Sublimer et maintenir [PERSON_NAME] passe autant par les bons produits que par …" at bounding box center [323, 143] width 442 height 26
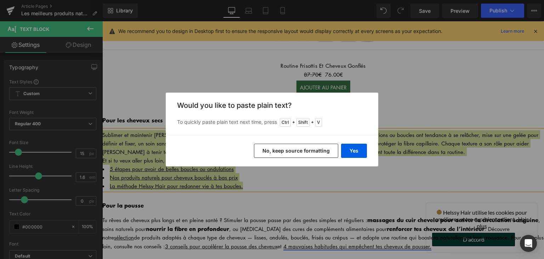
click at [264, 145] on button "No, keep source formatting" at bounding box center [296, 150] width 84 height 14
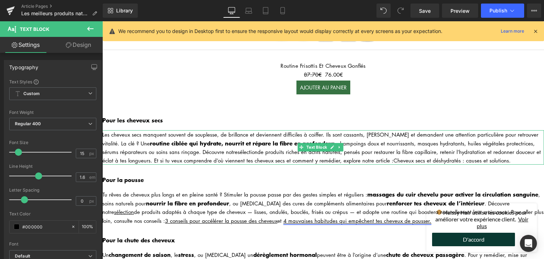
click at [107, 130] on div "Les cheveux secs manquent souvent de souplesse, de brillance et deviennent diff…" at bounding box center [323, 147] width 442 height 34
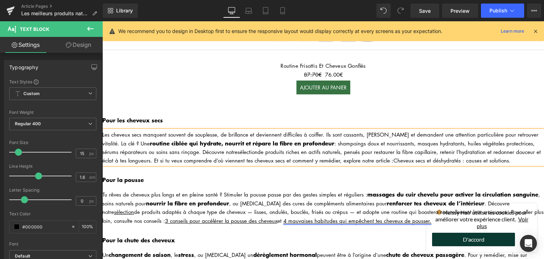
click at [225, 146] on div "Les cheveux secs manquent souvent de souplesse, de brillance et deviennent diff…" at bounding box center [323, 147] width 442 height 34
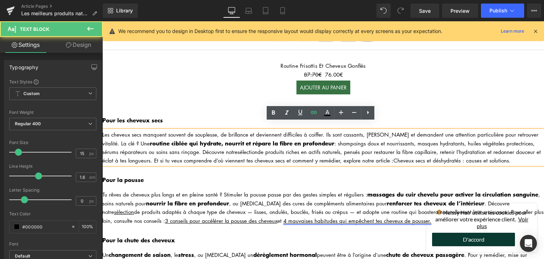
click at [225, 146] on div "Les cheveux secs manquent souvent de souplesse, de brillance et deviennent diff…" at bounding box center [323, 147] width 442 height 34
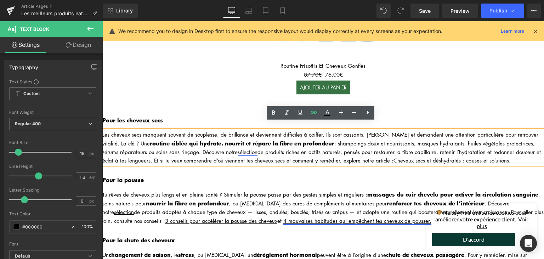
click at [238, 148] on link "sélection" at bounding box center [248, 151] width 20 height 7
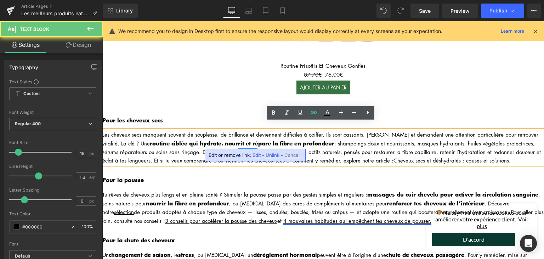
click at [238, 148] on link "sélection" at bounding box center [248, 151] width 20 height 7
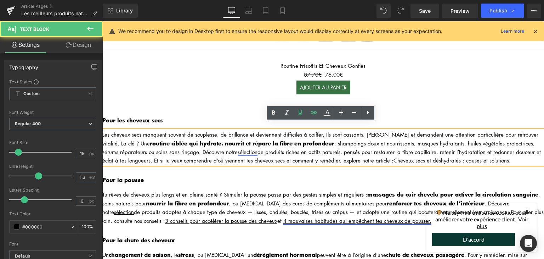
click at [238, 148] on link "sélection" at bounding box center [248, 151] width 20 height 7
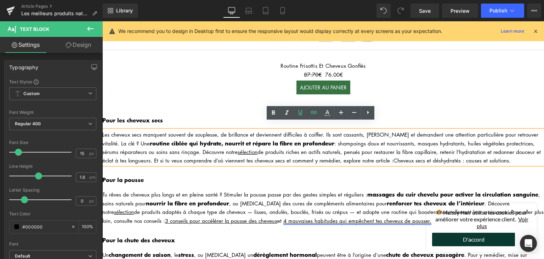
drag, startPoint x: 371, startPoint y: 148, endPoint x: 488, endPoint y: 159, distance: 117.0
click at [490, 156] on div "Les cheveux secs manquent souvent de souplesse, de brillance et deviennent diff…" at bounding box center [323, 147] width 442 height 34
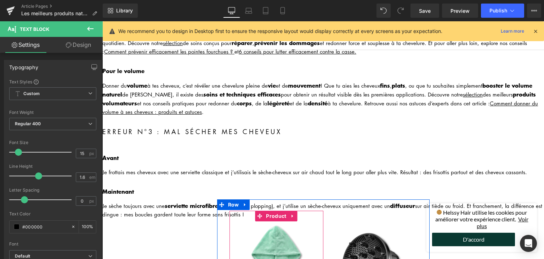
scroll to position [1428, 0]
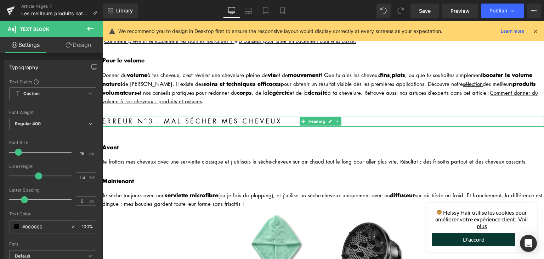
click at [154, 116] on h2 "Erreur n°3 : Mal sécher mes cheveux" at bounding box center [323, 121] width 442 height 11
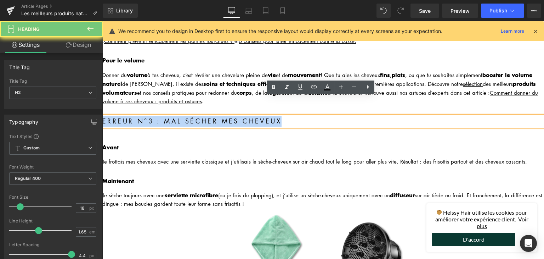
click at [154, 116] on h2 "Erreur n°3 : Mal sécher mes cheveux" at bounding box center [323, 121] width 442 height 11
paste div
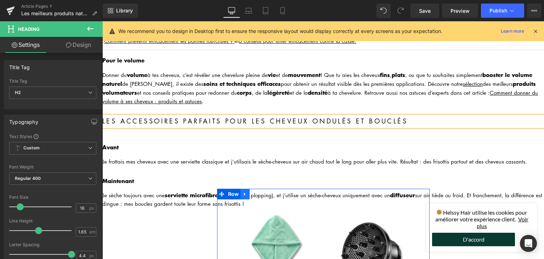
click at [245, 191] on icon at bounding box center [245, 193] width 5 height 5
click at [261, 191] on icon at bounding box center [263, 193] width 5 height 5
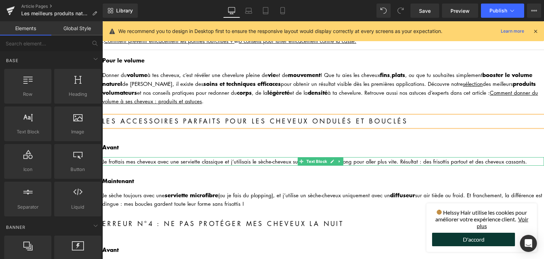
click at [164, 157] on div "Je frottais mes cheveux avec une serviette classique et j’utilisais le sèche-ch…" at bounding box center [323, 161] width 442 height 9
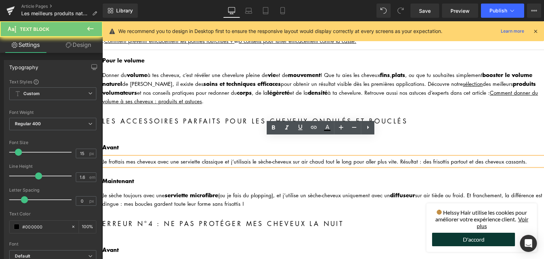
click at [164, 157] on div "Je frottais mes cheveux avec une serviette classique et j’utilisais le sèche-ch…" at bounding box center [323, 161] width 442 height 9
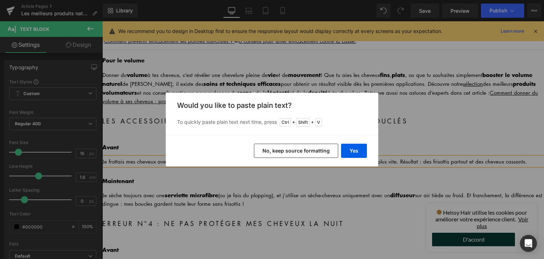
click at [288, 153] on button "No, keep source formatting" at bounding box center [296, 150] width 84 height 14
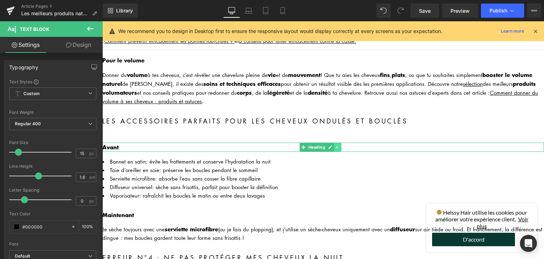
click at [338, 145] on icon at bounding box center [338, 147] width 4 height 4
click at [340, 145] on icon at bounding box center [341, 147] width 4 height 4
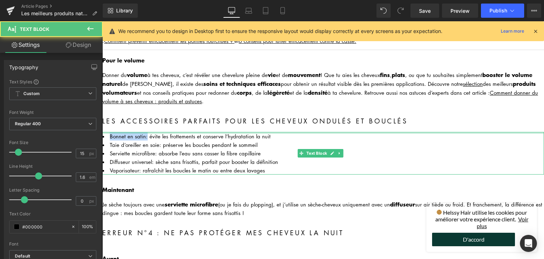
drag, startPoint x: 146, startPoint y: 117, endPoint x: 109, endPoint y: 111, distance: 37.3
click at [108, 132] on div "Bonnet en satin : évite les frottements et conserve l’hydratation la nuit Taie …" at bounding box center [323, 153] width 442 height 43
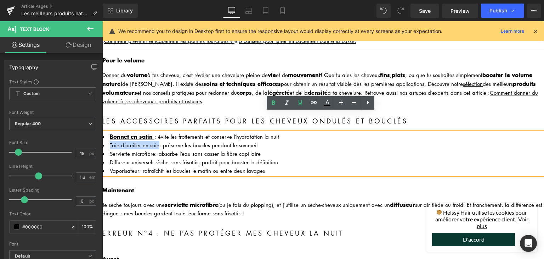
drag, startPoint x: 109, startPoint y: 125, endPoint x: 159, endPoint y: 154, distance: 58.1
click at [158, 141] on li "Taie d’oreiller en soie : préserve les boucles pendant le sommeil" at bounding box center [323, 145] width 442 height 9
drag, startPoint x: 110, startPoint y: 135, endPoint x: 152, endPoint y: 151, distance: 45.1
click at [152, 150] on link "Serviette microfibre" at bounding box center [132, 153] width 45 height 7
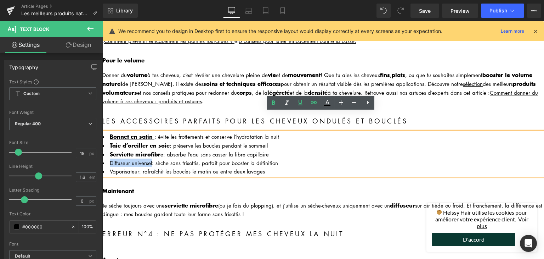
drag, startPoint x: 109, startPoint y: 143, endPoint x: 151, endPoint y: 143, distance: 42.2
click at [151, 158] on li "Diffuseur universel : sèche sans frisottis, parfait pour booster la définition" at bounding box center [323, 162] width 442 height 9
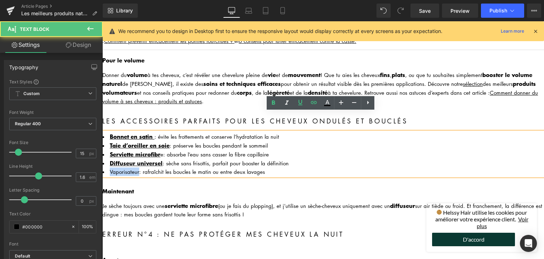
drag, startPoint x: 109, startPoint y: 149, endPoint x: 138, endPoint y: 154, distance: 29.1
click at [137, 168] on link "Vaporisateur" at bounding box center [124, 171] width 29 height 7
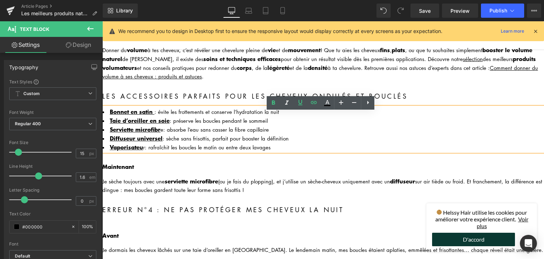
scroll to position [1498, 0]
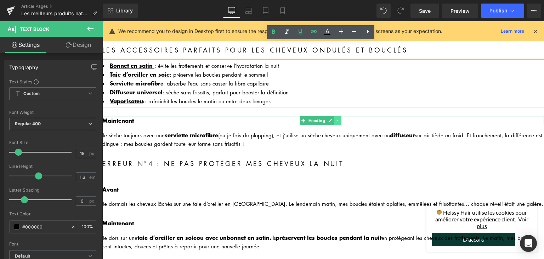
click at [336, 118] on icon at bounding box center [338, 120] width 4 height 4
click at [340, 118] on icon at bounding box center [341, 120] width 4 height 4
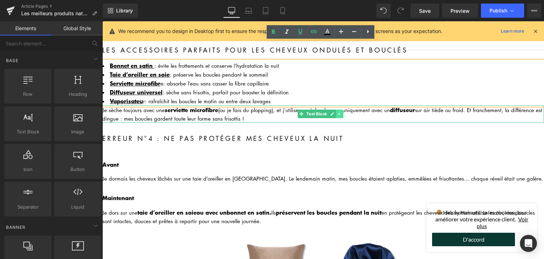
click at [343, 109] on link at bounding box center [339, 113] width 7 height 9
click at [341, 112] on icon at bounding box center [343, 114] width 4 height 4
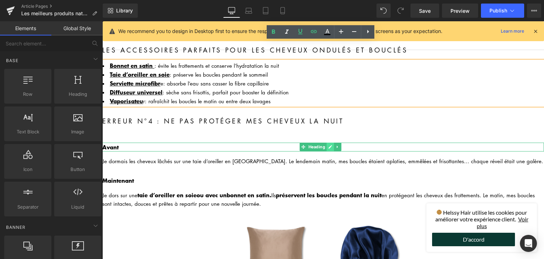
click at [333, 142] on link at bounding box center [330, 146] width 7 height 9
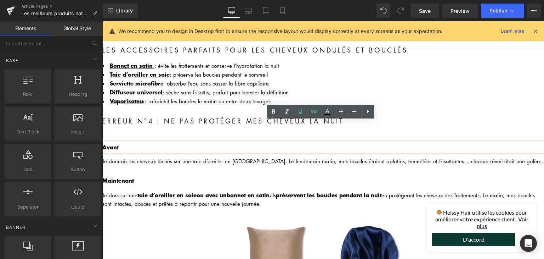
click at [351, 142] on div "Avant" at bounding box center [323, 146] width 442 height 9
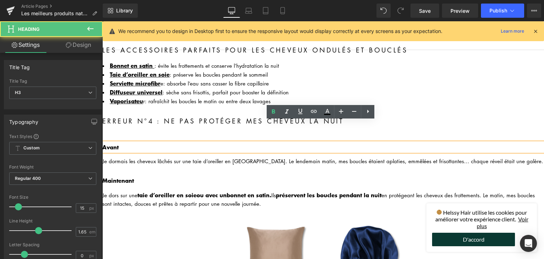
click at [338, 157] on div "Je dormais les cheveux lâchés sur une taie d’oreiller en [GEOGRAPHIC_DATA]. Le …" at bounding box center [323, 161] width 442 height 9
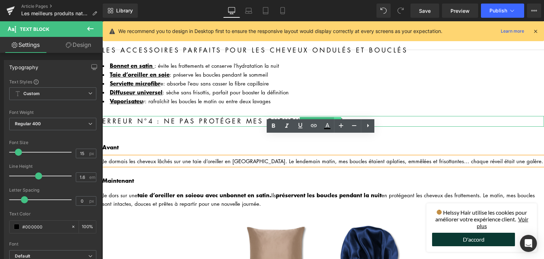
click at [340, 117] on link at bounding box center [337, 121] width 7 height 9
click at [340, 119] on icon at bounding box center [341, 121] width 4 height 4
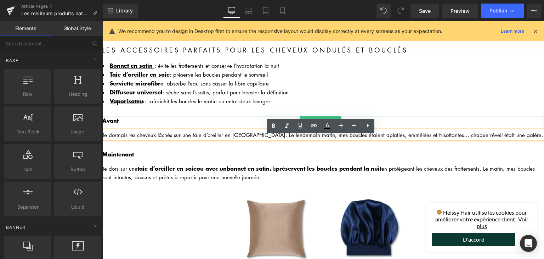
click at [340, 116] on link at bounding box center [337, 120] width 7 height 9
click at [340, 118] on icon at bounding box center [341, 120] width 4 height 4
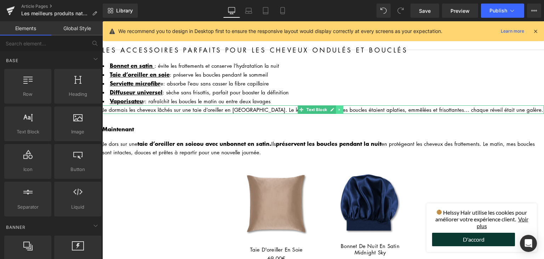
click at [338, 107] on icon at bounding box center [340, 109] width 4 height 4
click at [341, 105] on link at bounding box center [343, 109] width 7 height 9
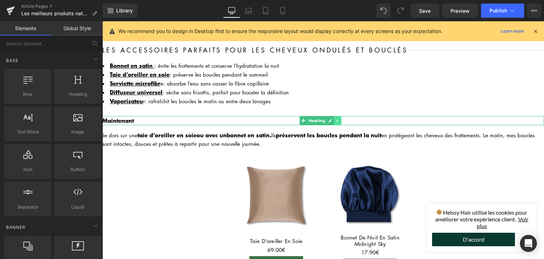
click at [337, 119] on icon at bounding box center [337, 120] width 1 height 2
click at [337, 116] on link at bounding box center [334, 120] width 7 height 9
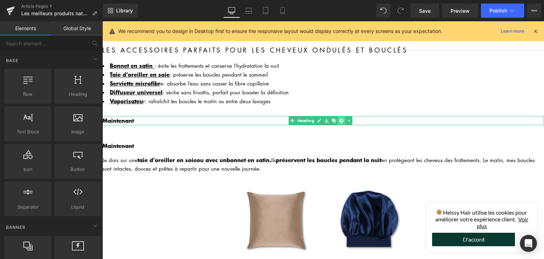
click at [343, 116] on link at bounding box center [341, 120] width 7 height 9
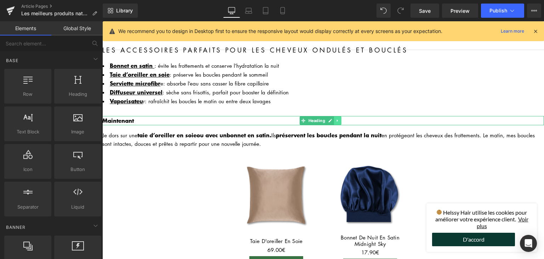
click at [338, 118] on icon at bounding box center [338, 120] width 4 height 4
click at [343, 118] on icon at bounding box center [341, 120] width 4 height 4
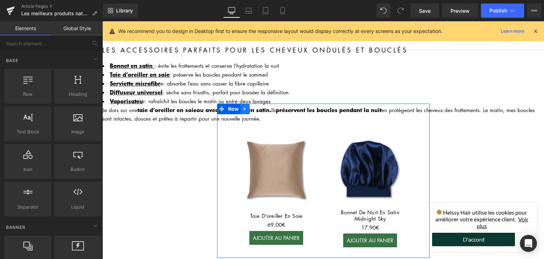
click at [243, 106] on icon at bounding box center [245, 108] width 5 height 5
click at [261, 106] on icon at bounding box center [263, 108] width 5 height 5
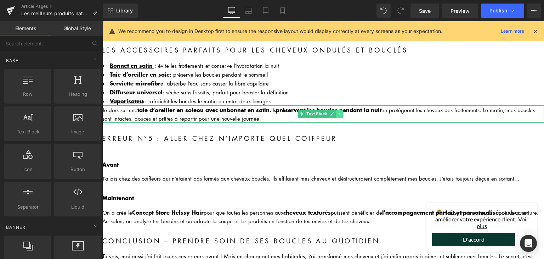
click at [337, 109] on link at bounding box center [339, 113] width 7 height 9
click at [341, 109] on link at bounding box center [343, 113] width 7 height 9
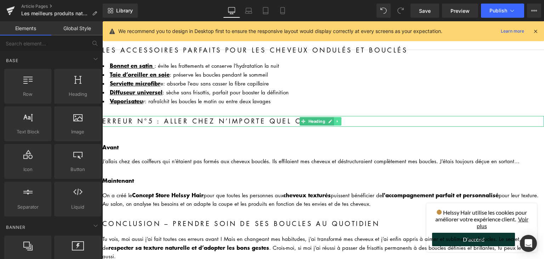
click at [337, 117] on link at bounding box center [337, 121] width 7 height 9
click at [340, 119] on icon at bounding box center [341, 121] width 4 height 4
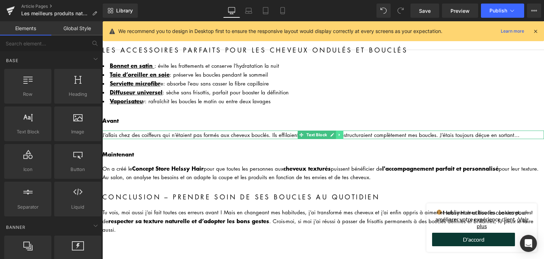
click at [339, 133] on icon at bounding box center [339, 134] width 1 height 2
click at [343, 132] on icon at bounding box center [343, 134] width 4 height 4
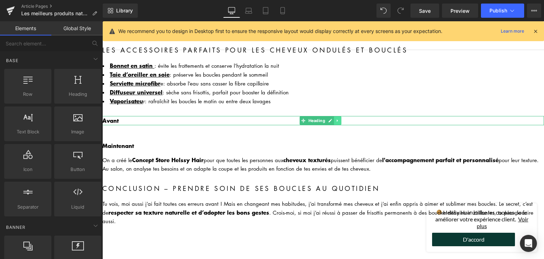
click at [337, 118] on icon at bounding box center [338, 120] width 4 height 4
click at [341, 118] on icon at bounding box center [341, 120] width 4 height 4
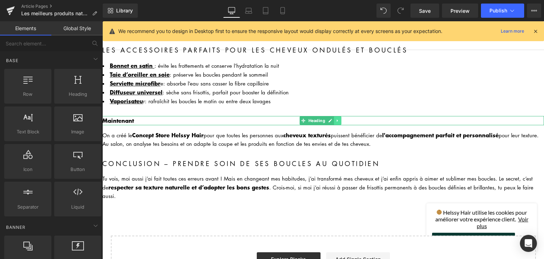
click at [335, 116] on link at bounding box center [337, 120] width 7 height 9
click at [338, 116] on link at bounding box center [341, 120] width 7 height 9
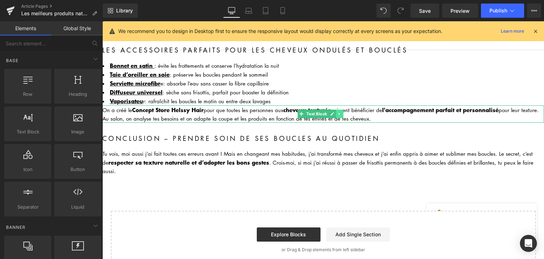
click at [342, 109] on link at bounding box center [339, 113] width 7 height 9
click at [344, 112] on icon at bounding box center [343, 114] width 4 height 4
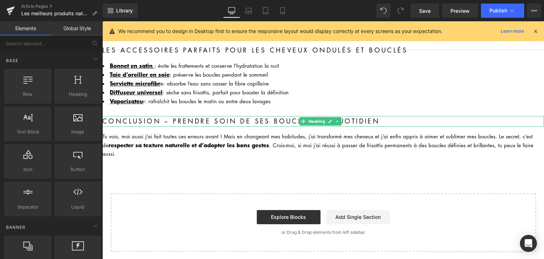
click at [280, 116] on div "Conclusion – Prendre soin de ses boucles au quotidien Heading" at bounding box center [323, 121] width 442 height 11
click at [280, 116] on h2 "Conclusion – Prendre soin de ses boucles au quotidien" at bounding box center [323, 121] width 442 height 11
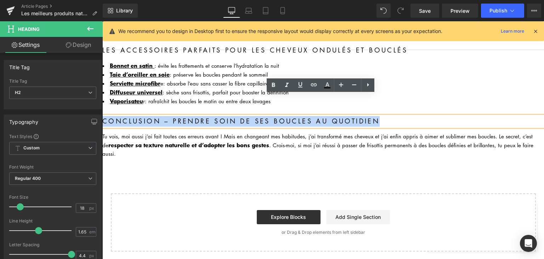
paste div
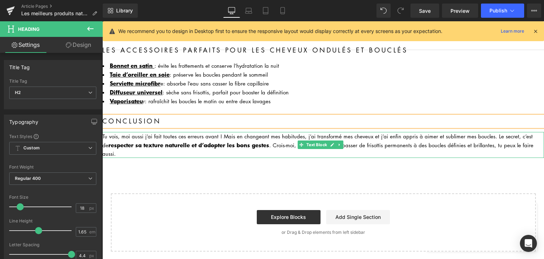
click at [219, 132] on div "Tu vois, moi aussi j’ai fait toutes ces erreurs avant ! Mais en changeant mes h…" at bounding box center [323, 145] width 442 height 26
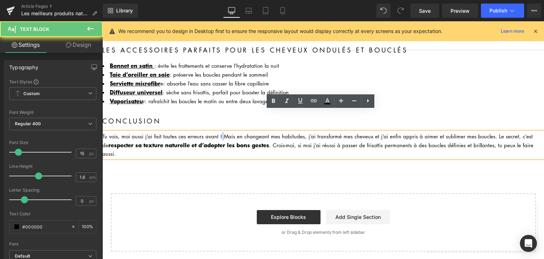
click at [219, 132] on div "Tu vois, moi aussi j’ai fait toutes ces erreurs avant ! Mais en changeant mes h…" at bounding box center [323, 145] width 442 height 26
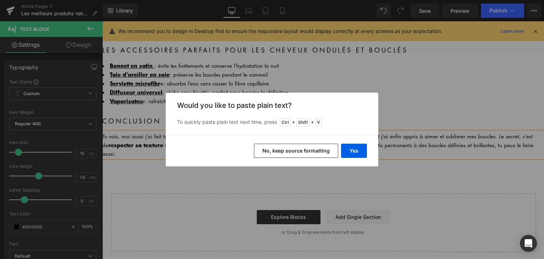
click at [286, 149] on button "No, keep source formatting" at bounding box center [296, 150] width 84 height 14
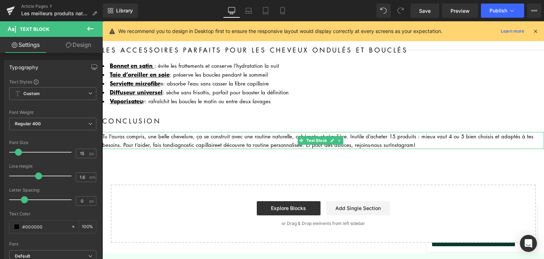
click at [406, 132] on div "Tu l'auras compris, une belle chevelure, ça se construit avec une routine natur…" at bounding box center [323, 140] width 442 height 17
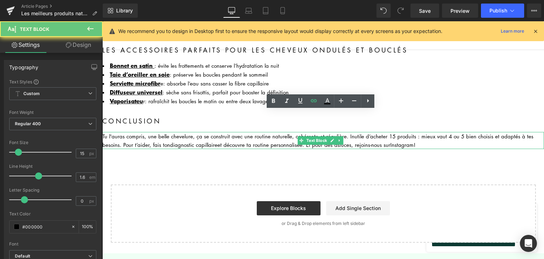
click at [406, 132] on div "Tu l'auras compris, une belle chevelure, ça se construit avec une routine natur…" at bounding box center [323, 140] width 442 height 17
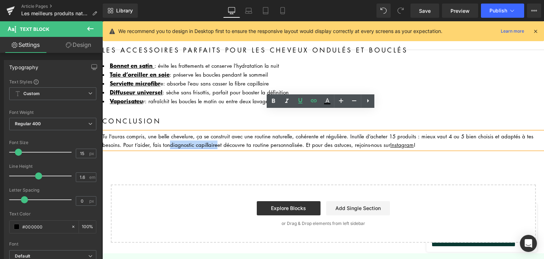
drag, startPoint x: 171, startPoint y: 122, endPoint x: 331, endPoint y: 160, distance: 164.6
click at [217, 141] on link "diagnostic capillaire" at bounding box center [193, 144] width 47 height 7
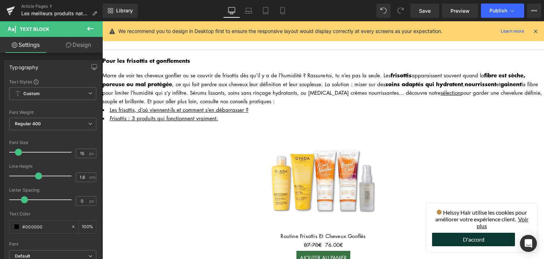
scroll to position [755, 0]
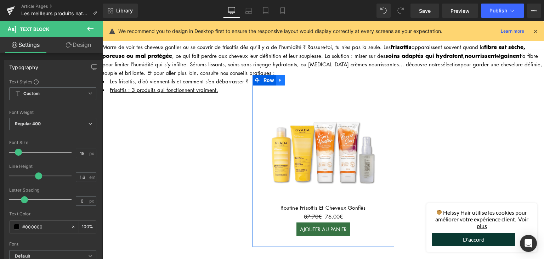
click at [277, 75] on link at bounding box center [280, 80] width 9 height 11
click at [288, 78] on icon at bounding box center [289, 80] width 5 height 5
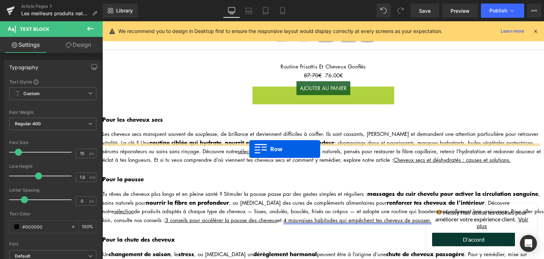
scroll to position [960, 0]
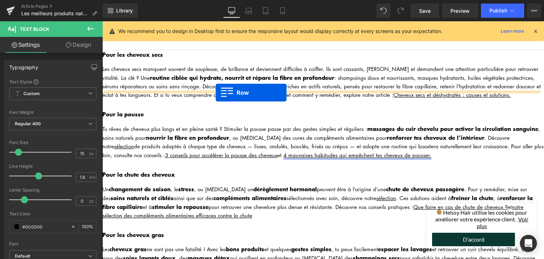
drag, startPoint x: 254, startPoint y: 127, endPoint x: 216, endPoint y: 92, distance: 51.4
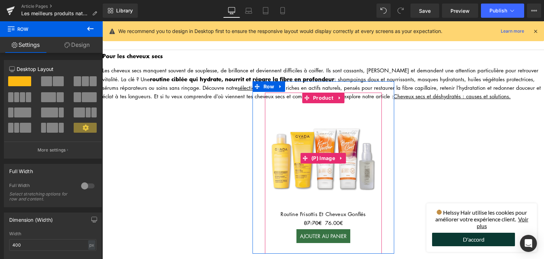
click at [315, 159] on img at bounding box center [324, 158] width 110 height 110
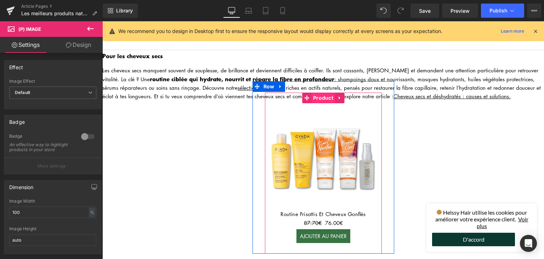
drag, startPoint x: 320, startPoint y: 92, endPoint x: 309, endPoint y: 89, distance: 11.0
click at [320, 92] on span "Product" at bounding box center [323, 97] width 24 height 11
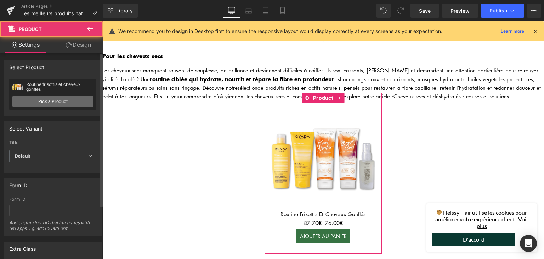
click at [60, 102] on link "Pick a Product" at bounding box center [52, 101] width 81 height 11
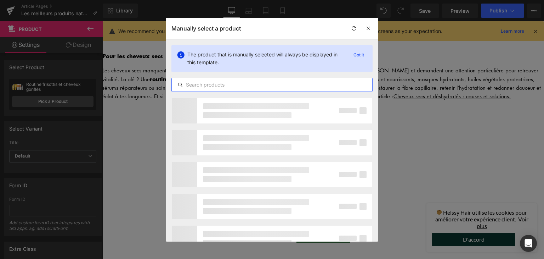
click at [242, 87] on input "text" at bounding box center [272, 84] width 201 height 9
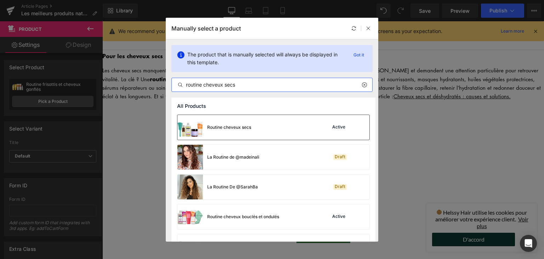
type input "routine cheveux secs"
click at [228, 126] on div "Routine cheveux secs" at bounding box center [229, 127] width 44 height 6
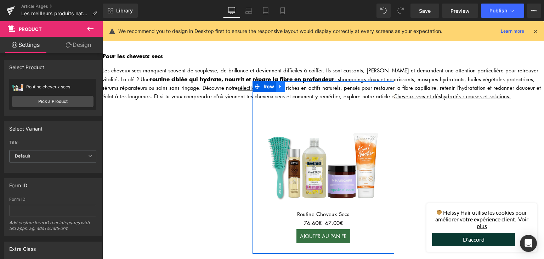
click at [278, 84] on icon at bounding box center [280, 86] width 5 height 5
click at [285, 81] on link at bounding box center [289, 86] width 9 height 11
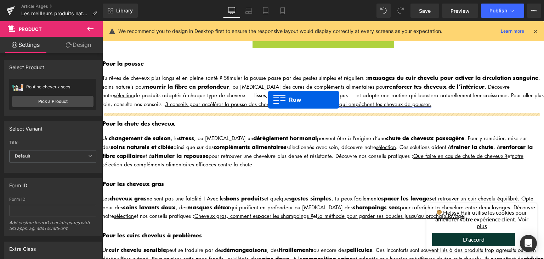
scroll to position [1172, 0]
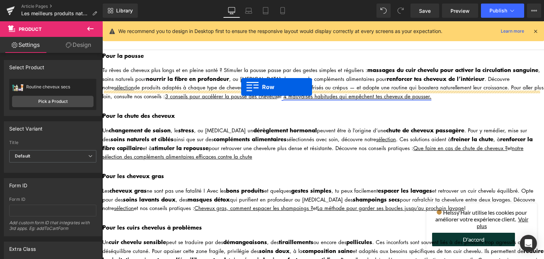
drag, startPoint x: 255, startPoint y: 56, endPoint x: 241, endPoint y: 87, distance: 33.8
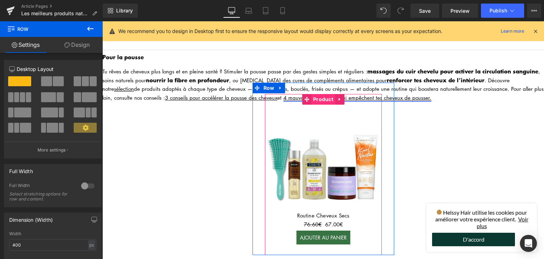
click at [315, 94] on span "Product" at bounding box center [323, 99] width 24 height 11
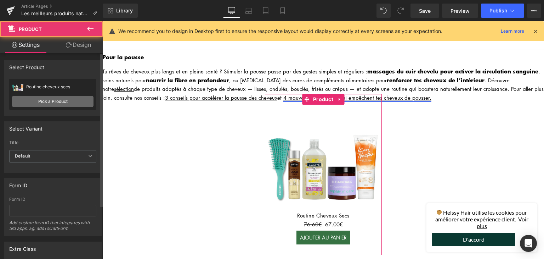
click at [52, 101] on link "Pick a Product" at bounding box center [52, 101] width 81 height 11
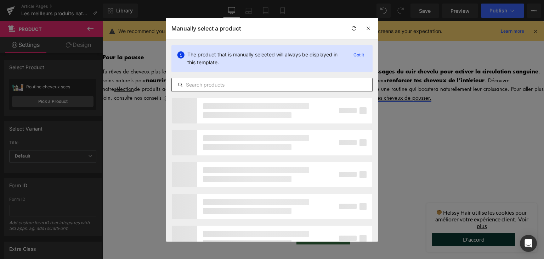
click at [223, 86] on input "text" at bounding box center [272, 84] width 201 height 9
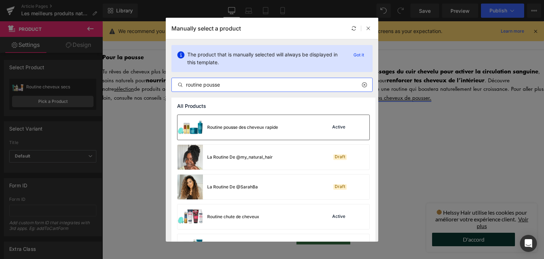
type input "routine pousse"
click at [254, 128] on div "Routine pousse des cheveux rapide" at bounding box center [242, 127] width 71 height 6
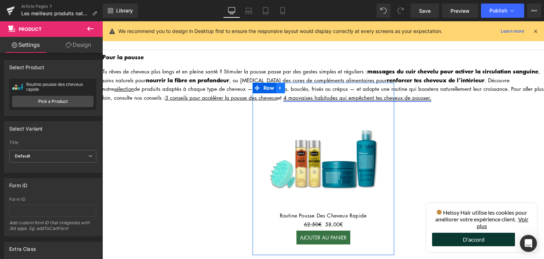
click at [279, 85] on icon at bounding box center [280, 87] width 5 height 5
click at [288, 85] on icon at bounding box center [289, 87] width 5 height 5
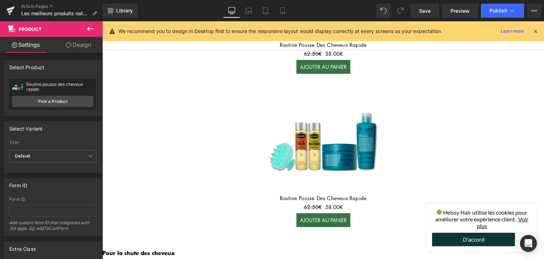
scroll to position [1348, 0]
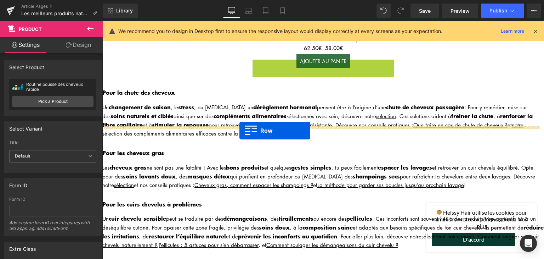
drag, startPoint x: 257, startPoint y: 58, endPoint x: 239, endPoint y: 131, distance: 74.3
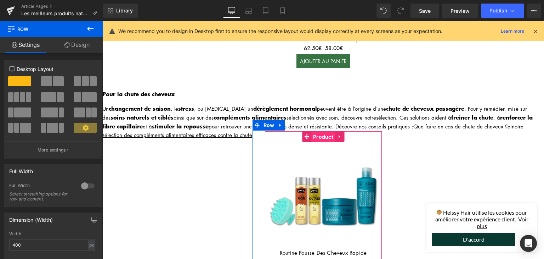
click at [322, 131] on span "Product" at bounding box center [323, 136] width 24 height 11
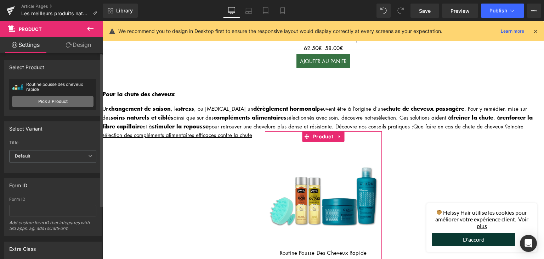
click at [78, 99] on link "Pick a Product" at bounding box center [52, 101] width 81 height 11
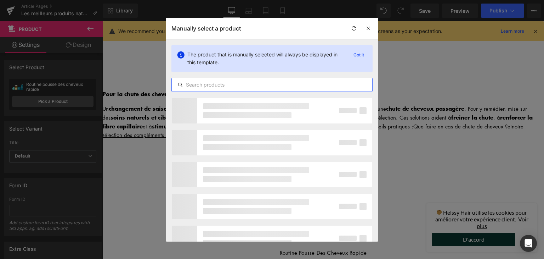
click at [215, 85] on input "text" at bounding box center [272, 84] width 201 height 9
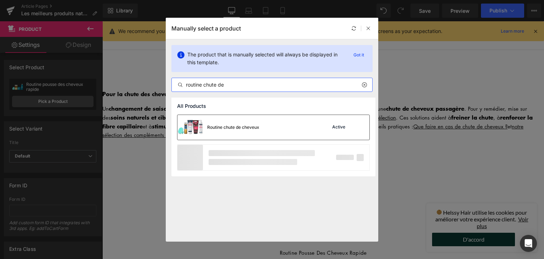
type input "routine chute de"
click at [232, 128] on div "Routine chute de cheveux" at bounding box center [233, 127] width 52 height 6
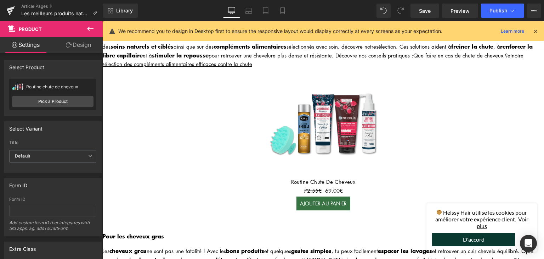
scroll to position [1383, 0]
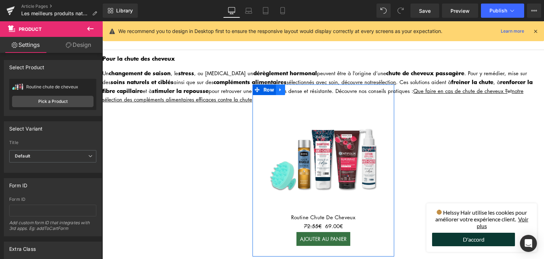
click at [278, 87] on icon at bounding box center [280, 89] width 5 height 5
click at [288, 87] on icon at bounding box center [289, 89] width 5 height 5
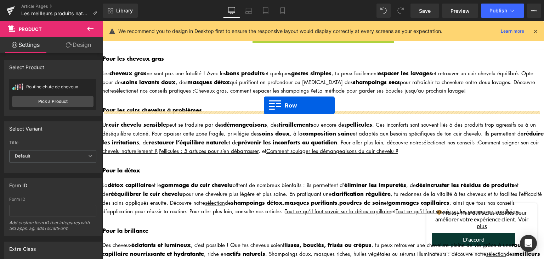
scroll to position [1595, 0]
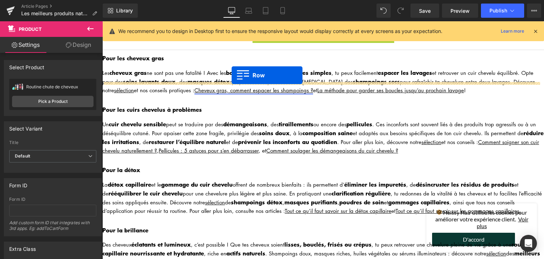
drag, startPoint x: 253, startPoint y: 54, endPoint x: 232, endPoint y: 75, distance: 29.8
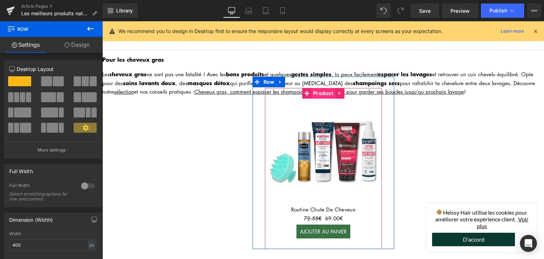
click at [324, 88] on span "Product" at bounding box center [323, 93] width 24 height 11
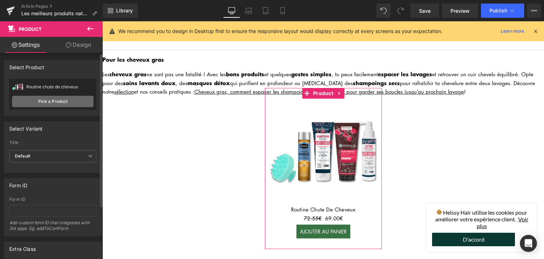
click at [72, 98] on link "Pick a Product" at bounding box center [52, 101] width 81 height 11
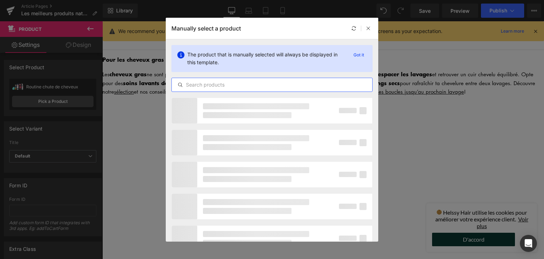
click at [201, 84] on input "text" at bounding box center [272, 84] width 201 height 9
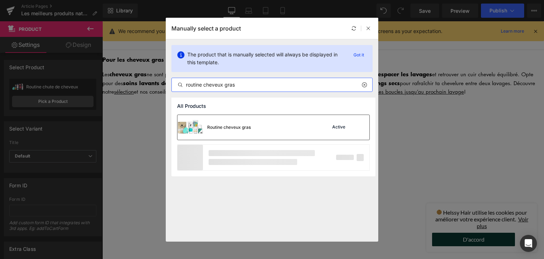
type input "routine cheveux gras"
click at [237, 124] on div "Routine cheveux gras" at bounding box center [229, 127] width 44 height 6
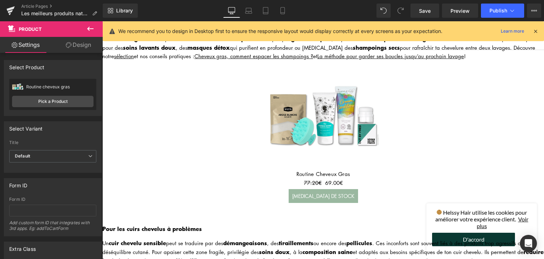
scroll to position [1560, 0]
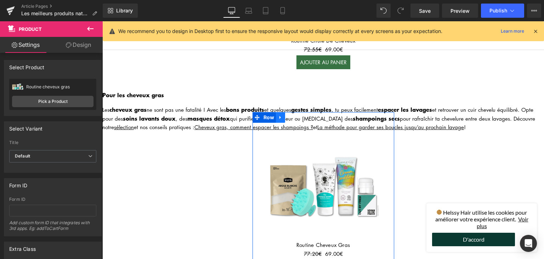
click at [280, 115] on icon at bounding box center [280, 117] width 5 height 5
click at [289, 115] on icon at bounding box center [289, 117] width 5 height 5
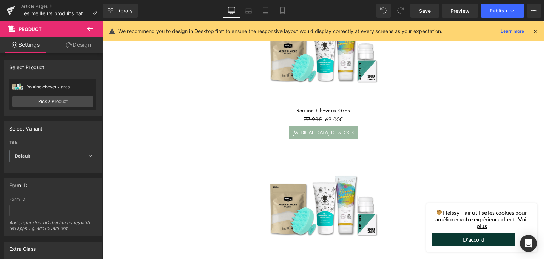
scroll to position [1656, 0]
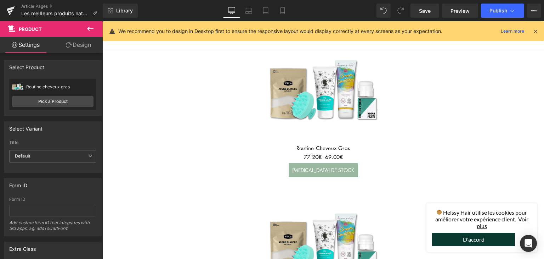
click at [315, 191] on img at bounding box center [324, 245] width 110 height 110
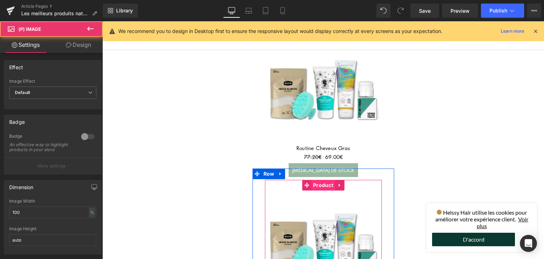
click at [315, 180] on span "Product" at bounding box center [323, 185] width 24 height 11
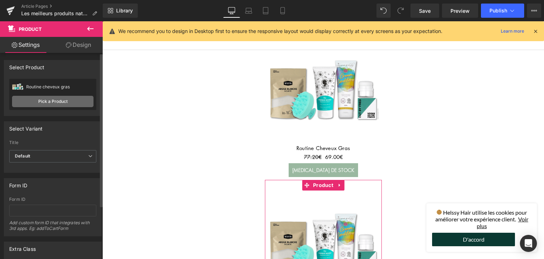
click at [69, 98] on link "Pick a Product" at bounding box center [52, 101] width 81 height 11
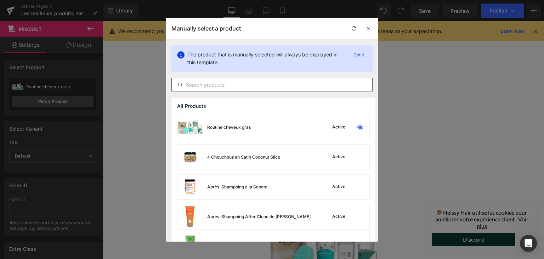
click at [210, 86] on input "text" at bounding box center [272, 84] width 201 height 9
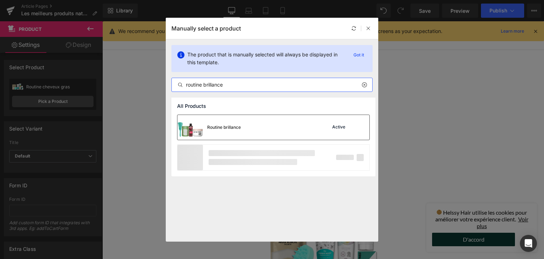
type input "routine brillance"
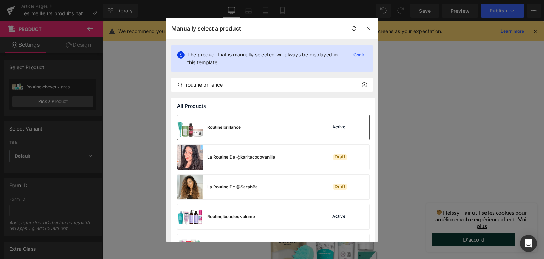
click at [238, 126] on div "Routine brillance" at bounding box center [224, 127] width 34 height 6
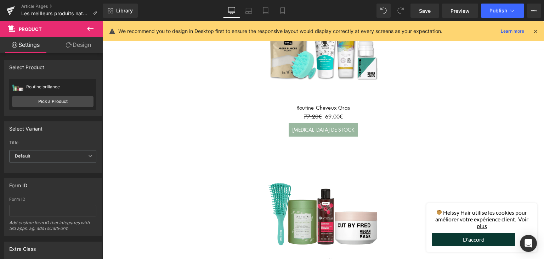
scroll to position [1727, 0]
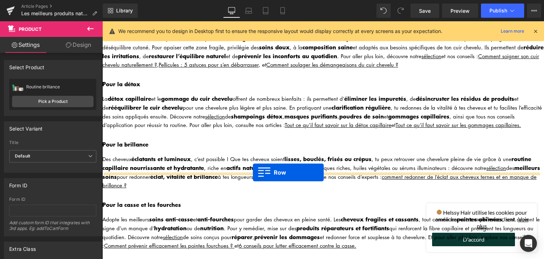
drag, startPoint x: 256, startPoint y: 89, endPoint x: 253, endPoint y: 172, distance: 82.9
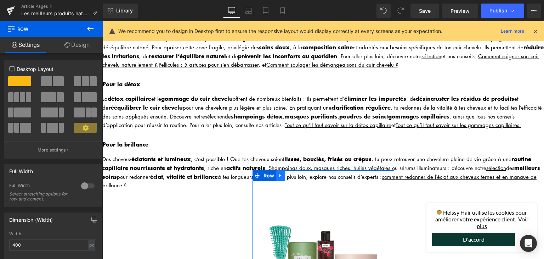
click at [280, 174] on icon at bounding box center [280, 175] width 1 height 3
click at [289, 173] on icon at bounding box center [289, 175] width 5 height 5
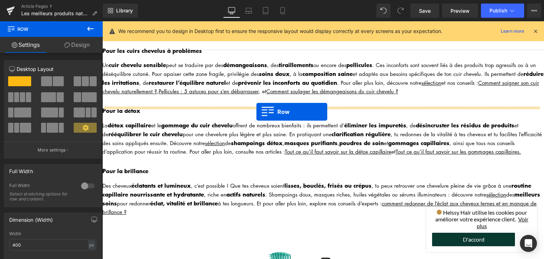
scroll to position [1702, 0]
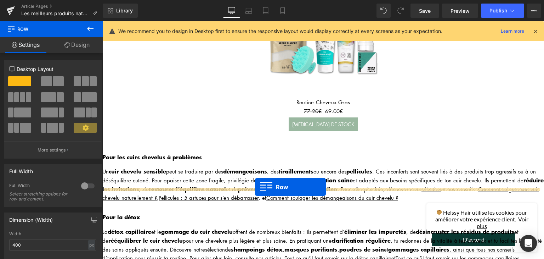
drag, startPoint x: 254, startPoint y: 92, endPoint x: 255, endPoint y: 189, distance: 96.7
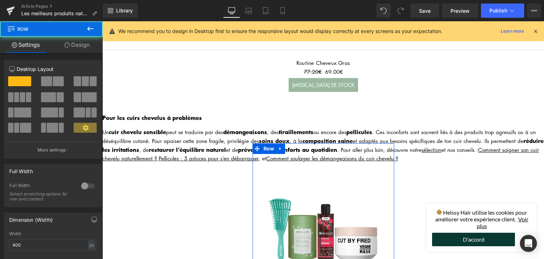
scroll to position [1773, 0]
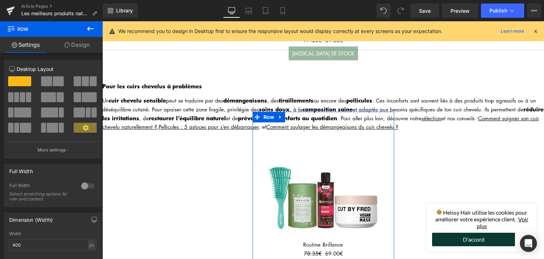
click at [318, 167] on img at bounding box center [324, 189] width 110 height 110
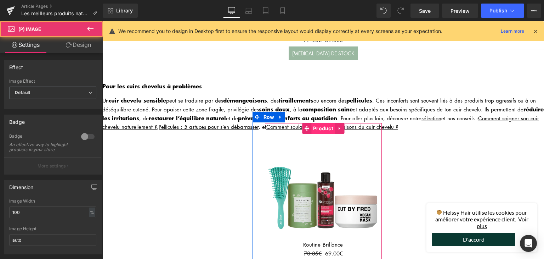
click at [320, 123] on span "Product" at bounding box center [323, 128] width 24 height 11
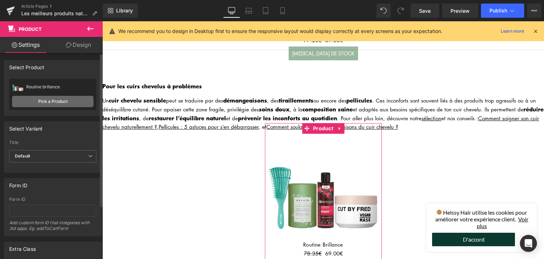
click at [80, 97] on link "Pick a Product" at bounding box center [52, 101] width 81 height 11
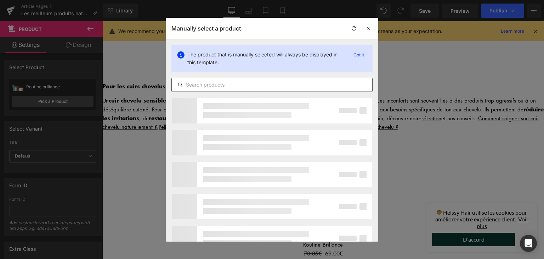
click at [203, 90] on div at bounding box center [271, 85] width 201 height 14
click at [201, 85] on input "text" at bounding box center [272, 84] width 201 height 9
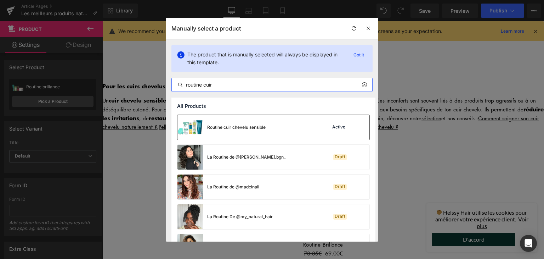
type input "routine cuir"
click at [266, 132] on div "Routine cuir chevelu sensible Active" at bounding box center [273, 127] width 192 height 25
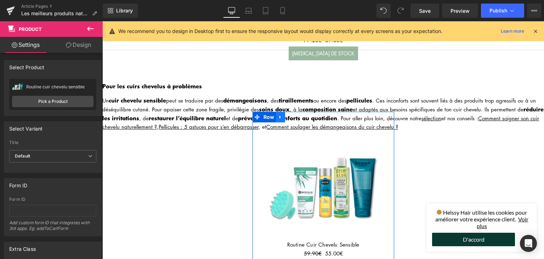
click at [278, 112] on link at bounding box center [280, 117] width 9 height 11
click at [290, 112] on link at bounding box center [289, 117] width 9 height 11
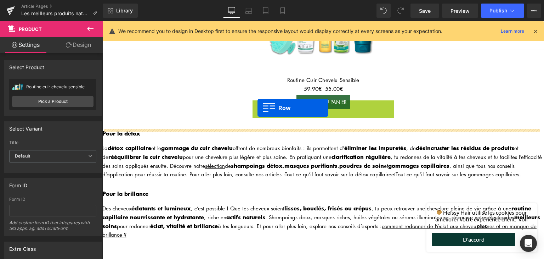
scroll to position [1974, 0]
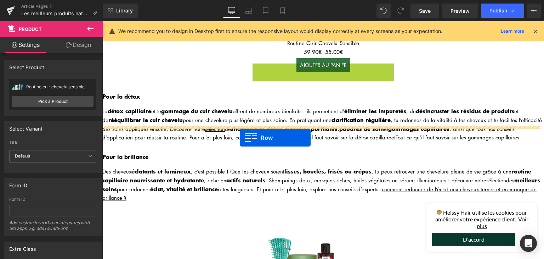
drag, startPoint x: 256, startPoint y: 124, endPoint x: 240, endPoint y: 138, distance: 21.6
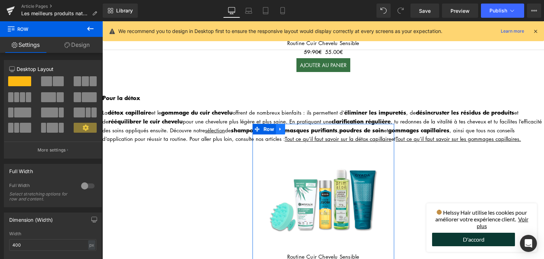
click at [276, 124] on link at bounding box center [280, 129] width 9 height 11
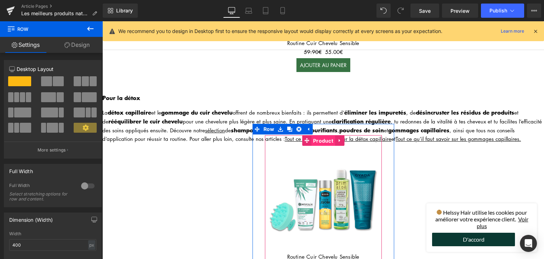
click at [319, 135] on span "Product" at bounding box center [323, 140] width 24 height 11
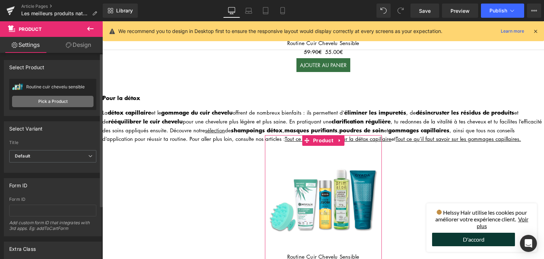
click at [59, 98] on link "Pick a Product" at bounding box center [52, 101] width 81 height 11
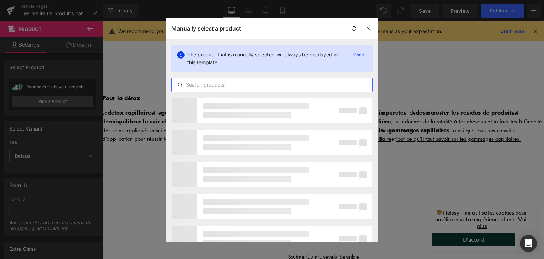
click at [217, 86] on input "text" at bounding box center [272, 84] width 201 height 9
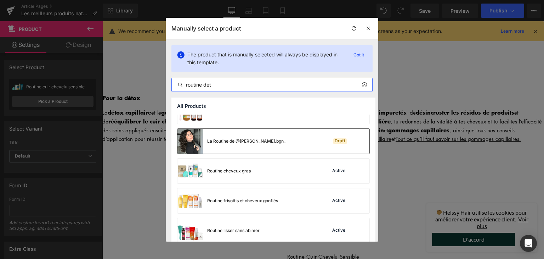
scroll to position [23, 0]
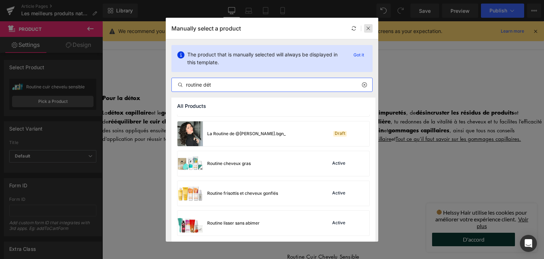
type input "routine dét"
click at [368, 30] on div at bounding box center [368, 28] width 9 height 9
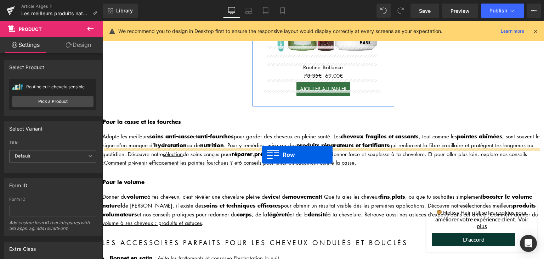
drag, startPoint x: 256, startPoint y: 112, endPoint x: 262, endPoint y: 155, distance: 43.3
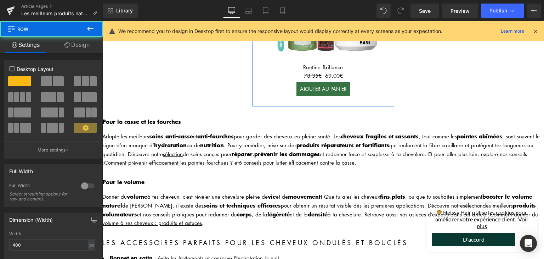
scroll to position [2224, 0]
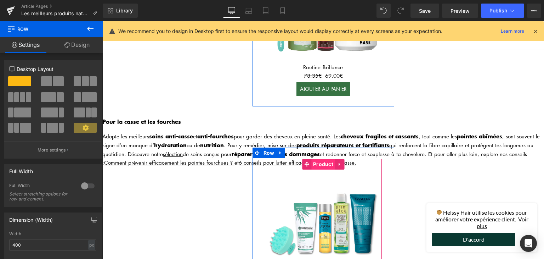
click at [314, 159] on span "Product" at bounding box center [323, 164] width 24 height 11
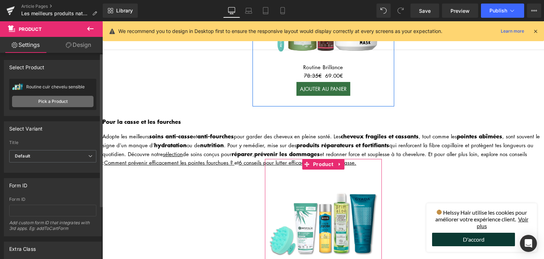
click at [60, 99] on link "Pick a Product" at bounding box center [52, 101] width 81 height 11
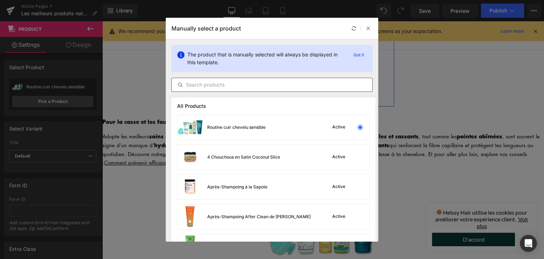
click at [205, 85] on input "text" at bounding box center [272, 84] width 201 height 9
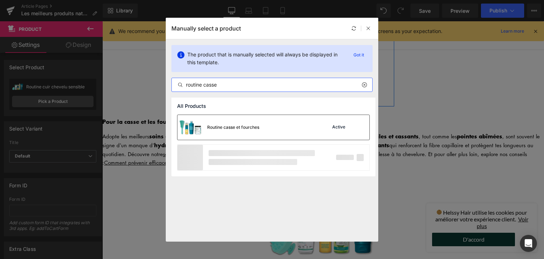
type input "routine casse"
click at [228, 123] on div "Routine casse et fourches" at bounding box center [218, 127] width 82 height 25
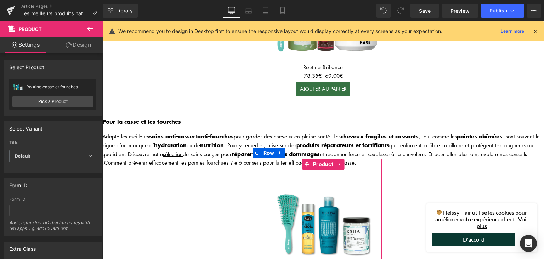
scroll to position [2259, 0]
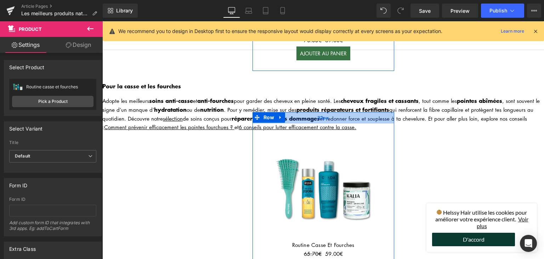
click at [278, 112] on div "32px" at bounding box center [324, 117] width 142 height 11
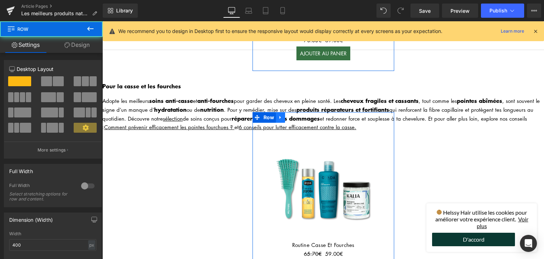
click at [278, 114] on icon at bounding box center [280, 116] width 5 height 5
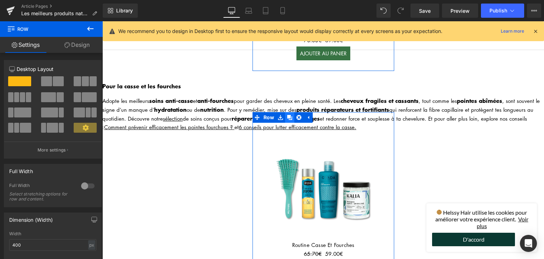
click at [287, 114] on icon at bounding box center [289, 116] width 5 height 5
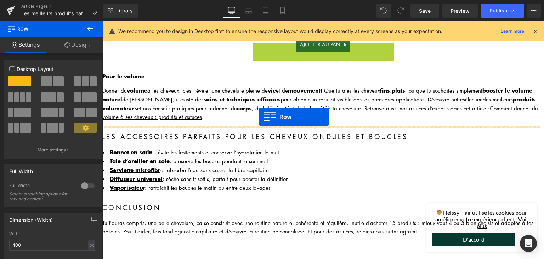
scroll to position [2492, 0]
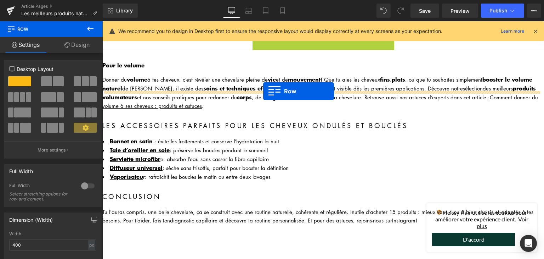
drag, startPoint x: 256, startPoint y: 55, endPoint x: 263, endPoint y: 91, distance: 36.5
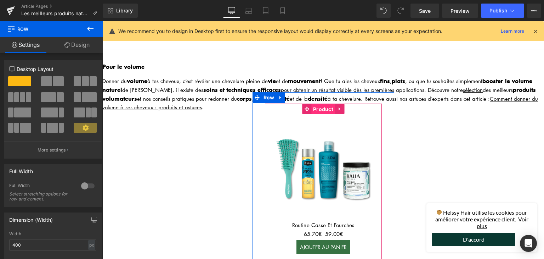
click at [316, 104] on span "Product" at bounding box center [323, 109] width 24 height 11
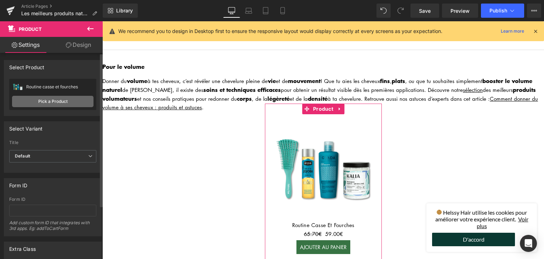
click at [46, 100] on link "Pick a Product" at bounding box center [52, 101] width 81 height 11
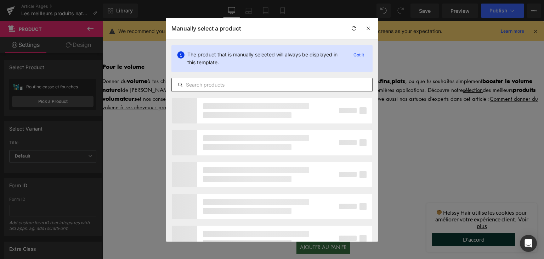
click at [231, 87] on input "text" at bounding box center [272, 84] width 201 height 9
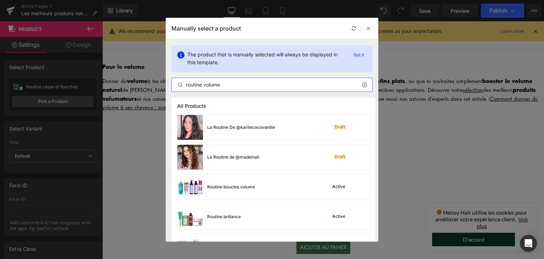
scroll to position [35, 0]
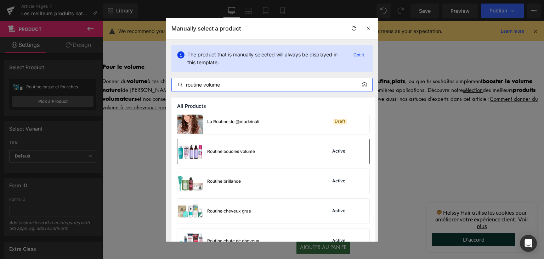
type input "routine volume"
click at [235, 154] on div "Routine boucles volume" at bounding box center [231, 151] width 48 height 6
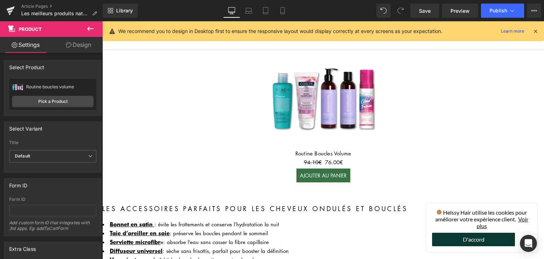
scroll to position [2704, 0]
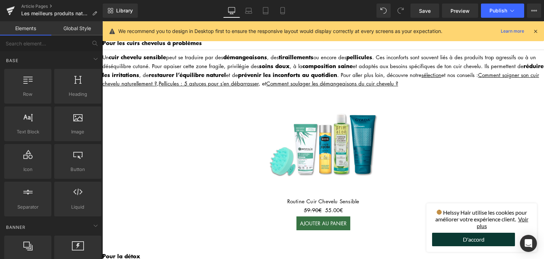
scroll to position [1677, 0]
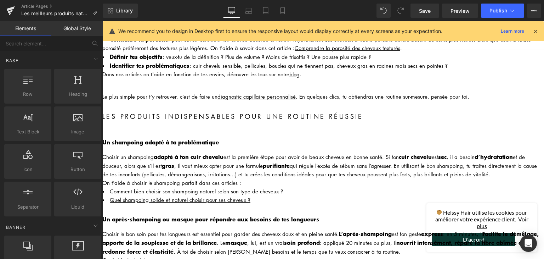
scroll to position [0, 0]
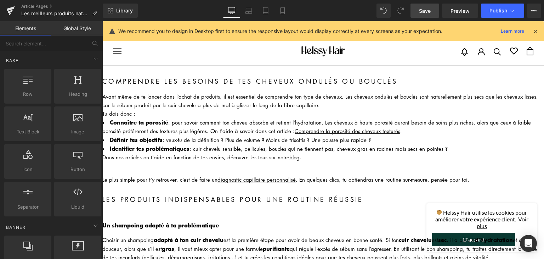
click at [428, 10] on span "Save" at bounding box center [425, 10] width 12 height 7
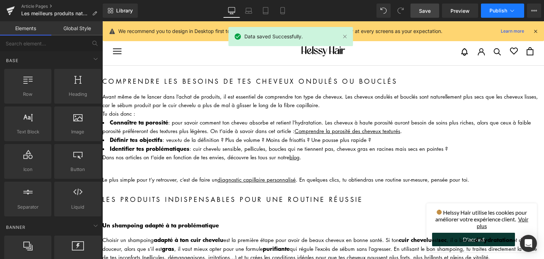
click at [509, 13] on icon at bounding box center [512, 10] width 7 height 7
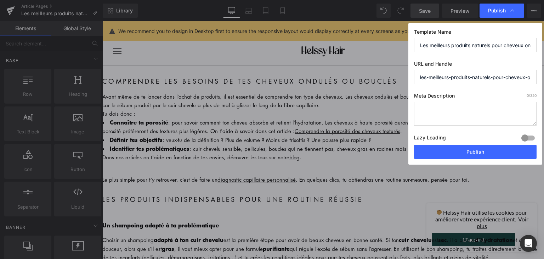
click at [450, 129] on div "Meta Description 0 /320 Lazy Loading Build Upgrade plan to unlock Lazy loading …" at bounding box center [475, 118] width 123 height 52
click at [442, 118] on textarea at bounding box center [475, 114] width 123 height 24
paste textarea "Découvre les meilleurs produits naturels pour sublimer tes cheveux ondulés ou b…"
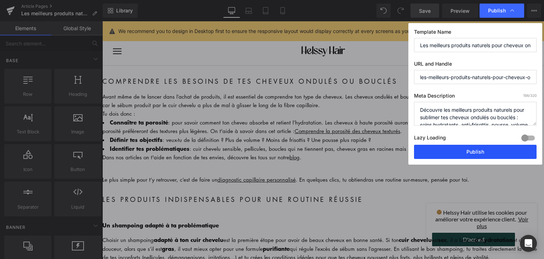
type textarea "Découvre les meilleurs produits naturels pour sublimer tes cheveux ondulés ou b…"
click at [450, 153] on button "Publish" at bounding box center [475, 152] width 123 height 14
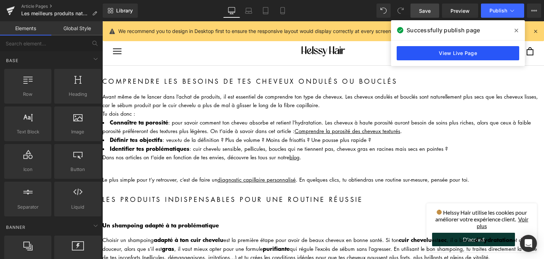
click at [464, 56] on link "View Live Page" at bounding box center [458, 53] width 123 height 14
